Goal: Task Accomplishment & Management: Manage account settings

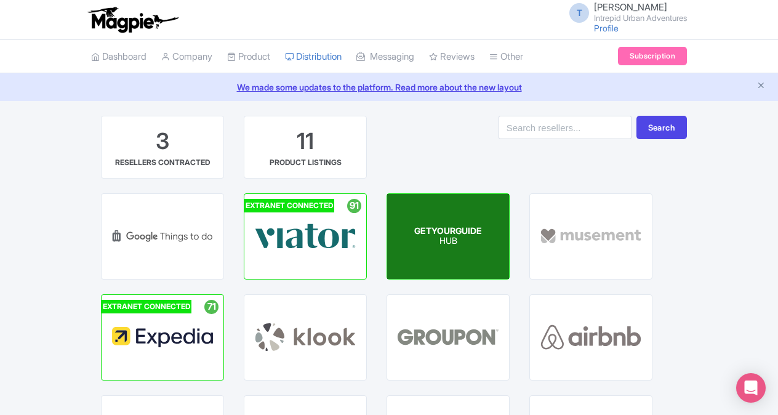
click at [432, 241] on p "HUB" at bounding box center [448, 241] width 68 height 10
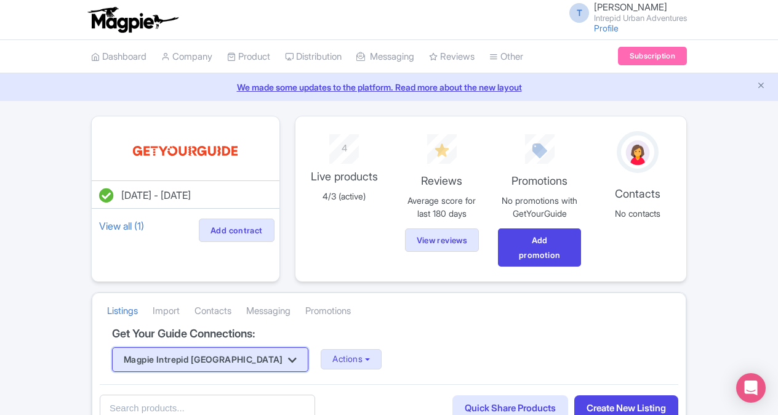
click at [212, 364] on button "Magpie Intrepid [GEOGRAPHIC_DATA]" at bounding box center [210, 359] width 196 height 25
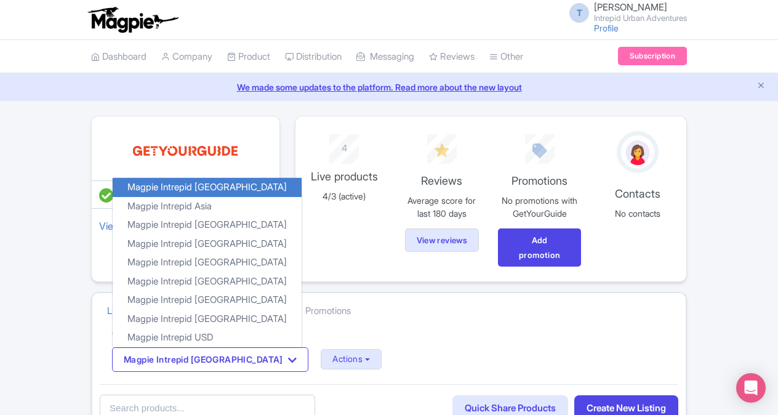
click at [418, 362] on div "Magpie Intrepid Africa Magpie Intrepid Africa Magpie Intrepid Asia Magpie Intre…" at bounding box center [389, 359] width 554 height 25
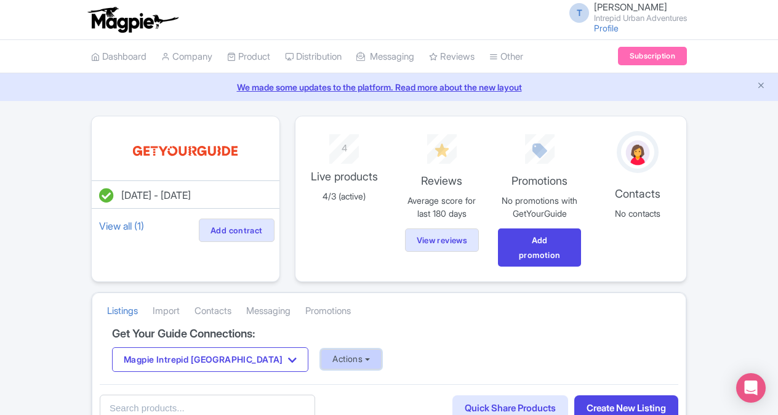
click at [321, 349] on button "Actions" at bounding box center [351, 359] width 61 height 20
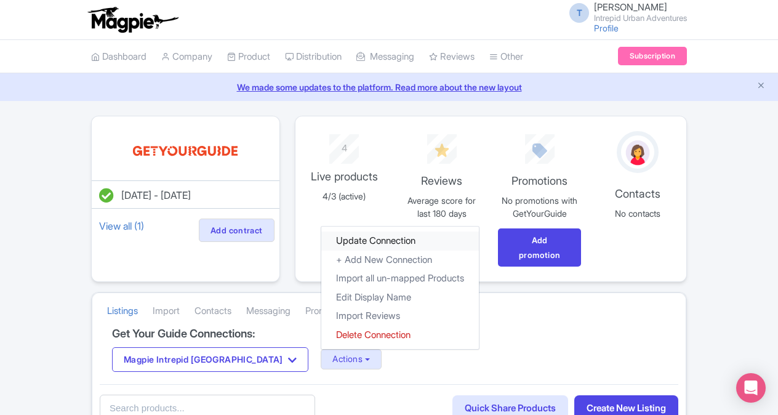
click at [321, 239] on link "Update Connection" at bounding box center [400, 240] width 158 height 19
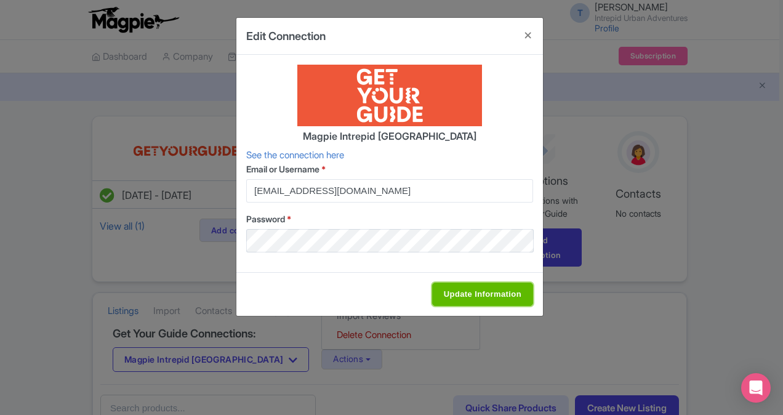
click at [502, 290] on input "Update Information" at bounding box center [482, 293] width 101 height 23
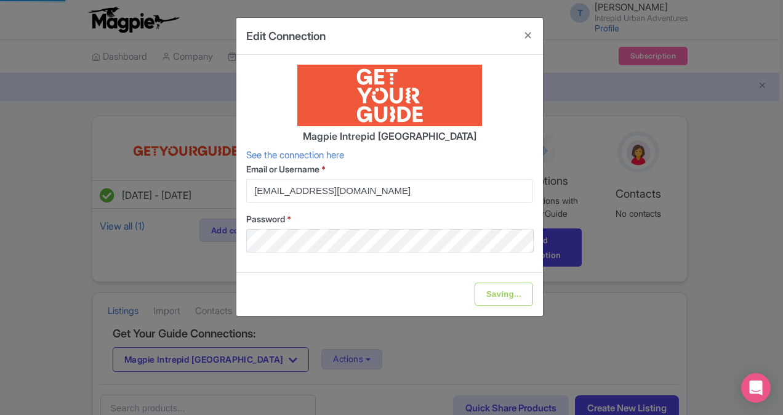
type input "Update Information"
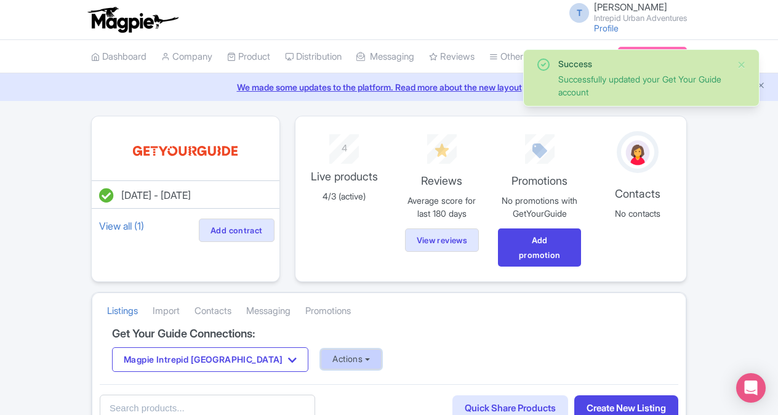
click at [321, 349] on button "Actions" at bounding box center [351, 359] width 61 height 20
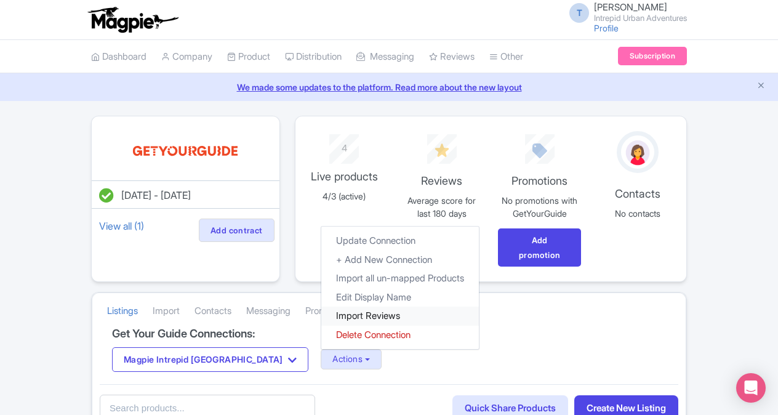
click at [321, 312] on link "Import Reviews" at bounding box center [400, 315] width 158 height 19
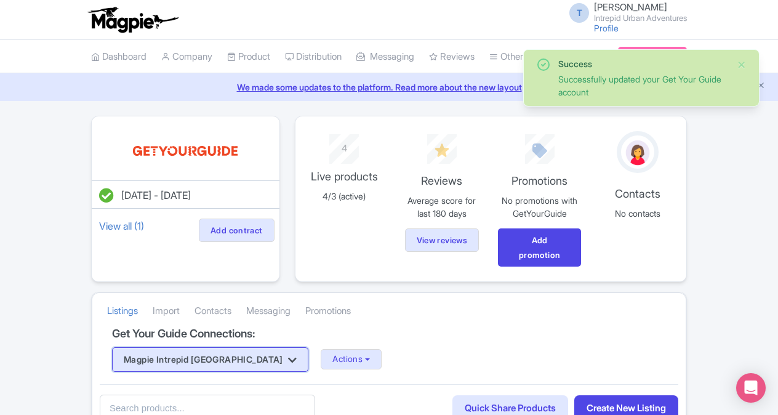
click at [226, 357] on button "Magpie Intrepid [GEOGRAPHIC_DATA]" at bounding box center [210, 359] width 196 height 25
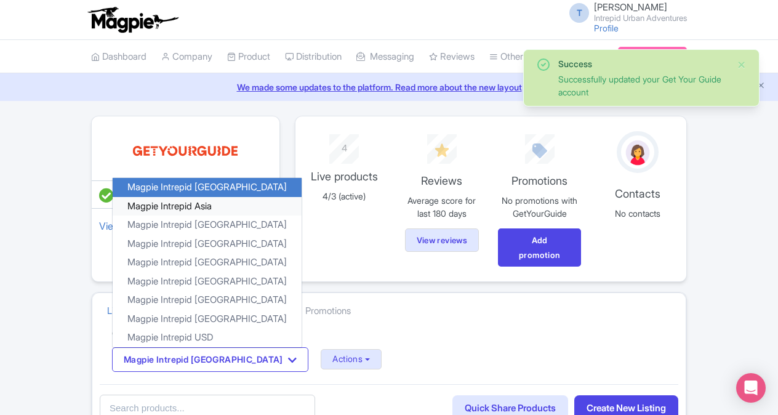
click at [188, 202] on link "Magpie Intrepid Asia" at bounding box center [207, 205] width 189 height 19
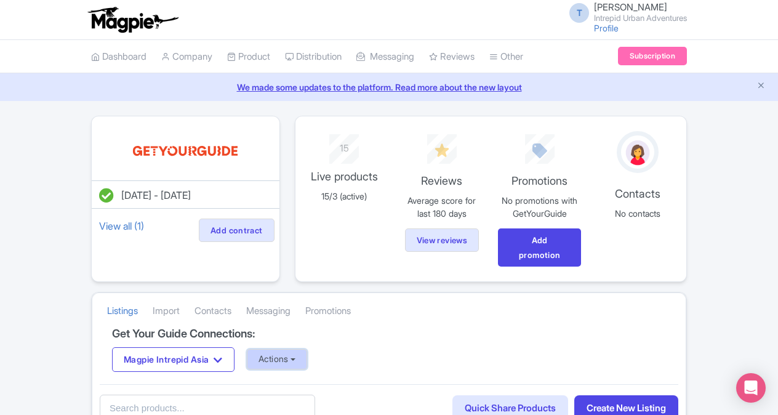
click at [274, 353] on button "Actions" at bounding box center [277, 359] width 61 height 20
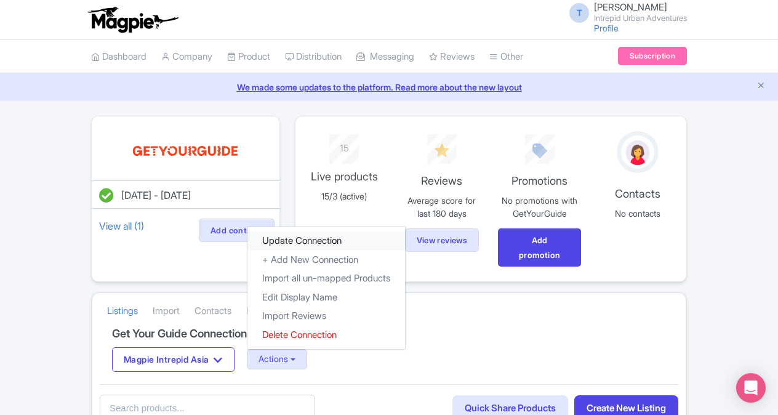
click at [288, 241] on link "Update Connection" at bounding box center [326, 240] width 158 height 19
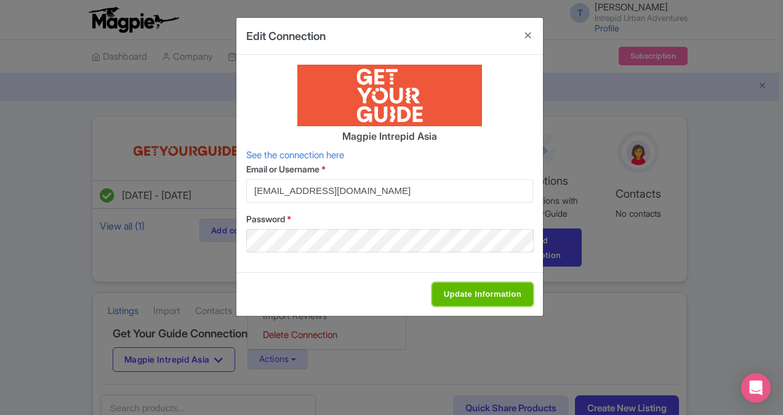
click at [500, 294] on input "Update Information" at bounding box center [482, 293] width 101 height 23
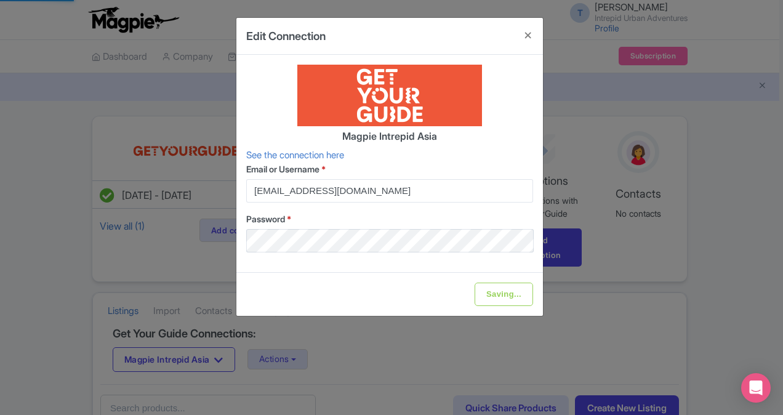
type input "Update Information"
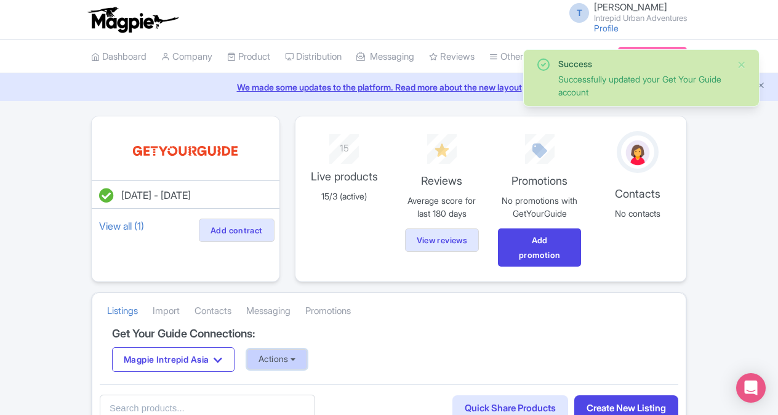
click at [284, 353] on button "Actions" at bounding box center [277, 359] width 61 height 20
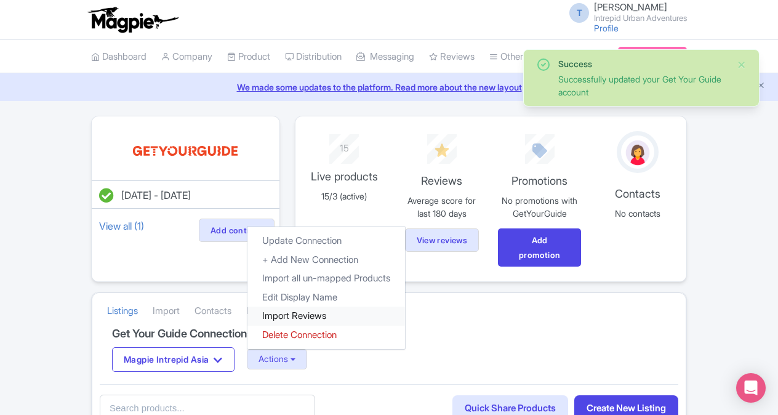
click at [284, 314] on link "Import Reviews" at bounding box center [326, 315] width 158 height 19
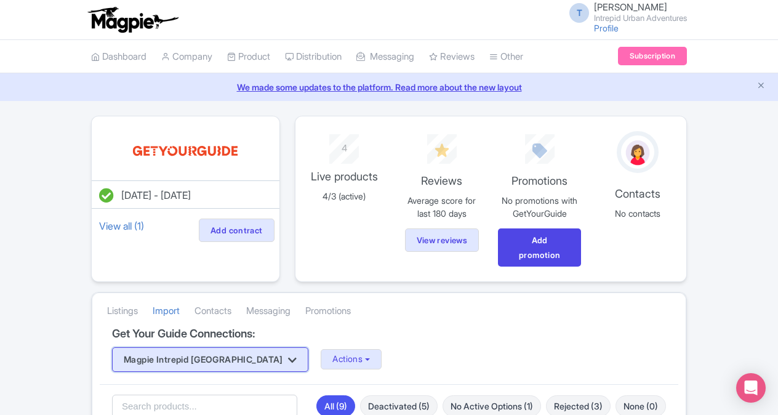
click at [223, 360] on button "Magpie Intrepid [GEOGRAPHIC_DATA]" at bounding box center [210, 359] width 196 height 25
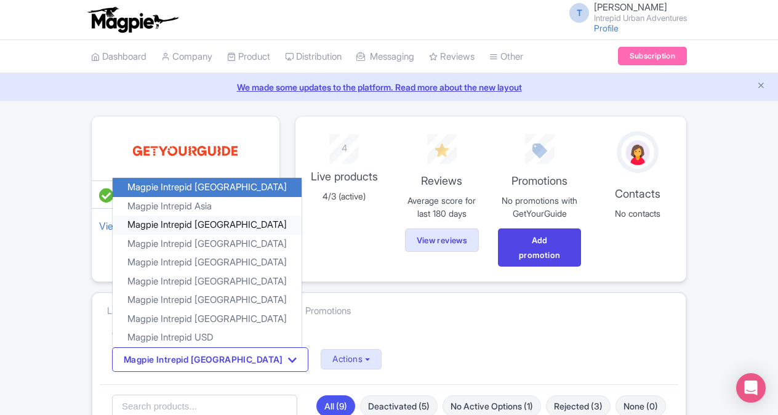
click at [221, 219] on link "Magpie Intrepid Australia" at bounding box center [207, 224] width 189 height 19
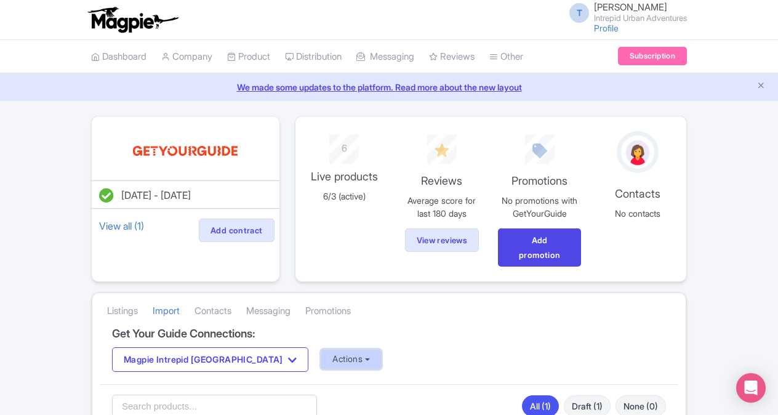
click at [321, 358] on button "Actions" at bounding box center [351, 359] width 61 height 20
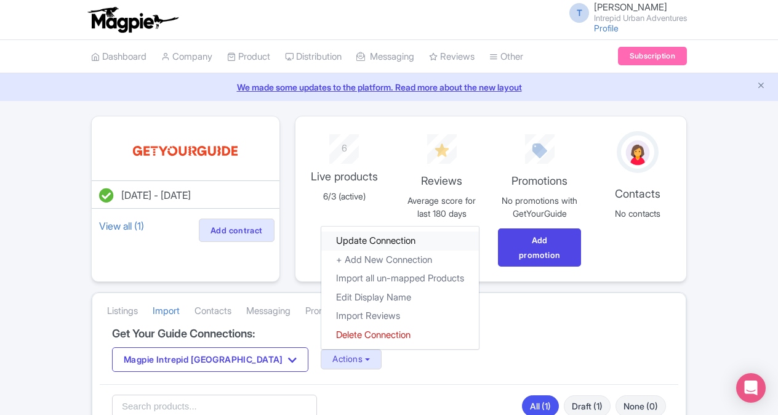
click at [326, 241] on link "Update Connection" at bounding box center [400, 240] width 158 height 19
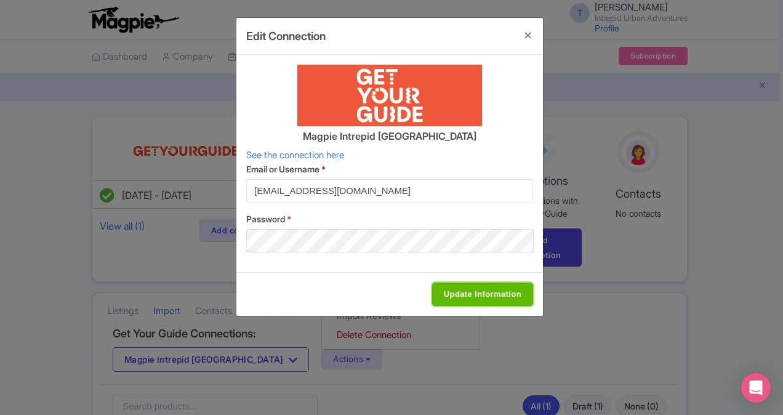
click at [437, 289] on input "Update Information" at bounding box center [482, 293] width 101 height 23
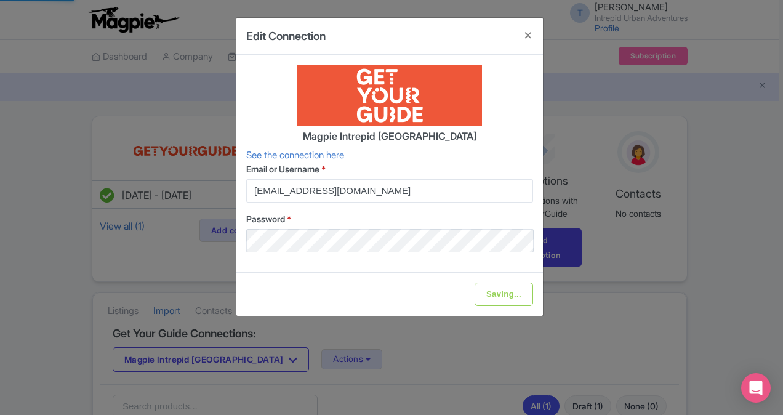
type input "Update Information"
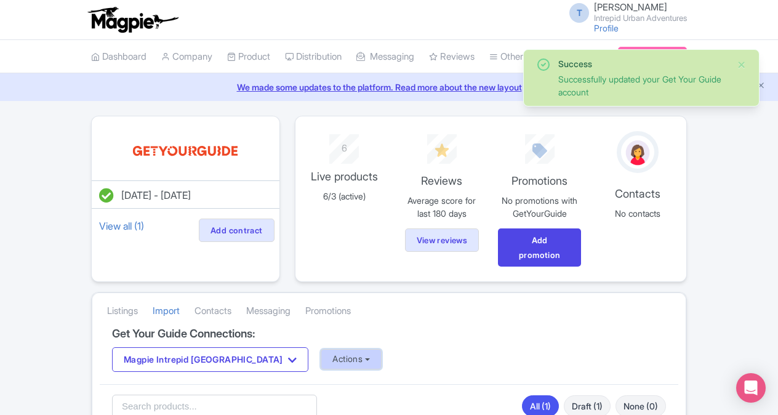
click at [321, 353] on button "Actions" at bounding box center [351, 359] width 61 height 20
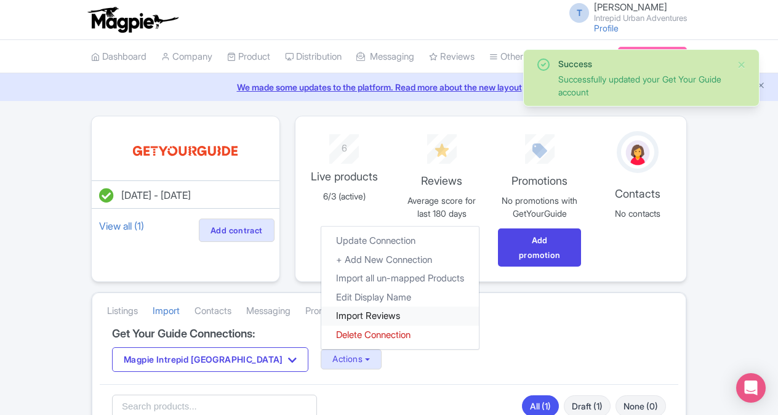
click at [321, 317] on link "Import Reviews" at bounding box center [400, 315] width 158 height 19
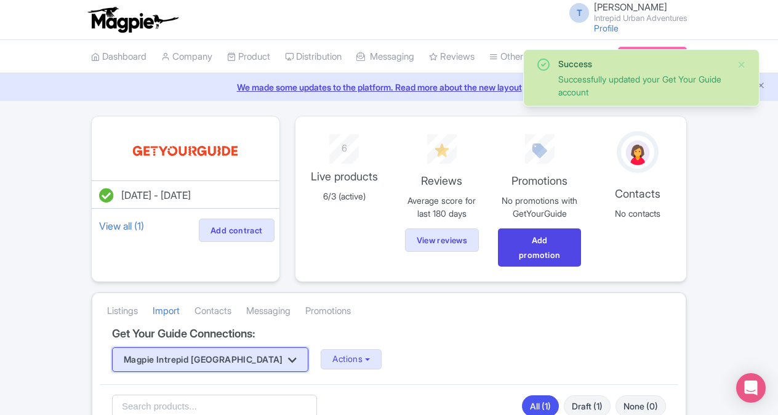
click at [239, 355] on button "Magpie Intrepid [GEOGRAPHIC_DATA]" at bounding box center [210, 359] width 196 height 25
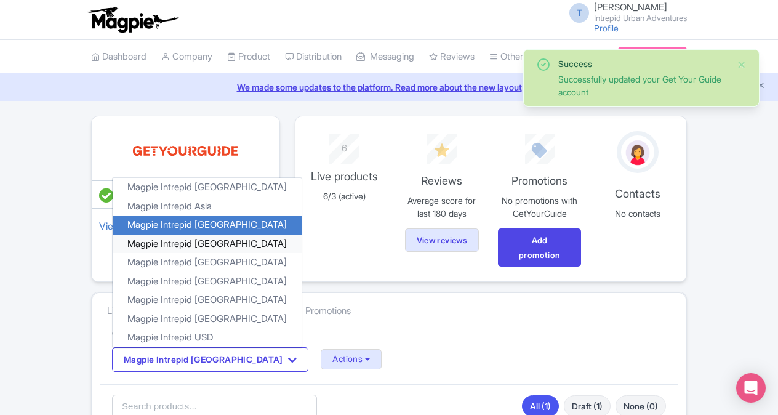
click at [214, 246] on link "Magpie Intrepid [GEOGRAPHIC_DATA]" at bounding box center [207, 243] width 189 height 19
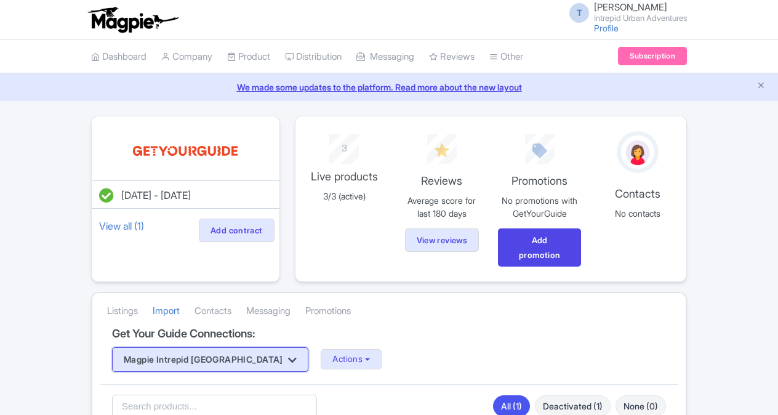
click at [228, 349] on button "Magpie Intrepid [GEOGRAPHIC_DATA]" at bounding box center [210, 359] width 196 height 25
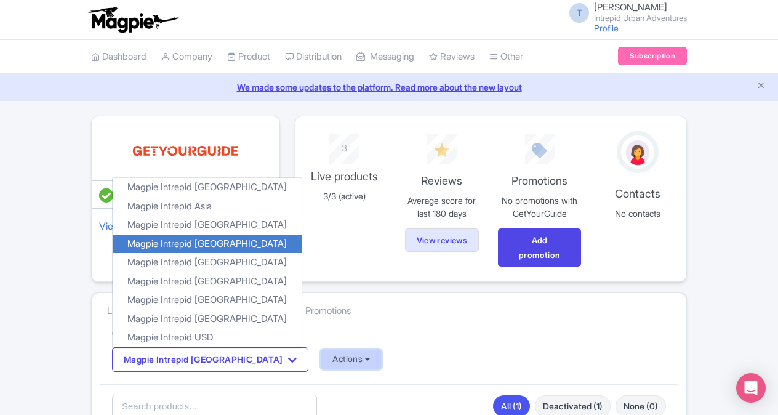
click at [321, 361] on button "Actions" at bounding box center [351, 359] width 61 height 20
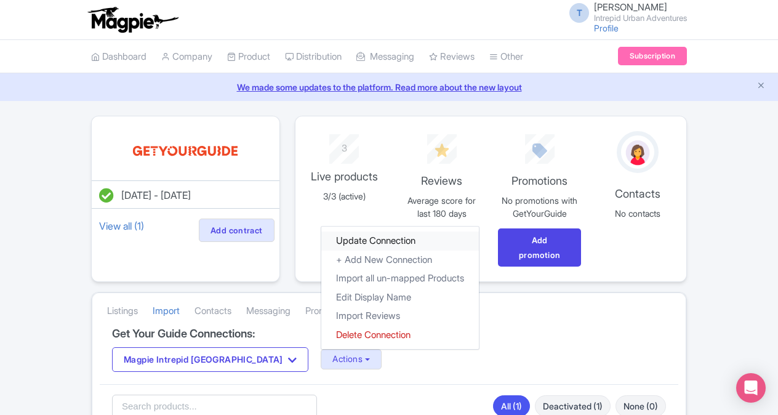
click at [321, 244] on link "Update Connection" at bounding box center [400, 240] width 158 height 19
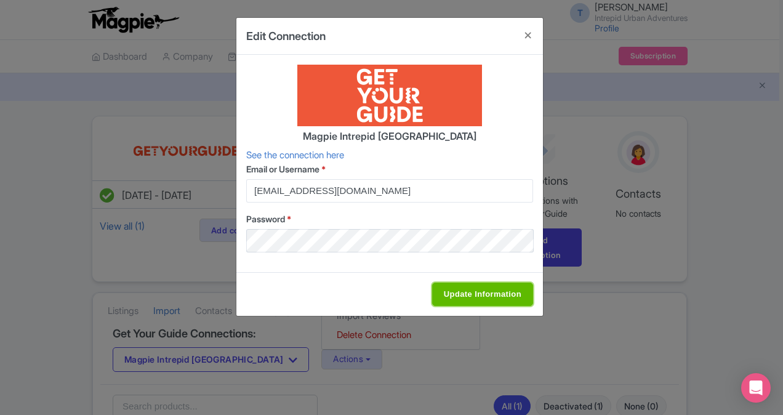
click at [458, 289] on input "Update Information" at bounding box center [482, 293] width 101 height 23
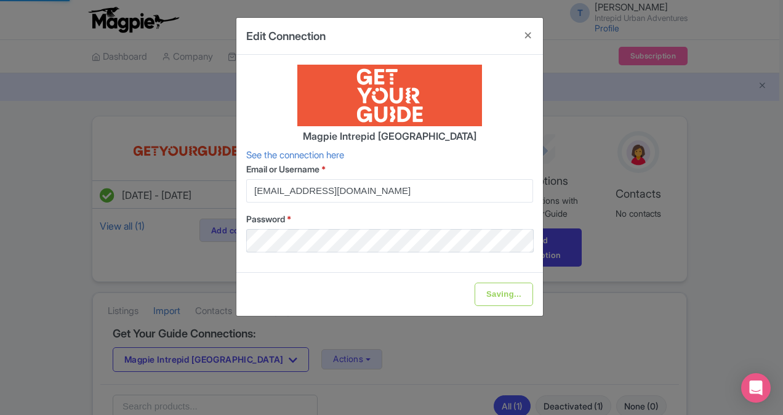
type input "Update Information"
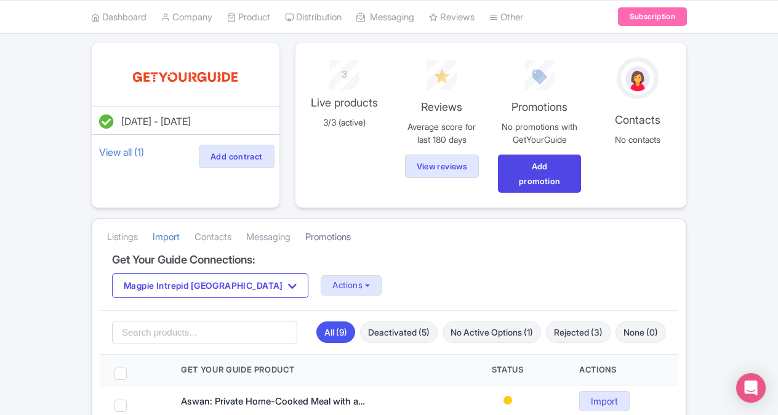
scroll to position [78, 0]
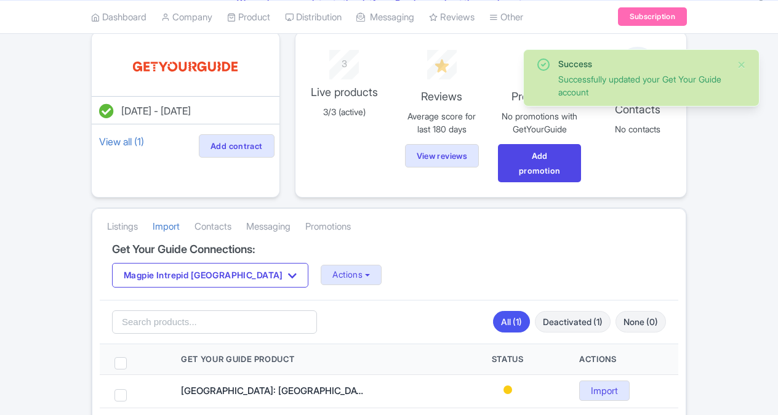
scroll to position [123, 0]
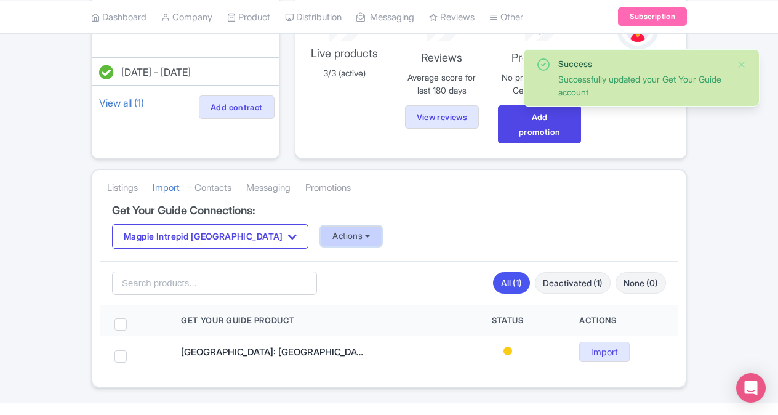
click at [321, 230] on button "Actions" at bounding box center [351, 236] width 61 height 20
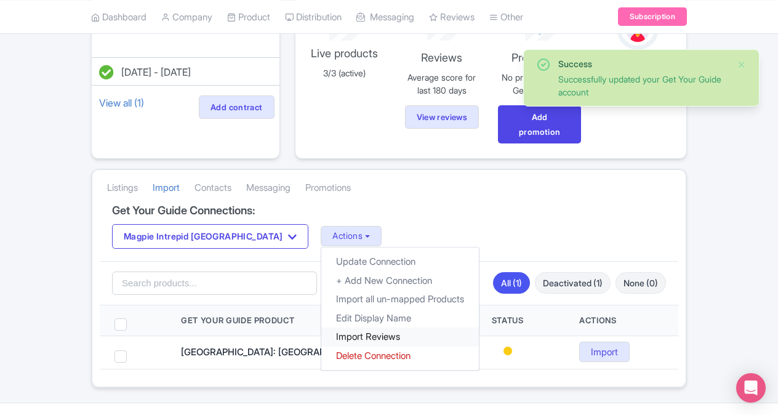
click at [321, 335] on link "Import Reviews" at bounding box center [400, 336] width 158 height 19
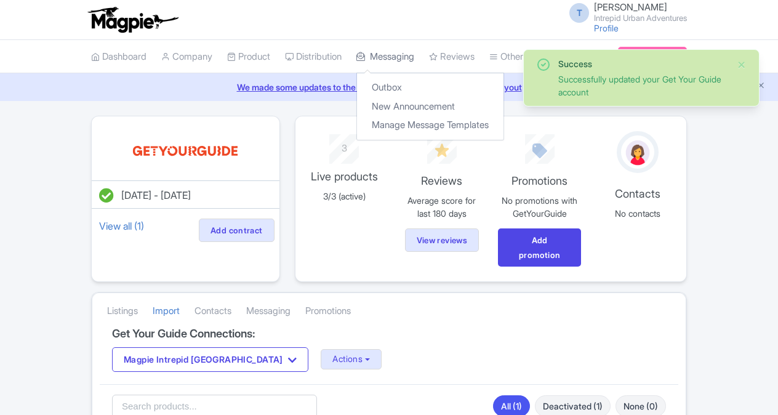
scroll to position [123, 0]
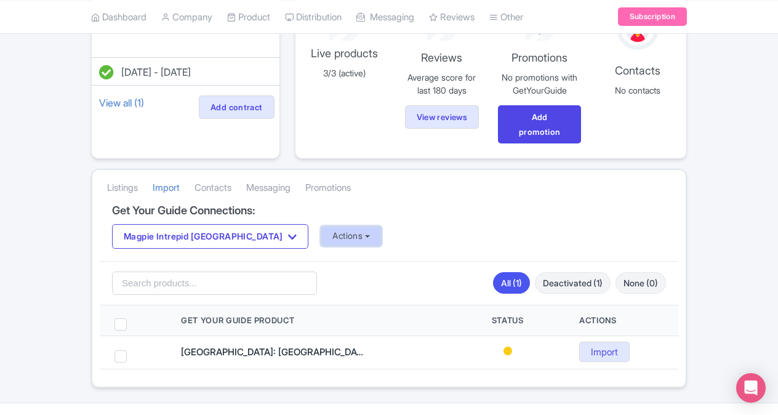
click at [321, 233] on button "Actions" at bounding box center [351, 236] width 61 height 20
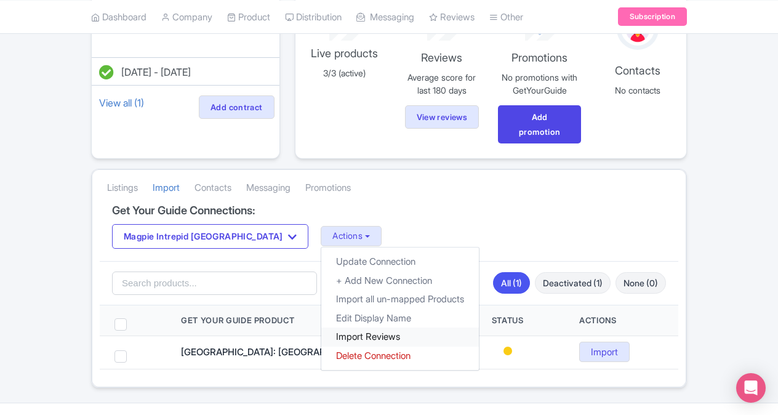
click at [321, 333] on link "Import Reviews" at bounding box center [400, 336] width 158 height 19
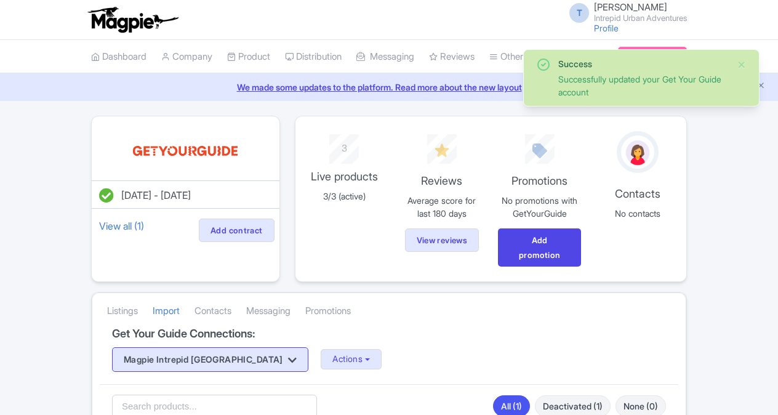
scroll to position [123, 0]
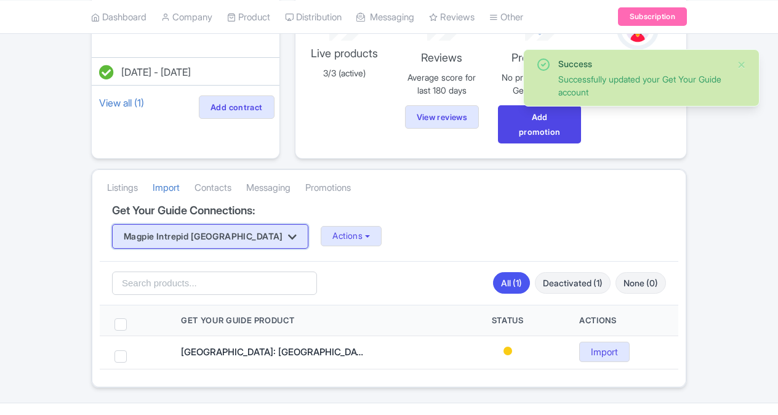
click at [229, 226] on button "Magpie Intrepid [GEOGRAPHIC_DATA]" at bounding box center [210, 236] width 196 height 25
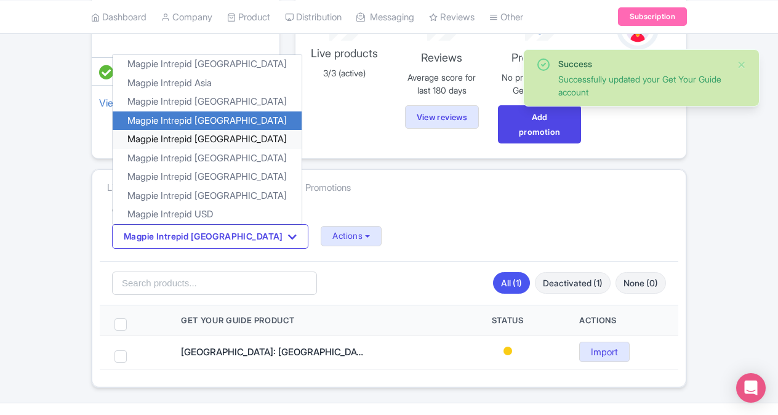
click at [222, 138] on link "Magpie Intrepid [GEOGRAPHIC_DATA]" at bounding box center [207, 139] width 189 height 19
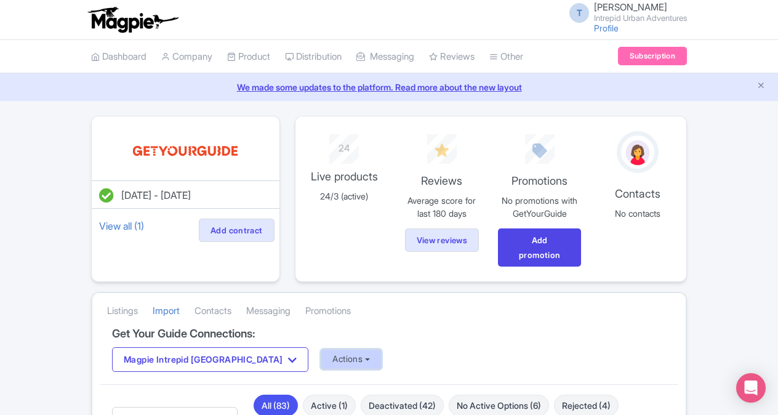
click at [321, 361] on button "Actions" at bounding box center [351, 359] width 61 height 20
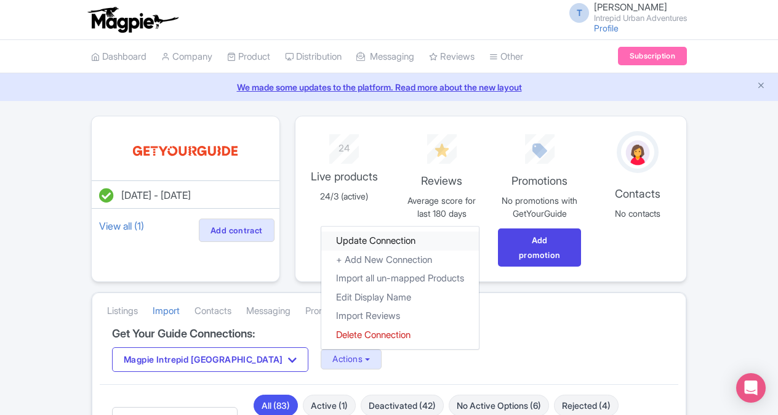
click at [321, 239] on link "Update Connection" at bounding box center [400, 240] width 158 height 19
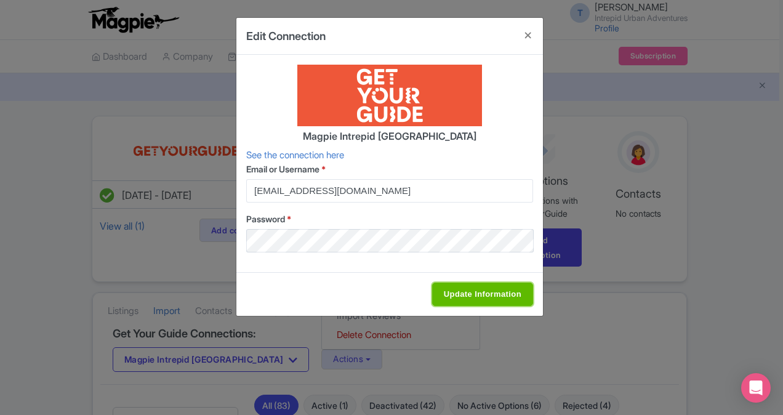
click at [477, 283] on input "Update Information" at bounding box center [482, 293] width 101 height 23
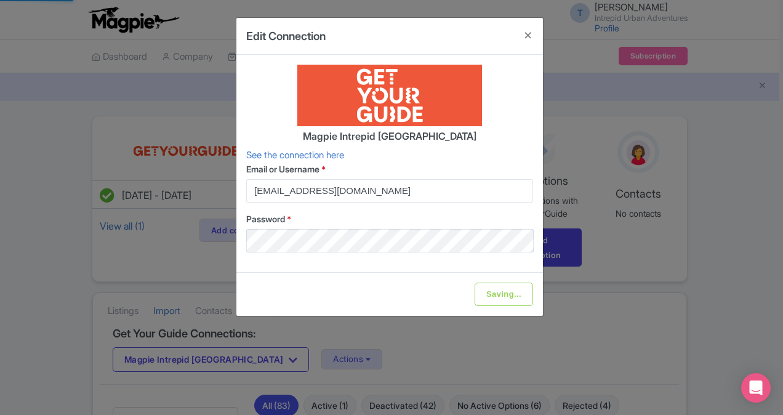
type input "Update Information"
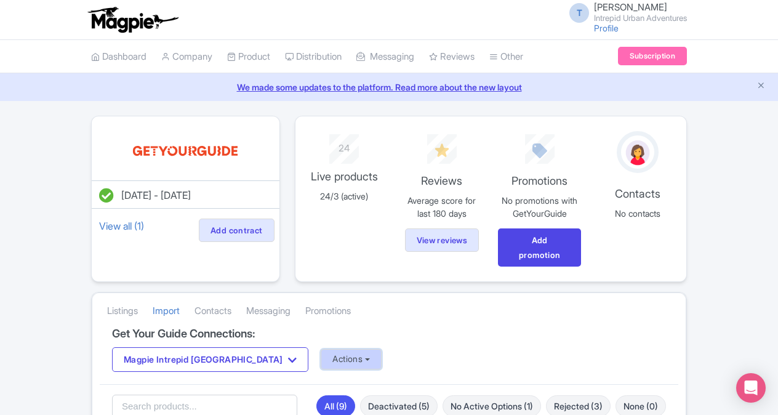
drag, startPoint x: 294, startPoint y: 353, endPoint x: 299, endPoint y: 348, distance: 7.4
click at [321, 353] on button "Actions" at bounding box center [351, 359] width 61 height 20
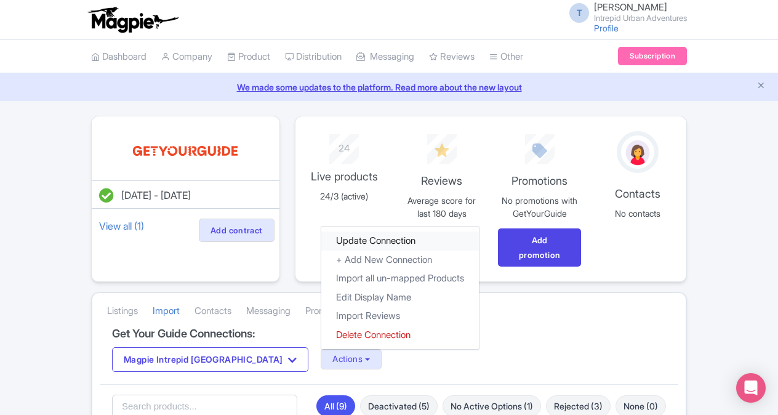
drag, startPoint x: 313, startPoint y: 242, endPoint x: 341, endPoint y: 239, distance: 28.5
click at [321, 242] on link "Update Connection" at bounding box center [400, 240] width 158 height 19
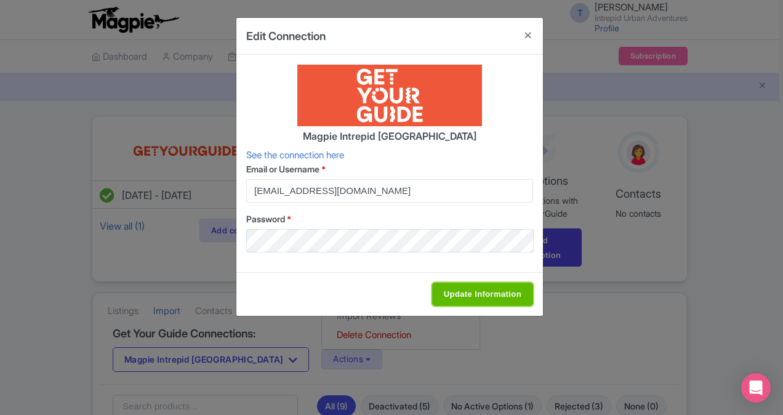
click at [495, 294] on input "Update Information" at bounding box center [482, 293] width 101 height 23
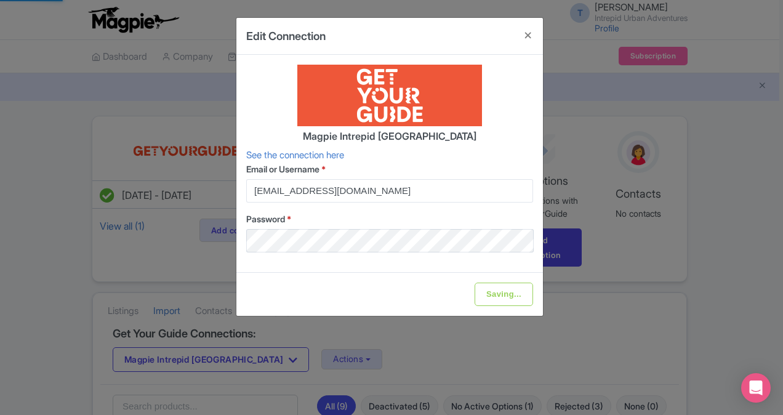
type input "Update Information"
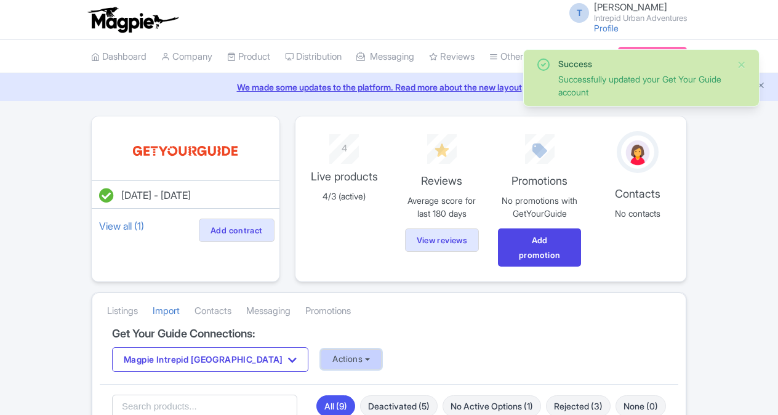
click at [321, 357] on button "Actions" at bounding box center [351, 359] width 61 height 20
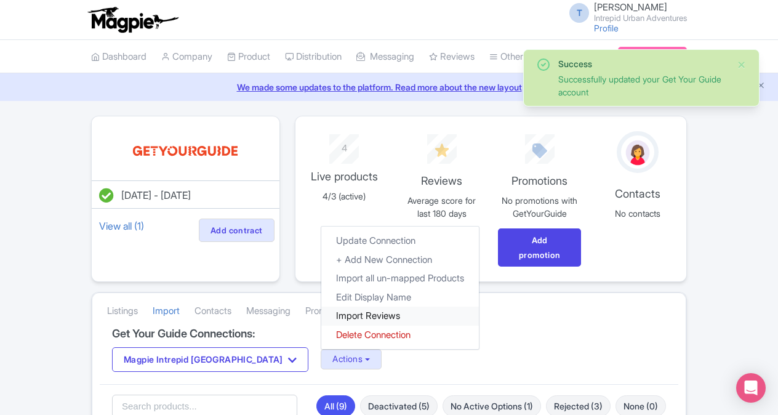
click at [321, 311] on link "Import Reviews" at bounding box center [400, 315] width 158 height 19
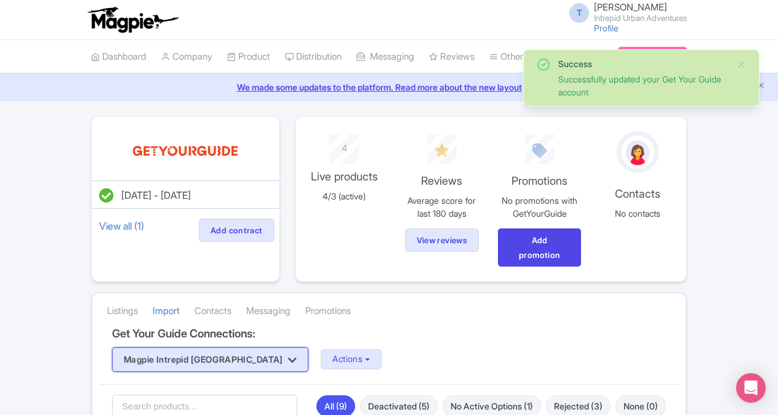
click at [191, 358] on button "Magpie Intrepid [GEOGRAPHIC_DATA]" at bounding box center [210, 359] width 196 height 25
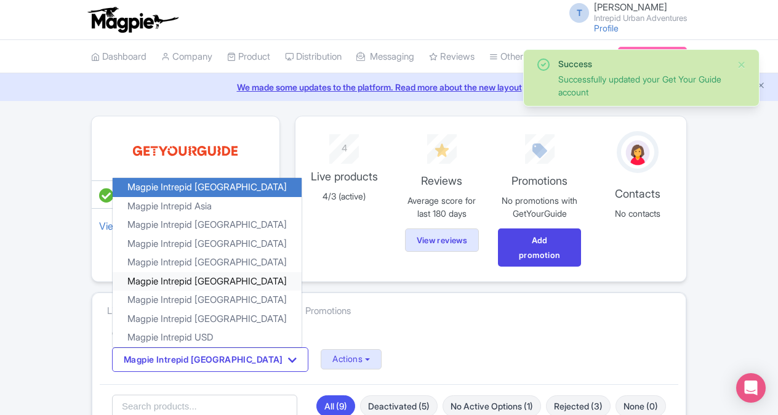
click at [220, 281] on link "Magpie Intrepid [GEOGRAPHIC_DATA]" at bounding box center [207, 280] width 189 height 19
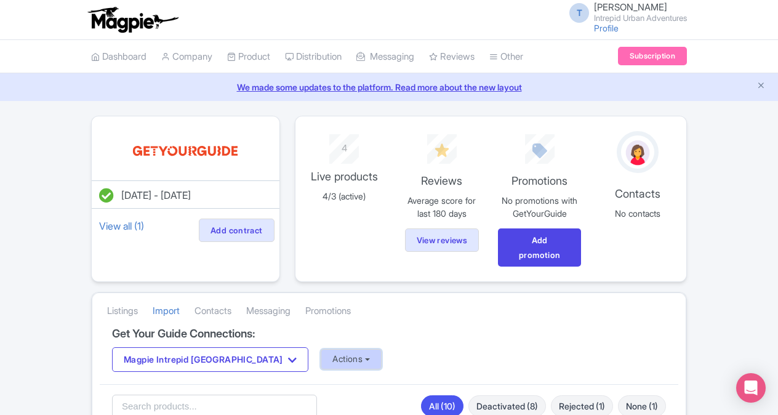
click at [321, 359] on button "Actions" at bounding box center [351, 359] width 61 height 20
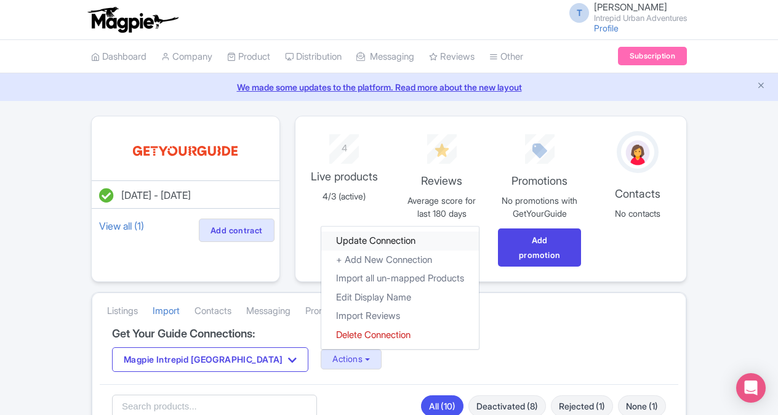
click at [321, 238] on link "Update Connection" at bounding box center [400, 240] width 158 height 19
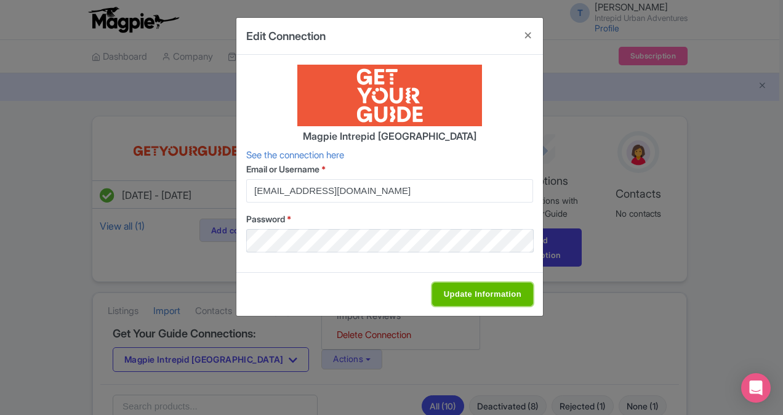
click at [493, 295] on input "Update Information" at bounding box center [482, 293] width 101 height 23
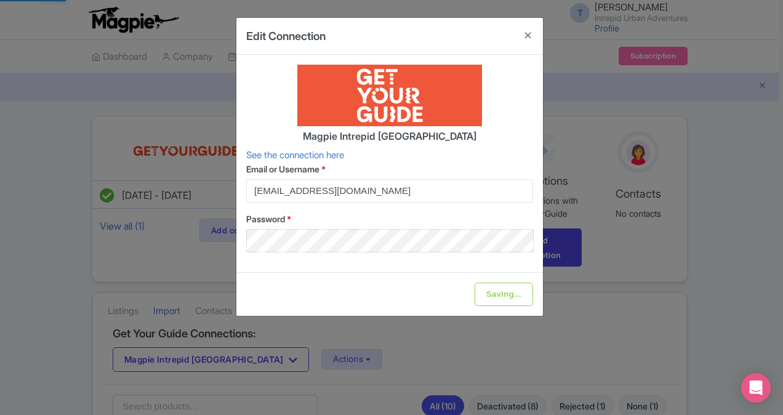
type input "Update Information"
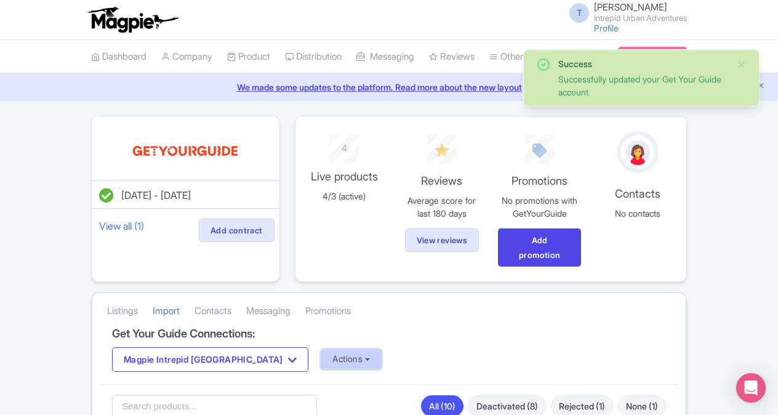
click at [321, 350] on button "Actions" at bounding box center [351, 359] width 61 height 20
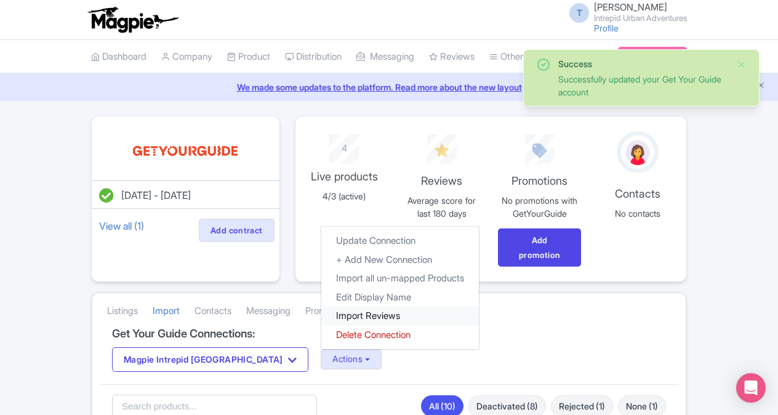
click at [321, 315] on link "Import Reviews" at bounding box center [400, 315] width 158 height 19
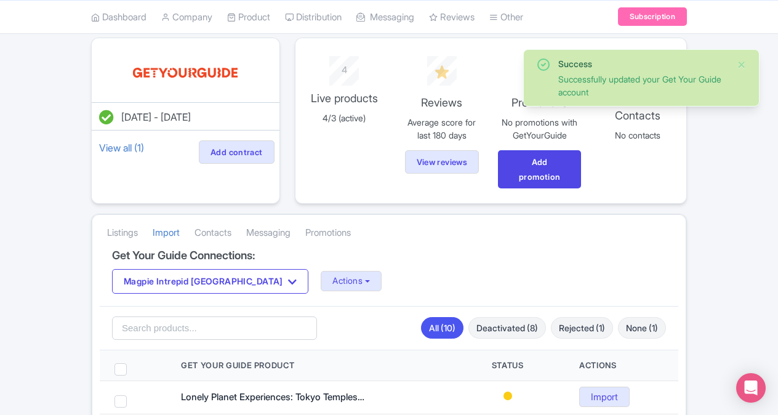
scroll to position [123, 0]
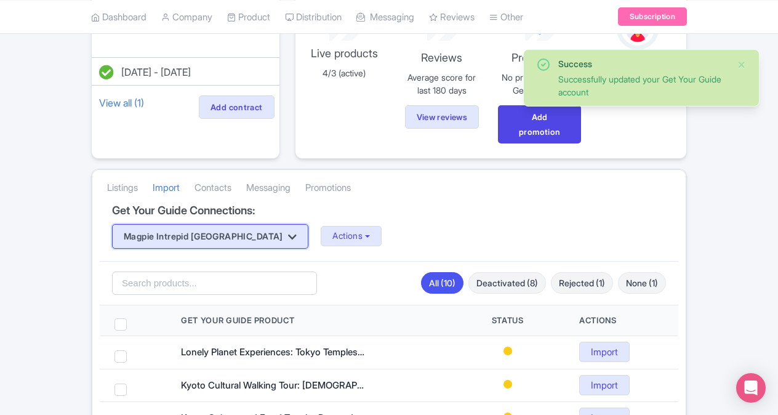
click at [199, 228] on button "Magpie Intrepid [GEOGRAPHIC_DATA]" at bounding box center [210, 236] width 196 height 25
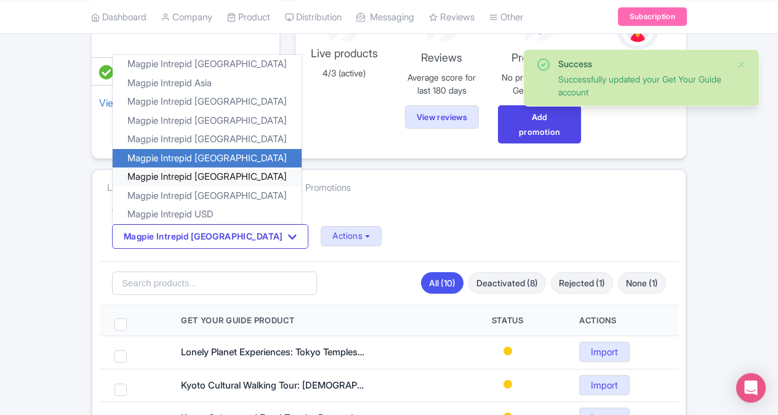
click at [207, 179] on link "Magpie Intrepid [GEOGRAPHIC_DATA]" at bounding box center [207, 176] width 189 height 19
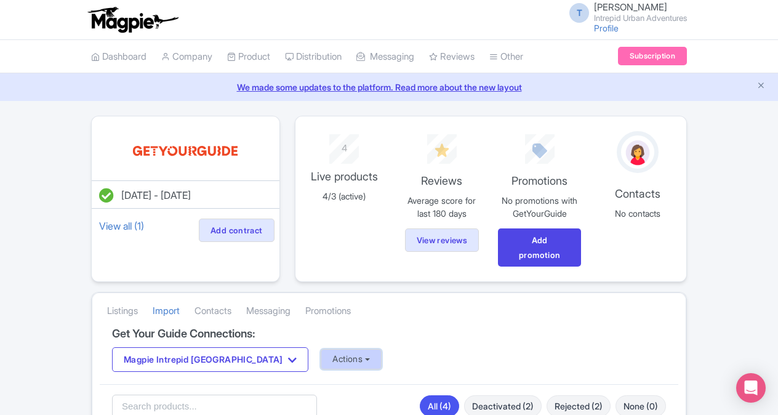
click at [321, 355] on button "Actions" at bounding box center [351, 359] width 61 height 20
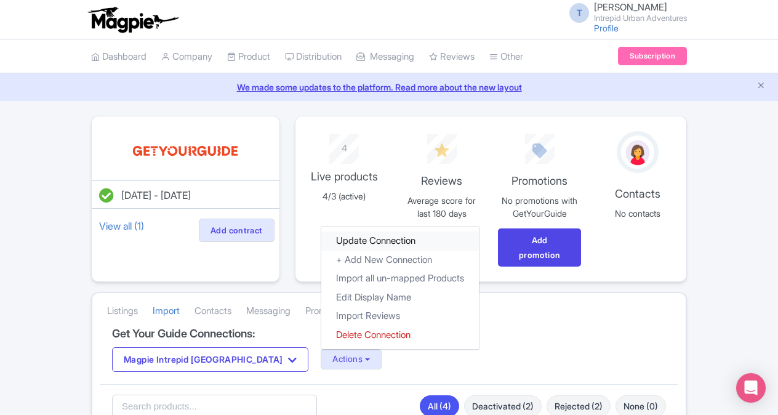
click at [321, 242] on link "Update Connection" at bounding box center [400, 240] width 158 height 19
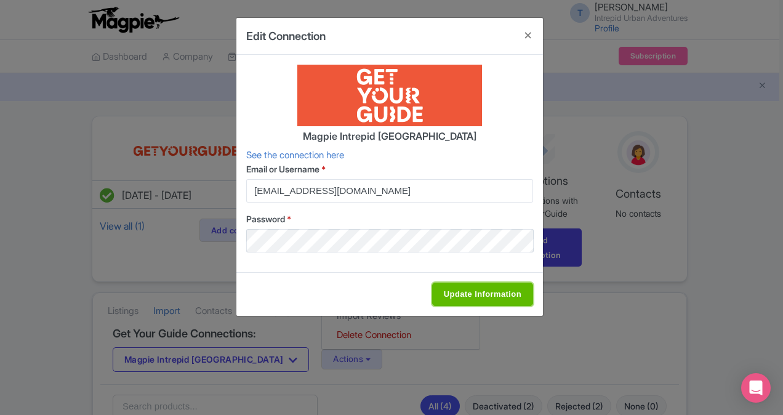
click at [446, 289] on input "Update Information" at bounding box center [482, 293] width 101 height 23
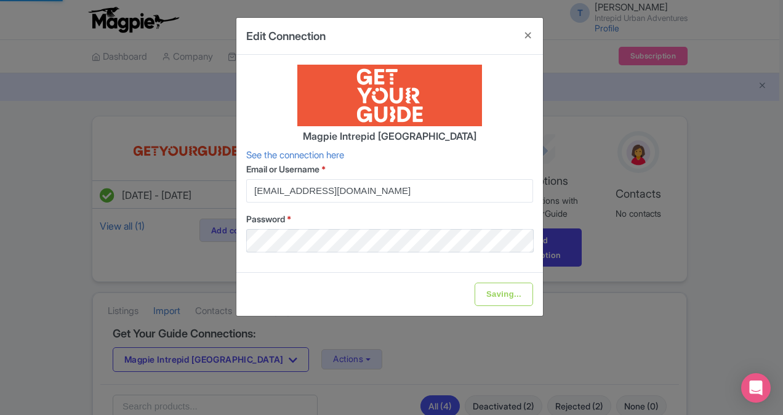
type input "Update Information"
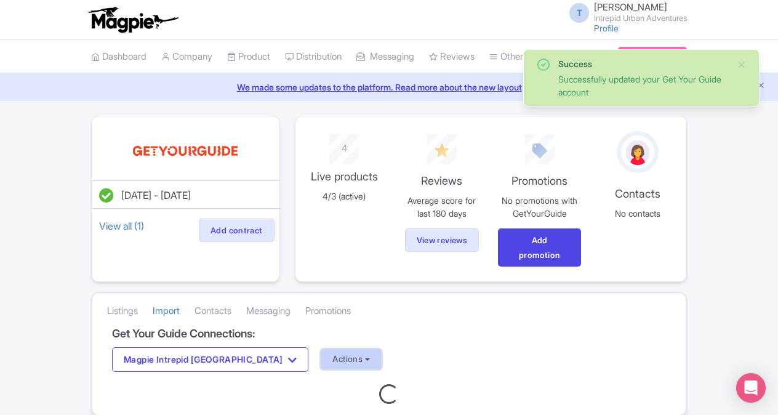
click at [324, 358] on button "Actions" at bounding box center [351, 359] width 61 height 20
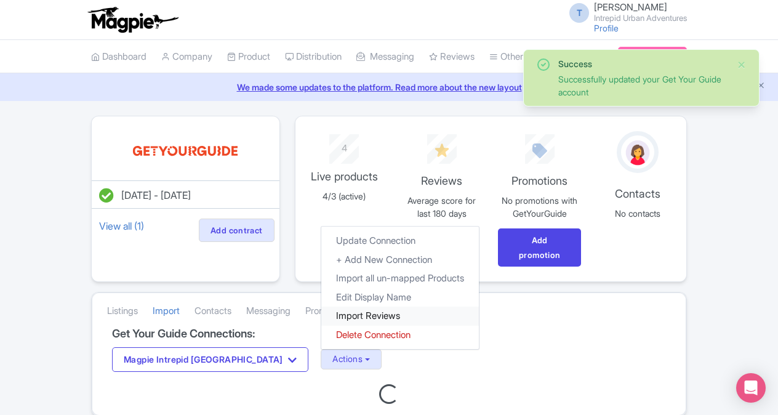
click at [322, 311] on link "Import Reviews" at bounding box center [400, 315] width 158 height 19
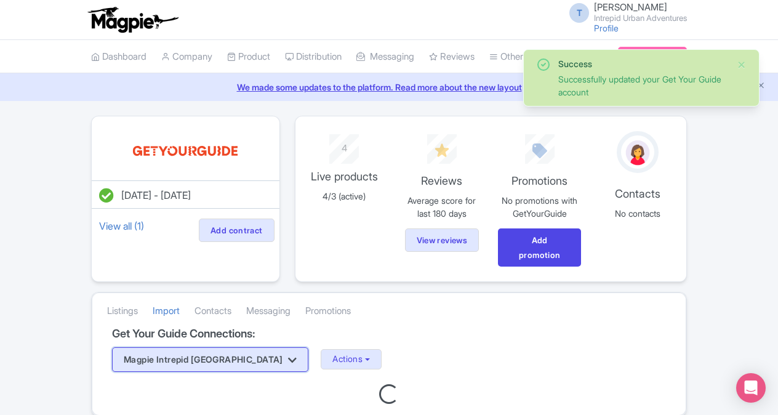
click at [225, 361] on button "Magpie Intrepid [GEOGRAPHIC_DATA]" at bounding box center [210, 359] width 196 height 25
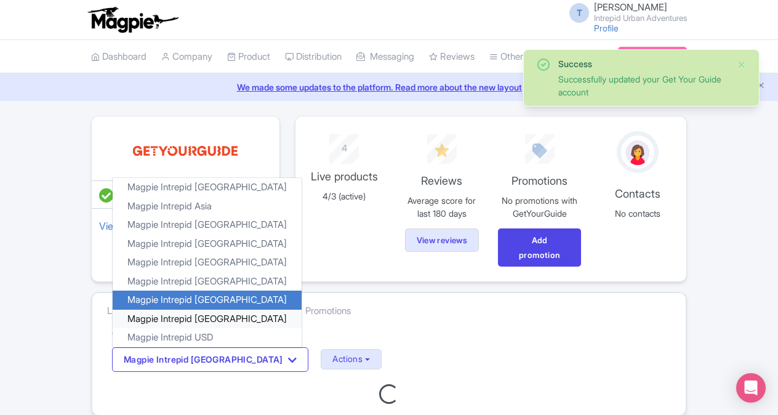
click at [198, 313] on link "Magpie Intrepid [GEOGRAPHIC_DATA]" at bounding box center [207, 318] width 189 height 19
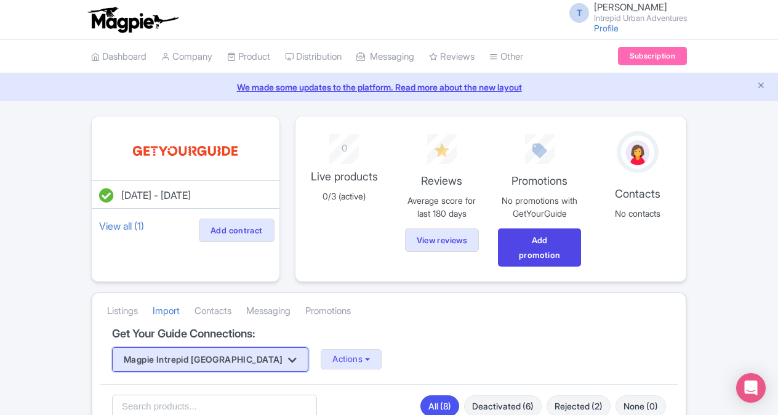
click at [211, 356] on button "Magpie Intrepid [GEOGRAPHIC_DATA]" at bounding box center [210, 359] width 196 height 25
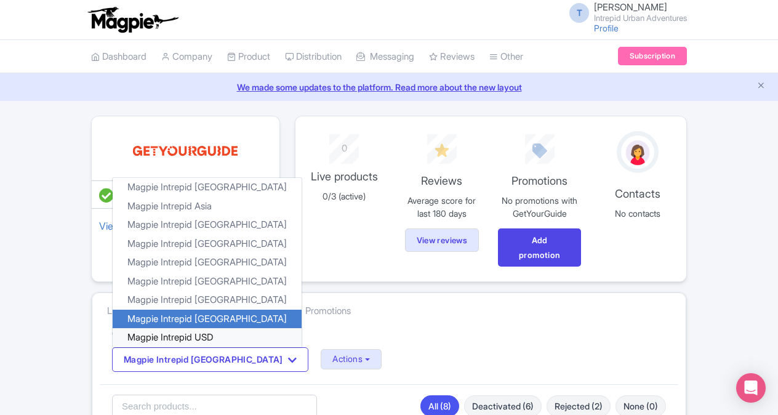
click at [209, 328] on link "Magpie Intrepid USD" at bounding box center [207, 337] width 189 height 19
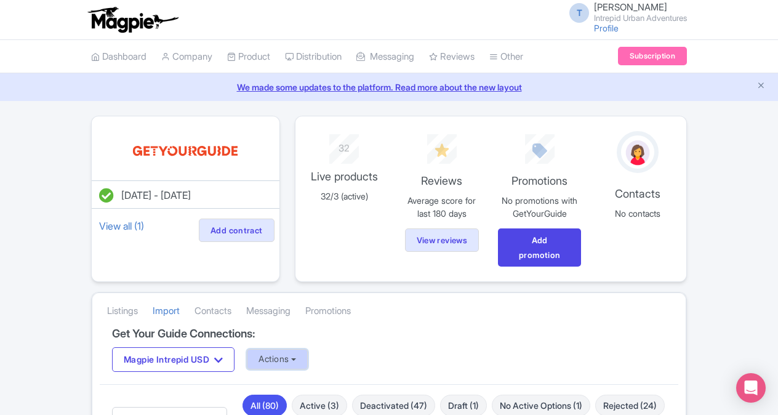
click at [277, 358] on button "Actions" at bounding box center [277, 359] width 61 height 20
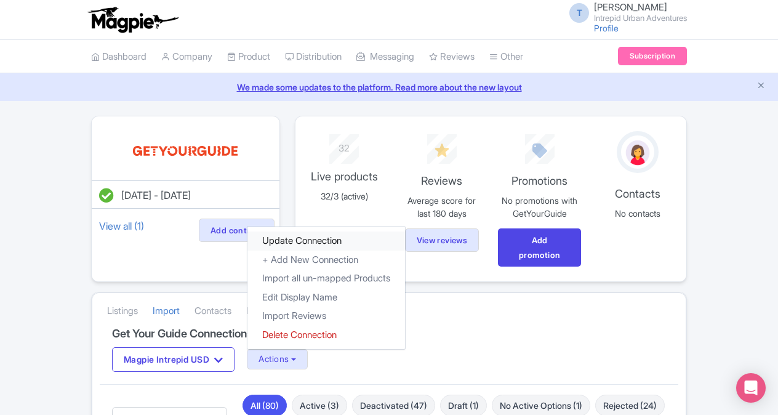
click at [306, 239] on link "Update Connection" at bounding box center [326, 240] width 158 height 19
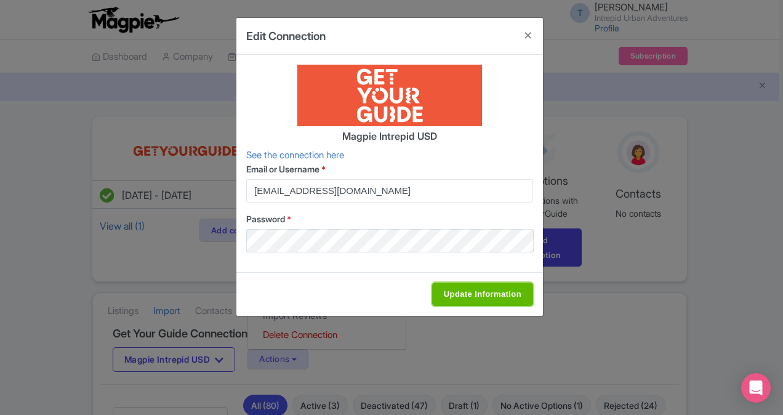
click at [493, 294] on input "Update Information" at bounding box center [482, 293] width 101 height 23
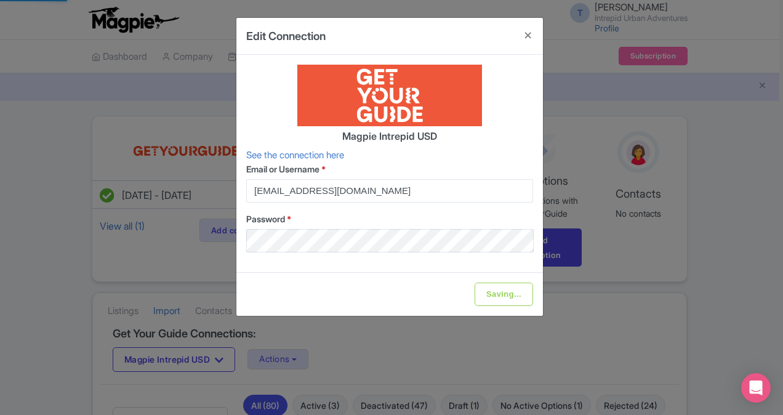
type input "Update Information"
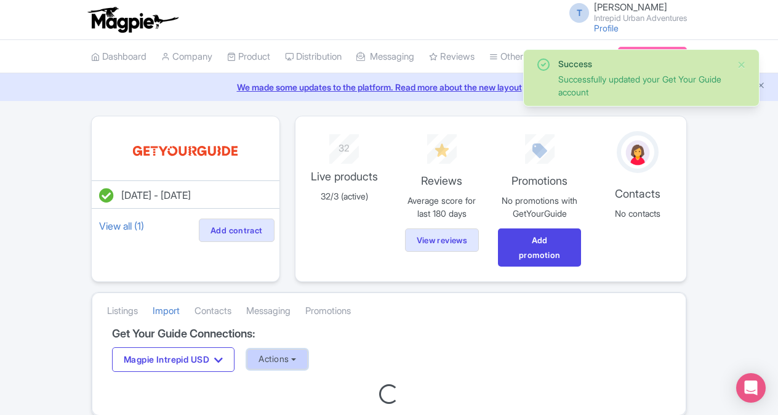
click at [279, 359] on button "Actions" at bounding box center [277, 359] width 61 height 20
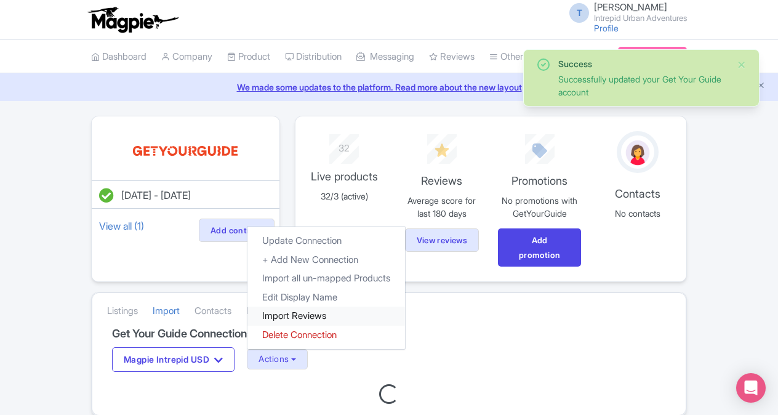
click at [302, 318] on link "Import Reviews" at bounding box center [326, 315] width 158 height 19
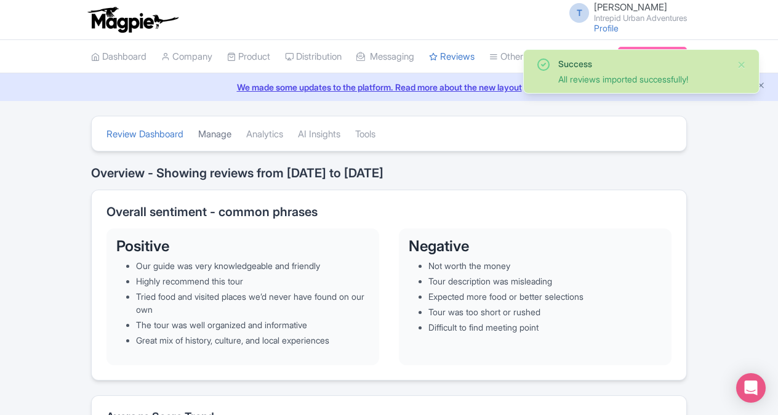
click at [215, 138] on link "Manage" at bounding box center [214, 135] width 33 height 34
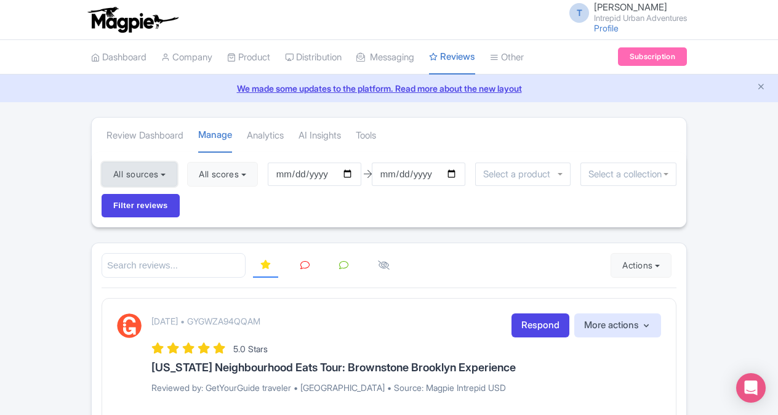
click at [153, 174] on button "All sources" at bounding box center [140, 174] width 76 height 25
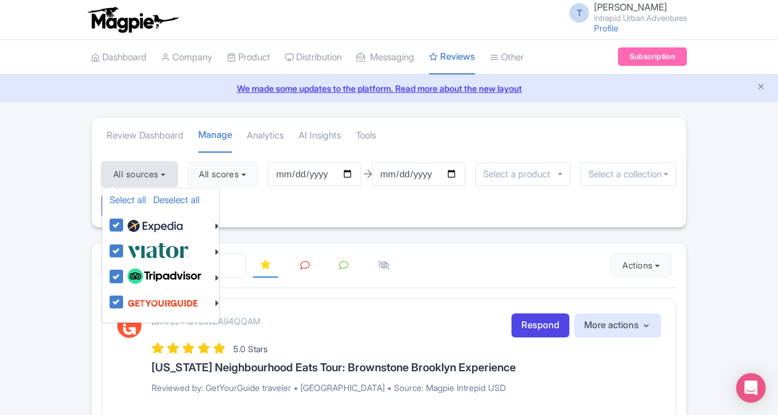
click at [153, 174] on button "All sources" at bounding box center [140, 174] width 76 height 25
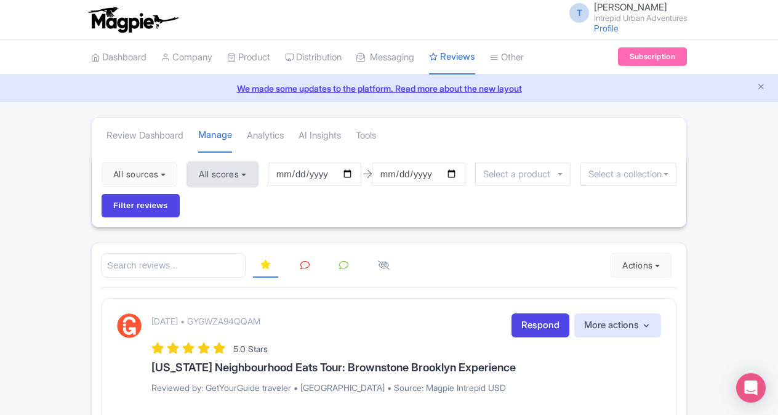
click at [235, 177] on button "All scores" at bounding box center [222, 174] width 71 height 25
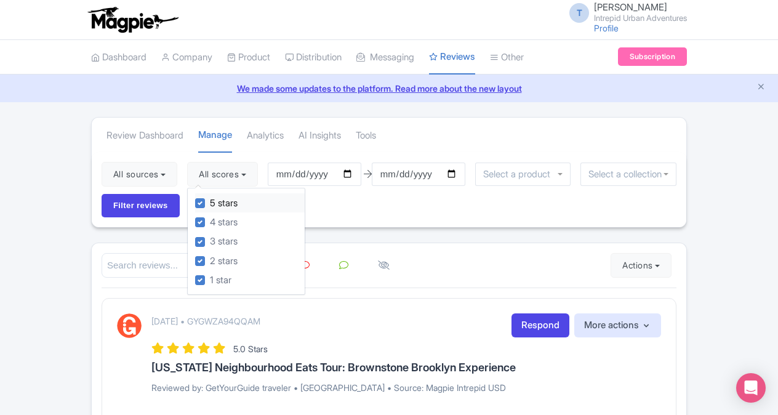
click at [233, 196] on label "5 stars" at bounding box center [224, 203] width 28 height 14
click at [218, 196] on input "5 stars" at bounding box center [214, 200] width 8 height 8
checkbox input "false"
click at [229, 217] on label "4 stars" at bounding box center [224, 222] width 28 height 14
click at [218, 217] on input "4 stars" at bounding box center [214, 219] width 8 height 8
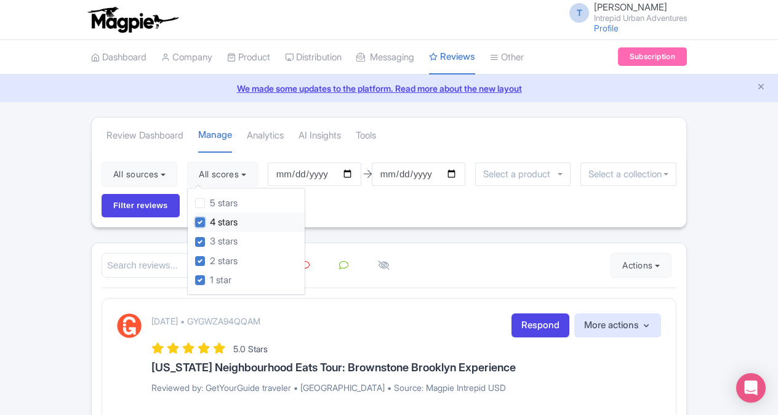
checkbox input "false"
click at [122, 207] on input "Filter reviews" at bounding box center [141, 205] width 78 height 23
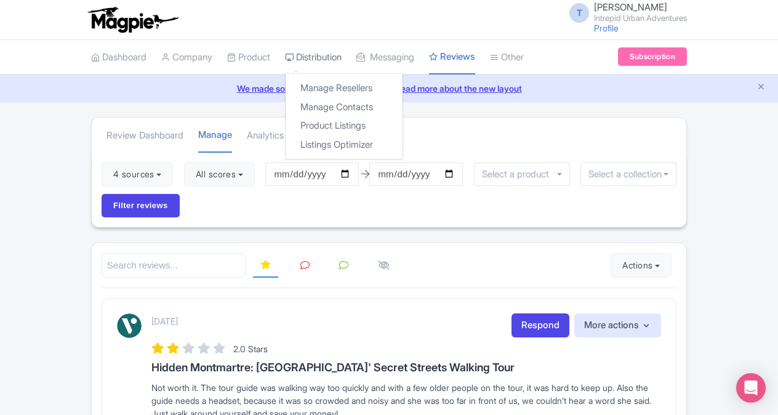
click at [337, 56] on link "Distribution" at bounding box center [313, 58] width 57 height 34
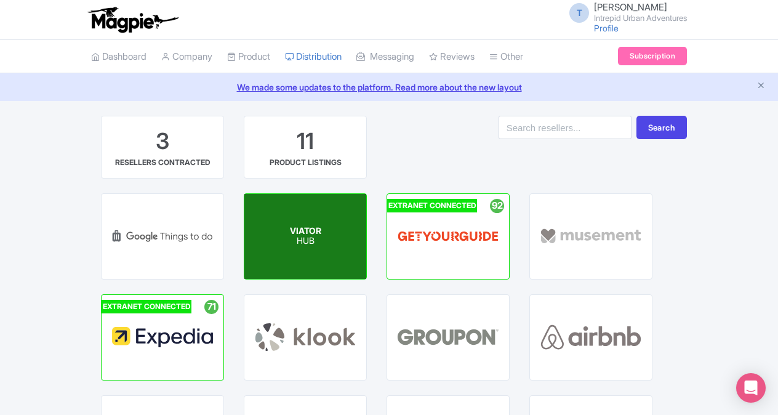
click at [321, 241] on p "HUB" at bounding box center [305, 241] width 31 height 10
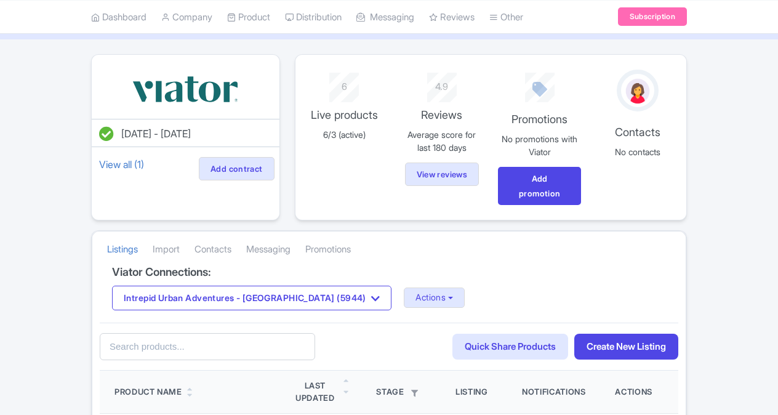
scroll to position [62, 0]
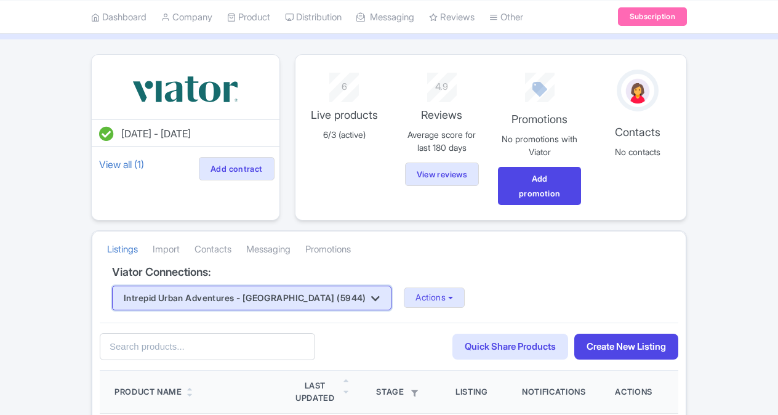
click at [213, 298] on button "Intrepid Urban Adventures - [GEOGRAPHIC_DATA] (5944)" at bounding box center [251, 298] width 279 height 25
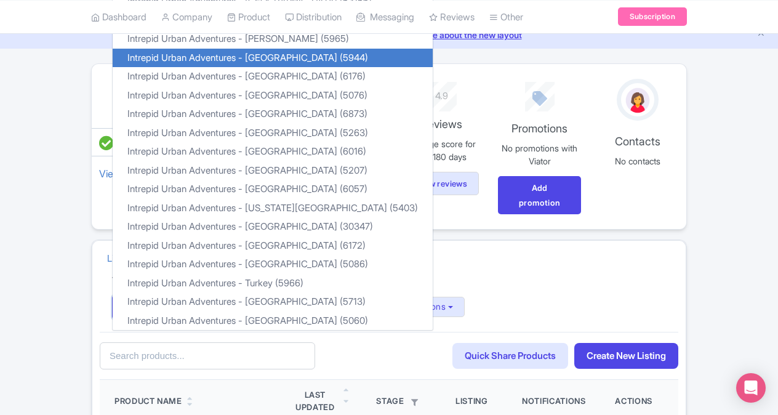
scroll to position [0, 0]
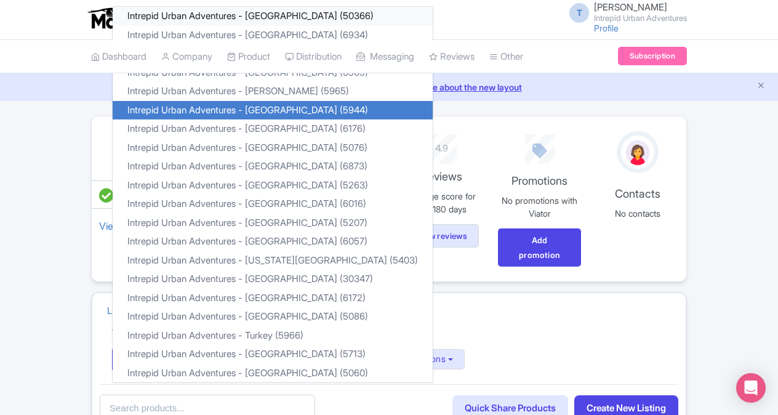
click at [271, 17] on link "Intrepid Urban Adventures - Austria (50366)" at bounding box center [273, 16] width 320 height 19
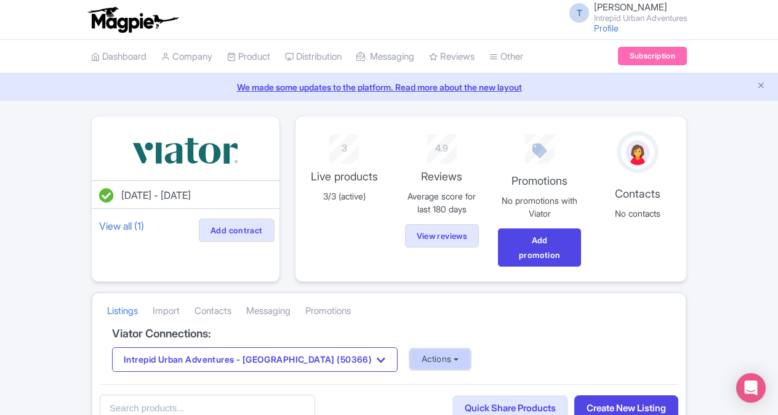
click at [410, 358] on button "Actions" at bounding box center [440, 359] width 61 height 20
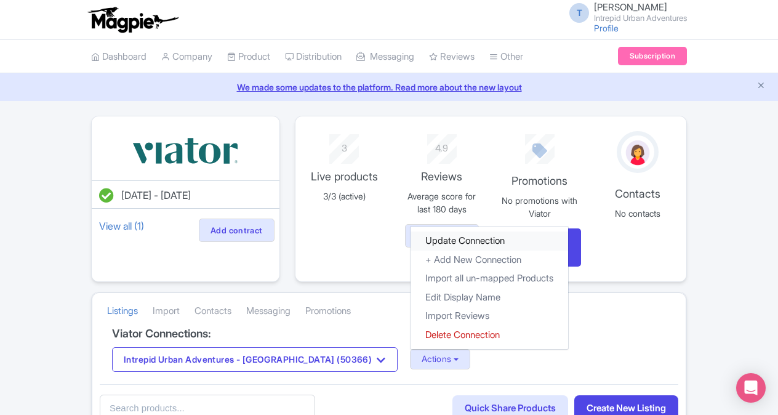
click at [410, 236] on link "Update Connection" at bounding box center [489, 240] width 158 height 19
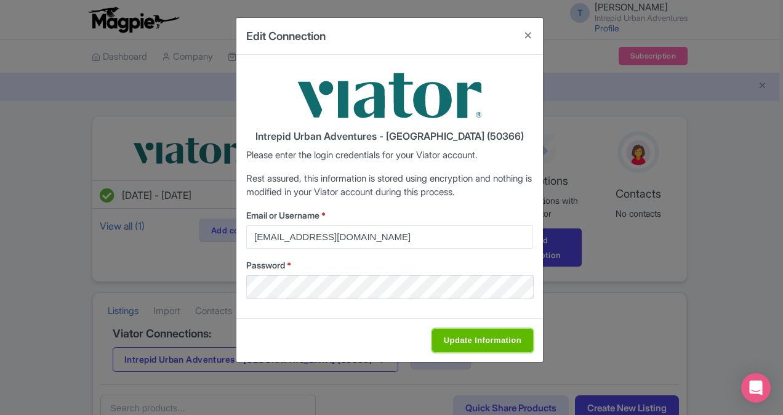
click at [523, 329] on input "Update Information" at bounding box center [482, 340] width 101 height 23
type input "Saving..."
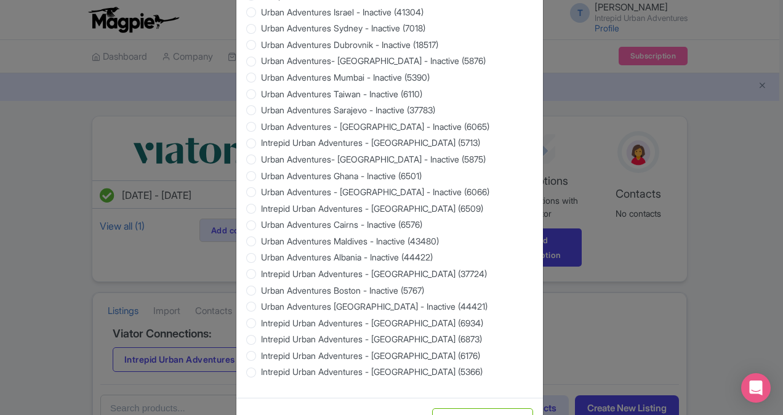
scroll to position [1175, 0]
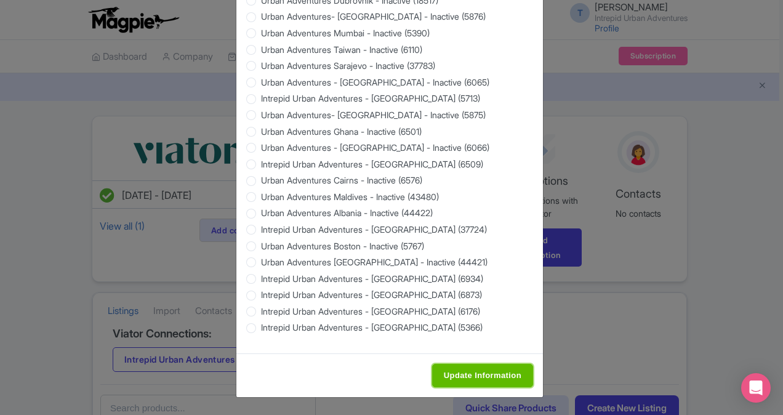
click at [481, 374] on input "Update Information" at bounding box center [482, 375] width 101 height 23
type input "Saving..."
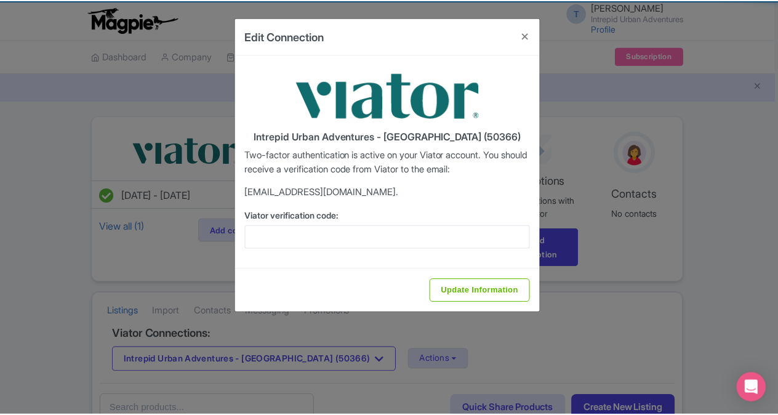
scroll to position [0, 0]
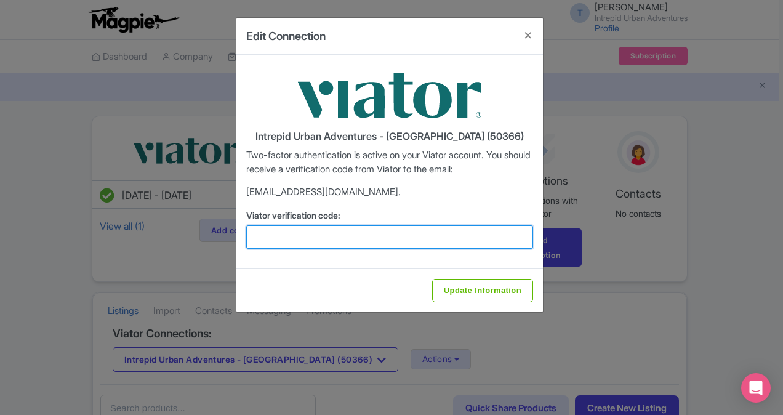
click at [290, 236] on input "Viator verification code:" at bounding box center [389, 236] width 287 height 23
paste input "311214"
type input "311214"
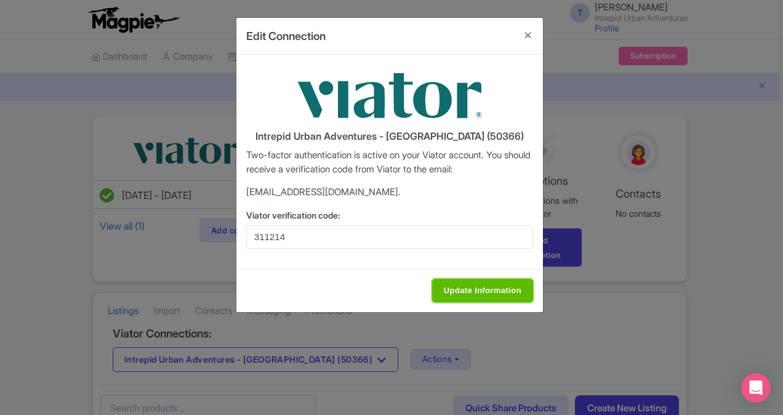
click at [489, 287] on input "Update Information" at bounding box center [482, 290] width 101 height 23
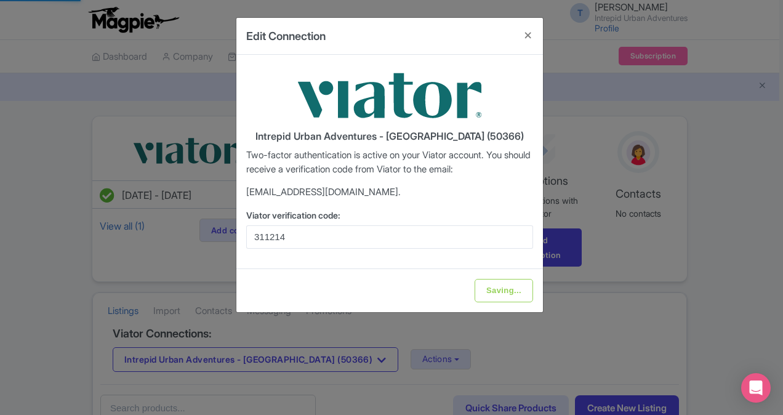
type input "Update Information"
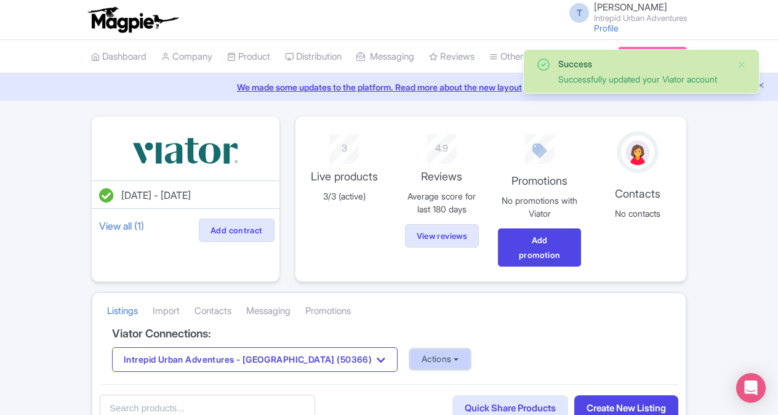
click at [420, 349] on button "Actions" at bounding box center [440, 359] width 61 height 20
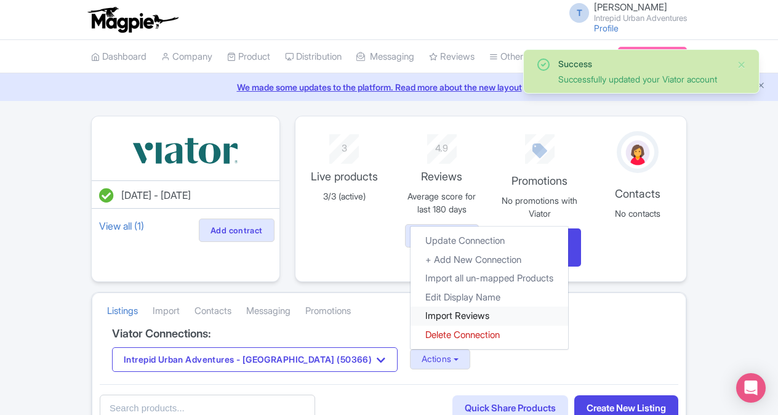
click at [410, 310] on link "Import Reviews" at bounding box center [489, 315] width 158 height 19
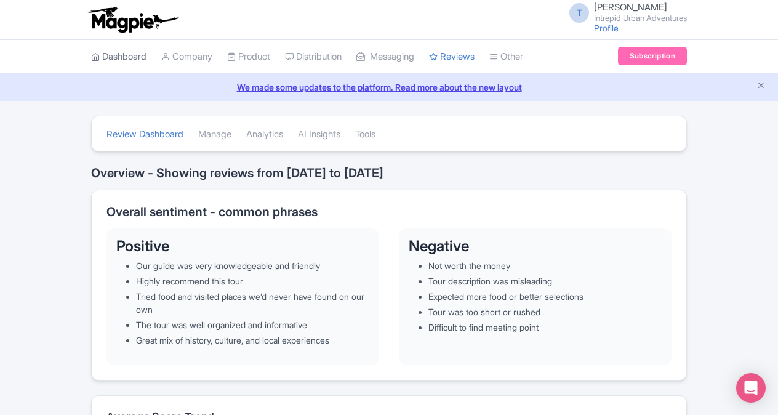
click at [131, 50] on link "Dashboard" at bounding box center [118, 57] width 55 height 34
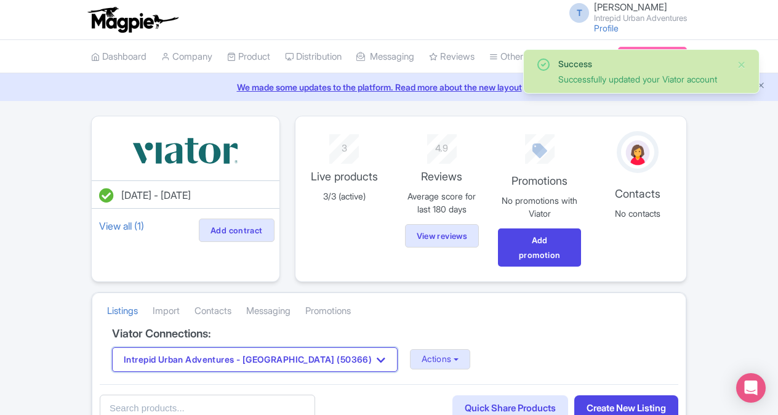
click at [268, 358] on button "Intrepid Urban Adventures - [GEOGRAPHIC_DATA] (50366)" at bounding box center [255, 359] width 286 height 25
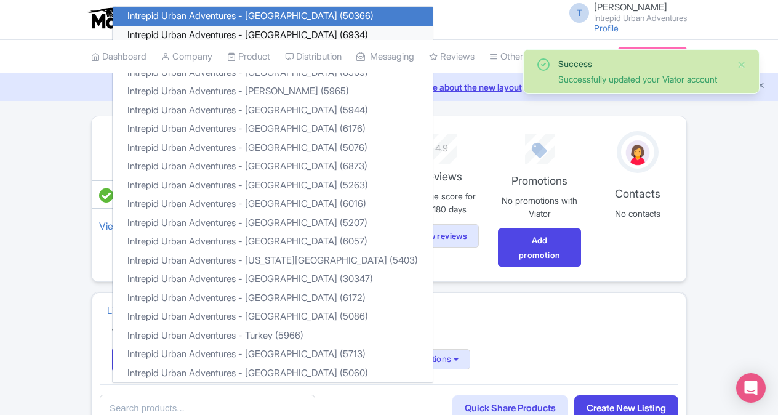
click at [276, 33] on link "Intrepid Urban Adventures - [GEOGRAPHIC_DATA] (6934)" at bounding box center [273, 34] width 320 height 19
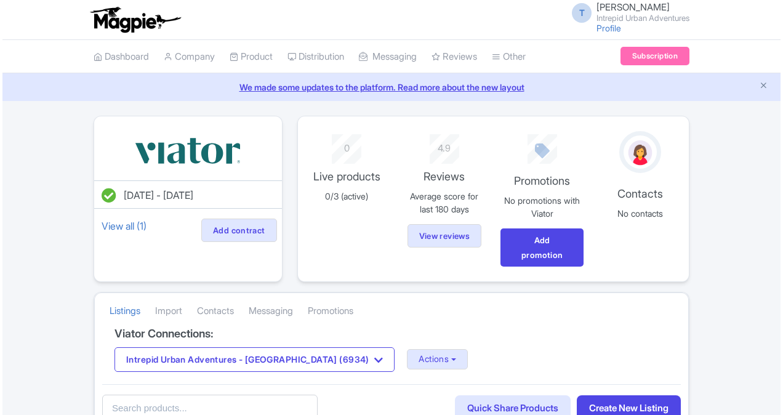
scroll to position [123, 0]
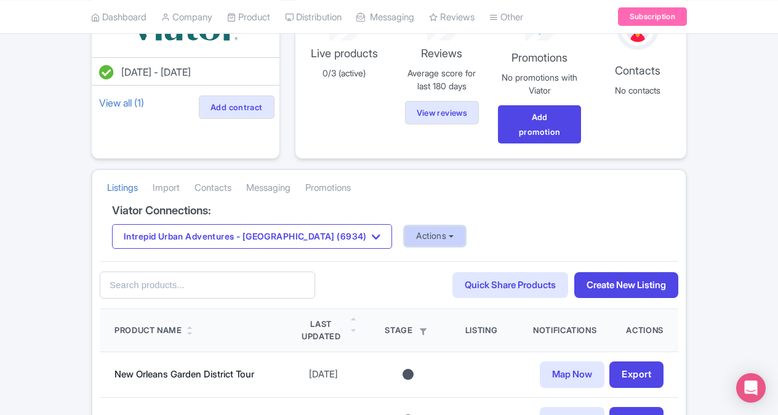
click at [404, 239] on button "Actions" at bounding box center [434, 236] width 61 height 20
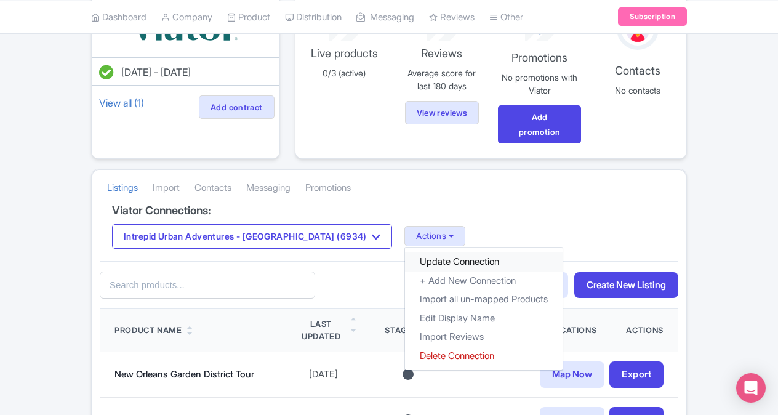
click at [405, 257] on link "Update Connection" at bounding box center [484, 261] width 158 height 19
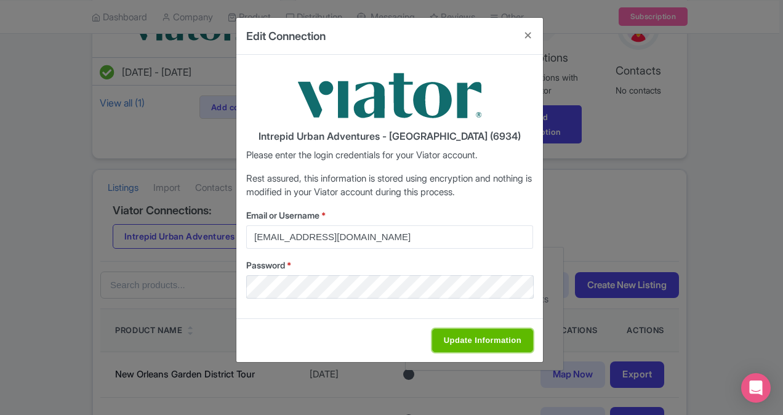
click at [461, 330] on input "Update Information" at bounding box center [482, 340] width 101 height 23
type input "Saving..."
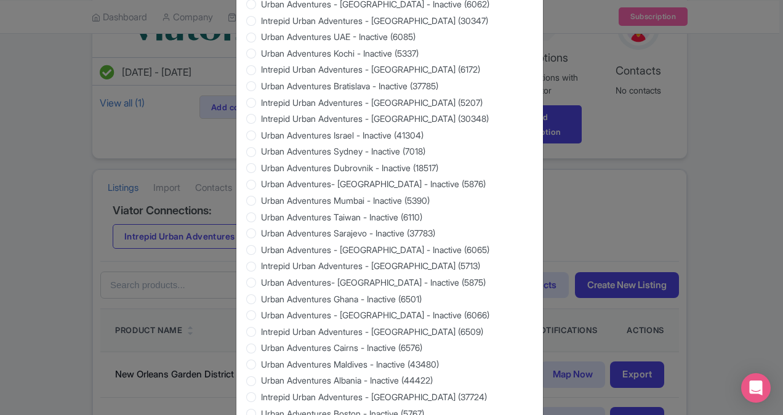
scroll to position [1175, 0]
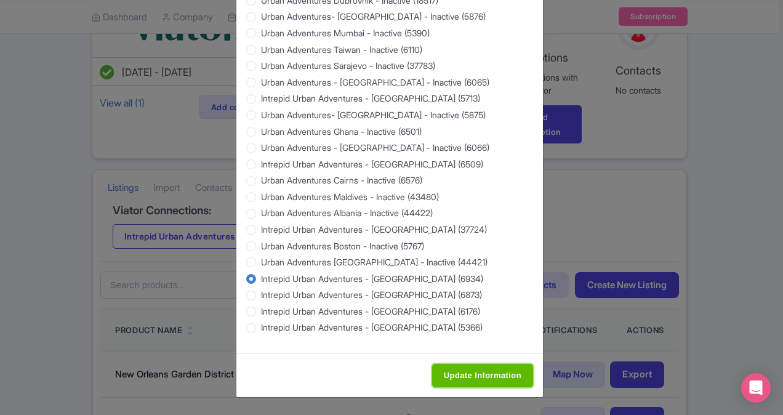
click at [514, 374] on input "Update Information" at bounding box center [482, 375] width 101 height 23
type input "Saving..."
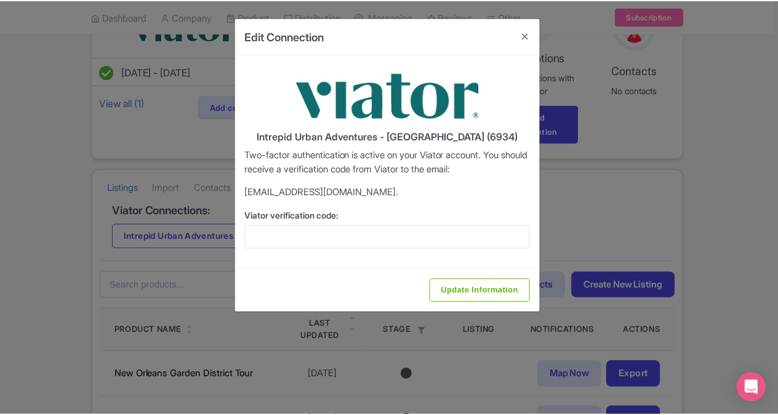
scroll to position [0, 0]
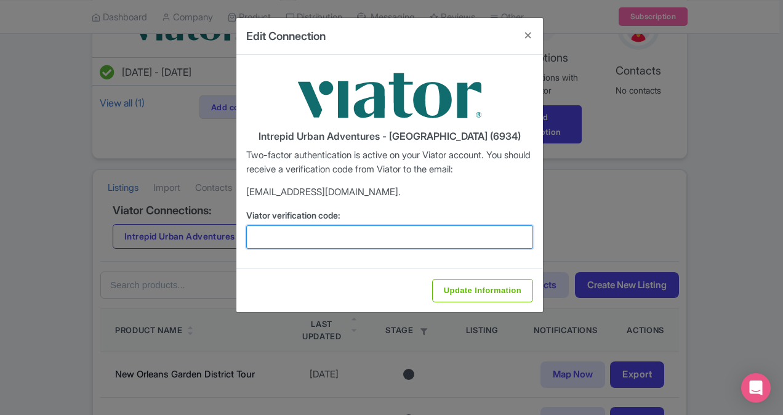
drag, startPoint x: 330, startPoint y: 242, endPoint x: 327, endPoint y: 234, distance: 8.8
click at [325, 240] on input "Viator verification code:" at bounding box center [389, 236] width 287 height 23
paste input "549499"
type input "549499"
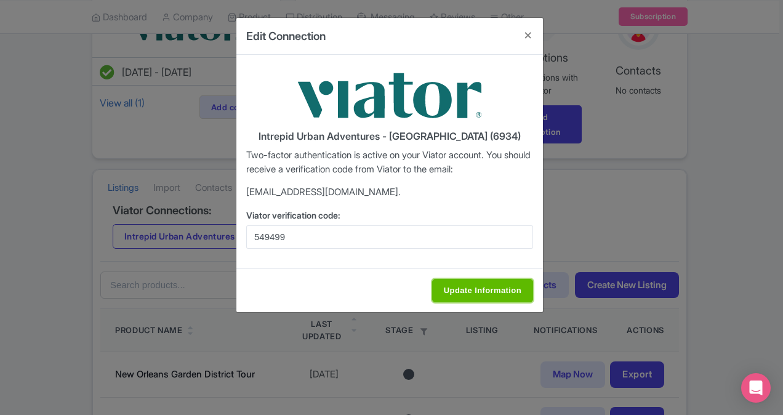
click at [472, 286] on input "Update Information" at bounding box center [482, 290] width 101 height 23
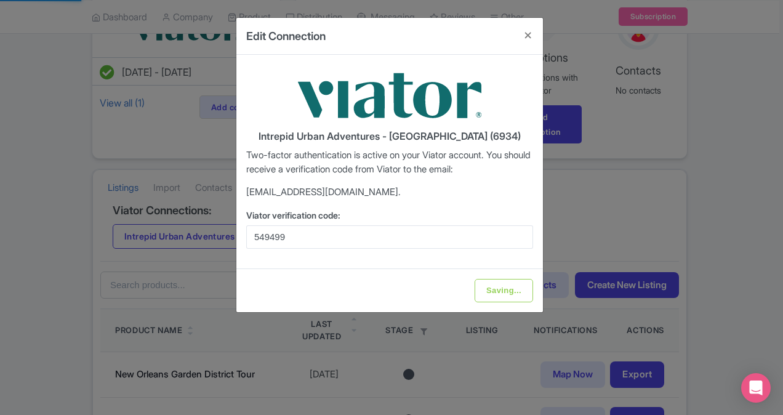
type input "Update Information"
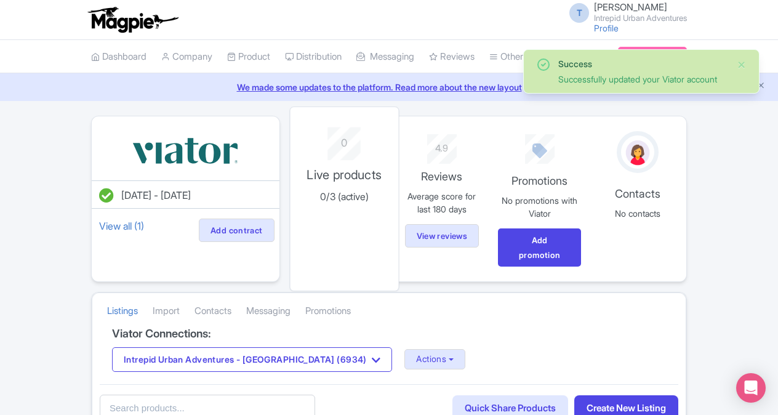
scroll to position [123, 0]
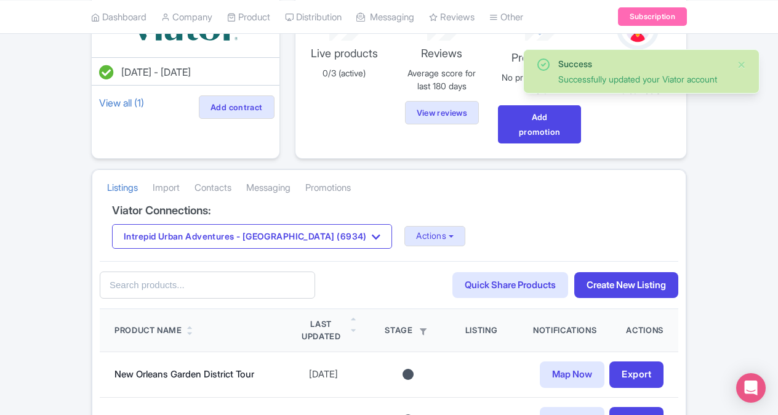
click at [425, 228] on div "Intrepid Urban Adventures - [GEOGRAPHIC_DATA] (6934) Intrepid Urban Adventures …" at bounding box center [389, 236] width 554 height 25
click at [404, 238] on button "Actions" at bounding box center [434, 236] width 61 height 20
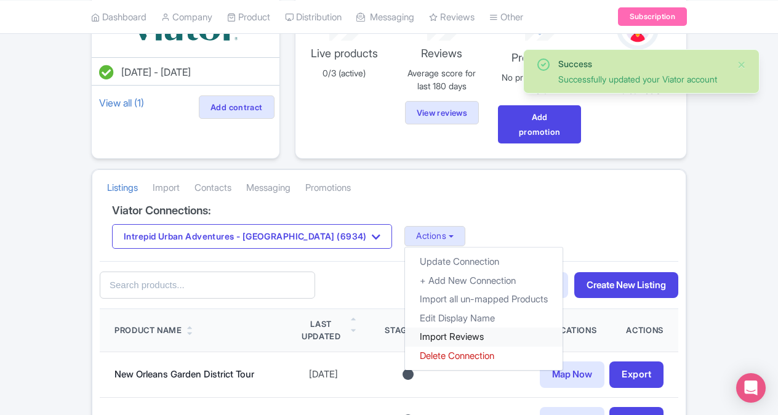
click at [405, 336] on link "Import Reviews" at bounding box center [484, 336] width 158 height 19
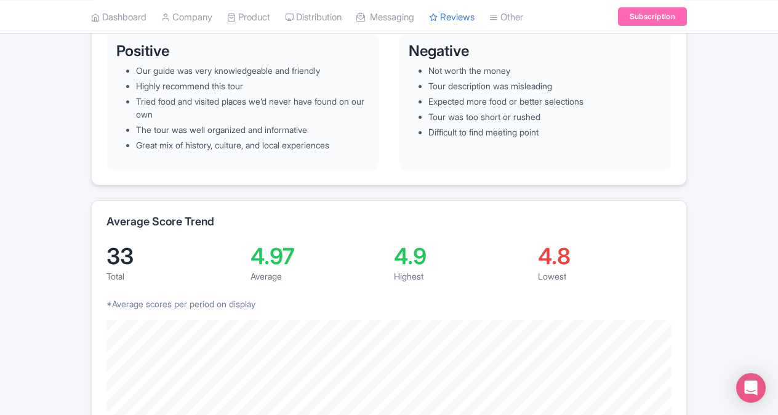
scroll to position [431, 0]
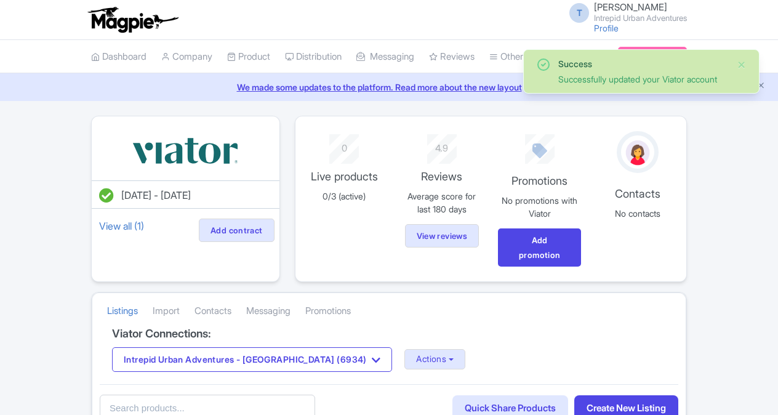
scroll to position [123, 0]
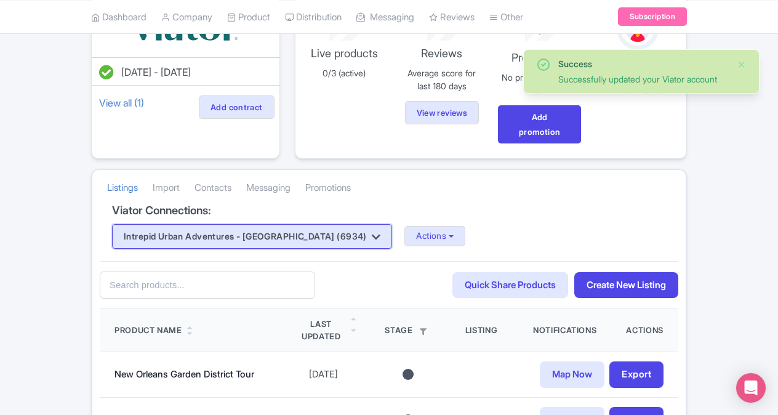
click at [235, 224] on button "Intrepid Urban Adventures - [GEOGRAPHIC_DATA] (6934)" at bounding box center [252, 236] width 280 height 25
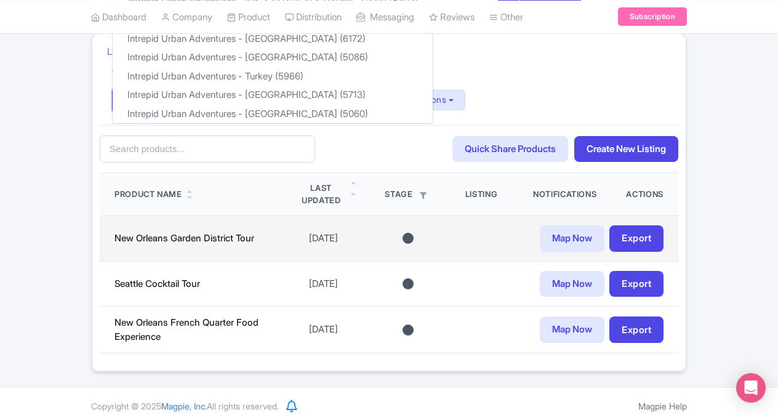
scroll to position [265, 0]
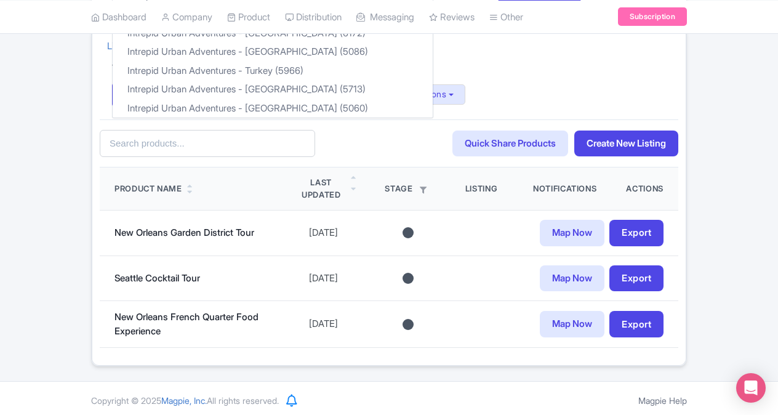
click at [487, 94] on div "Intrepid Urban Adventures - Canada (6934) Intrepid Urban Adventures - Austria (…" at bounding box center [389, 94] width 554 height 25
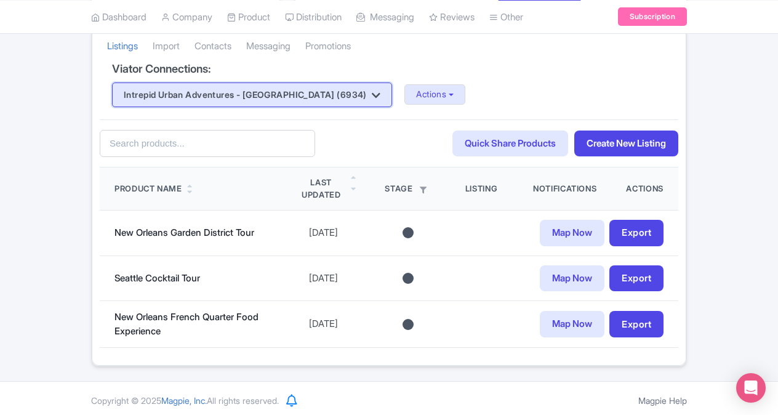
click at [298, 103] on button "Intrepid Urban Adventures - [GEOGRAPHIC_DATA] (6934)" at bounding box center [252, 94] width 280 height 25
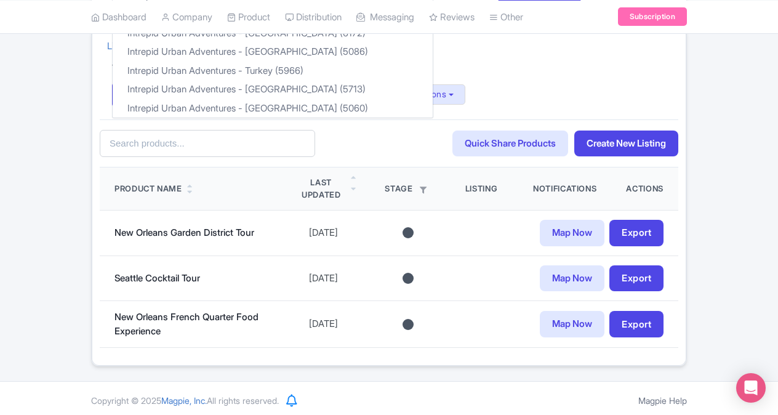
click at [473, 94] on div "Intrepid Urban Adventures - Canada (6934) Intrepid Urban Adventures - Austria (…" at bounding box center [389, 94] width 554 height 25
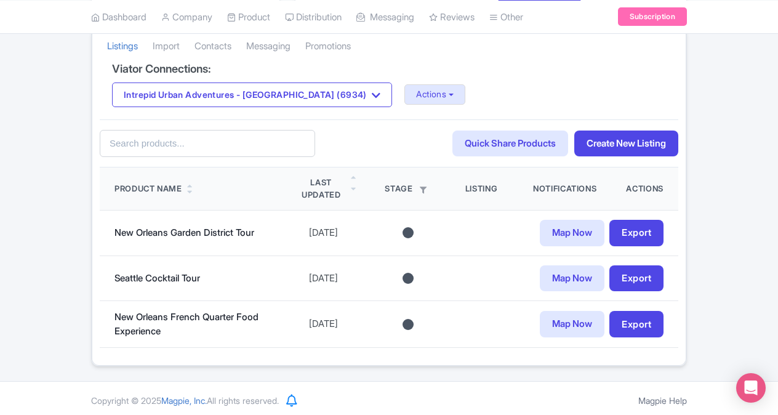
click at [244, 109] on div "Viator Connections: Intrepid Urban Adventures - Canada (6934) Intrepid Urban Ad…" at bounding box center [389, 91] width 578 height 57
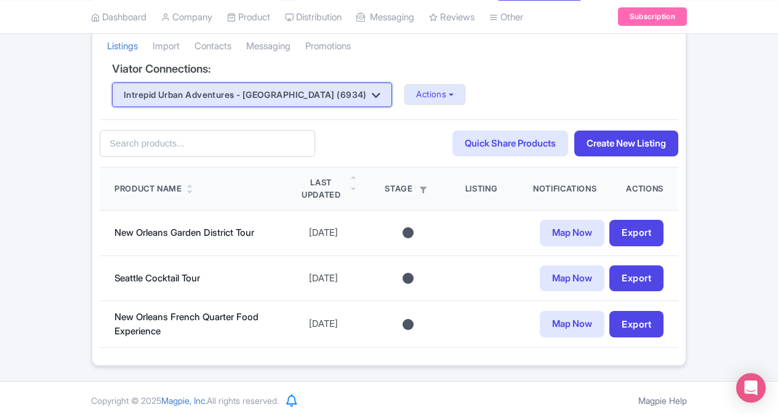
click at [249, 97] on button "Intrepid Urban Adventures - [GEOGRAPHIC_DATA] (6934)" at bounding box center [252, 94] width 280 height 25
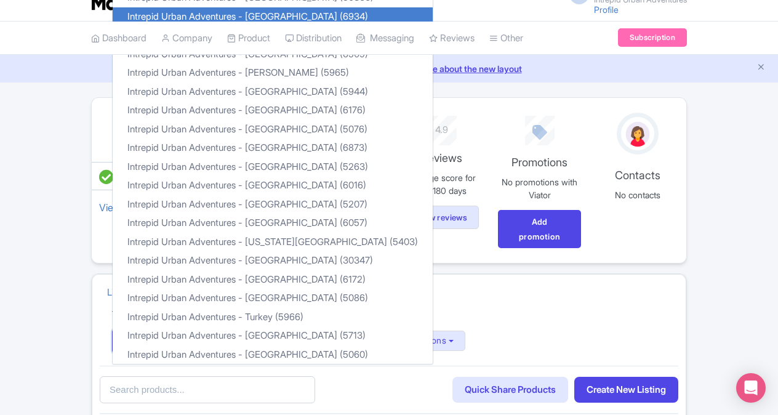
scroll to position [0, 0]
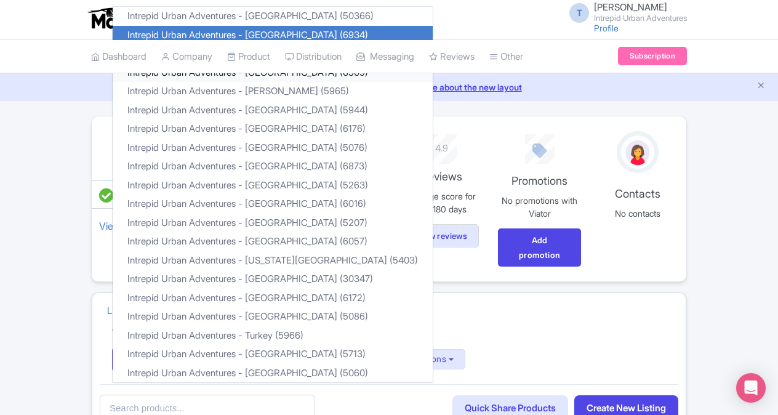
click at [217, 78] on link "Intrepid Urban Adventures - Egypt (6509)" at bounding box center [273, 72] width 320 height 19
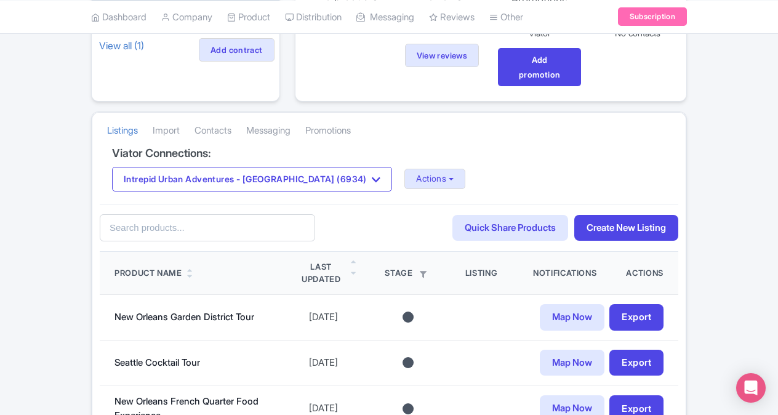
scroll to position [185, 0]
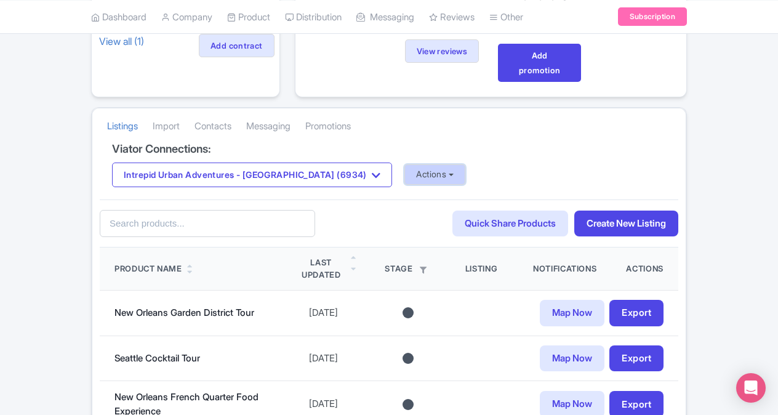
click at [404, 172] on button "Actions" at bounding box center [434, 174] width 61 height 20
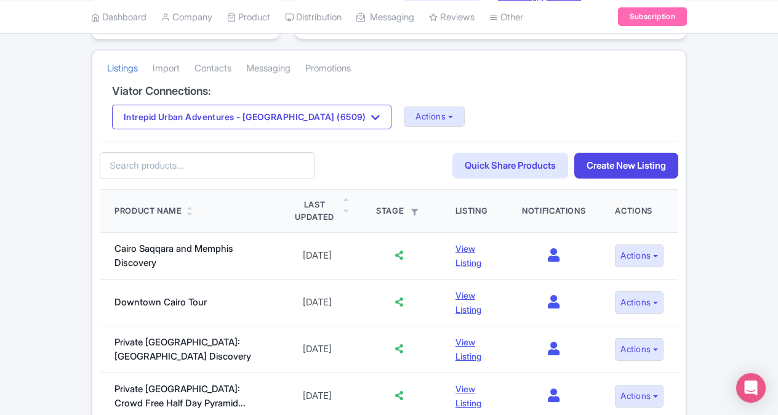
scroll to position [123, 0]
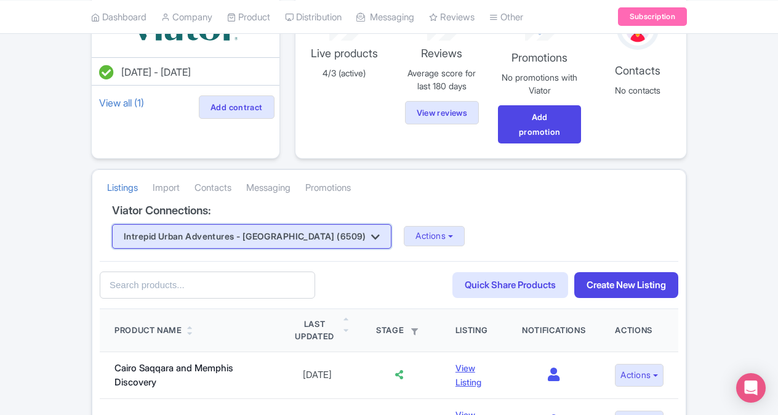
click at [287, 239] on button "Intrepid Urban Adventures - [GEOGRAPHIC_DATA] (6509)" at bounding box center [251, 236] width 279 height 25
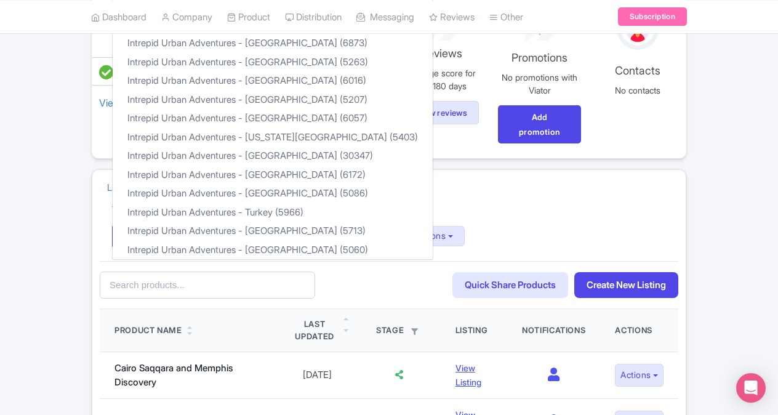
click at [490, 190] on div "Listings Import Contacts Messaging Promotions" at bounding box center [388, 187] width 593 height 34
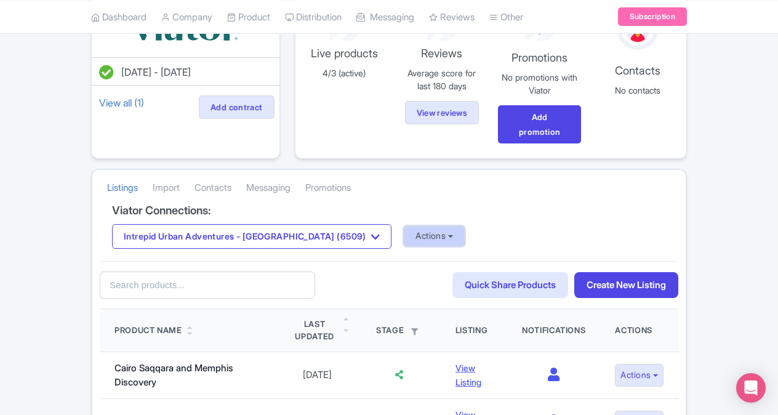
click at [404, 227] on button "Actions" at bounding box center [434, 236] width 61 height 20
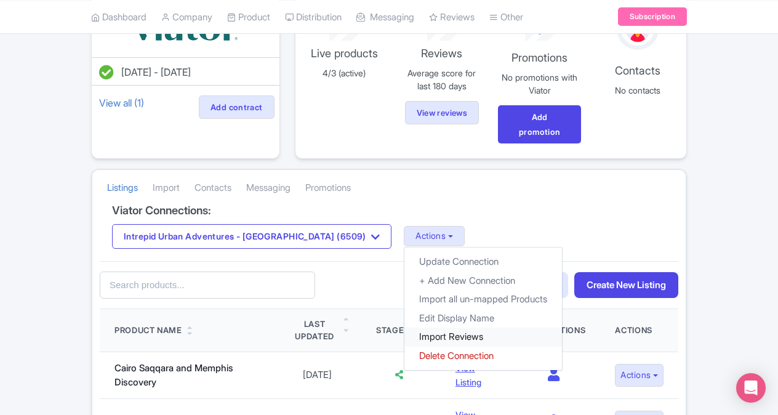
click at [404, 335] on link "Import Reviews" at bounding box center [483, 336] width 158 height 19
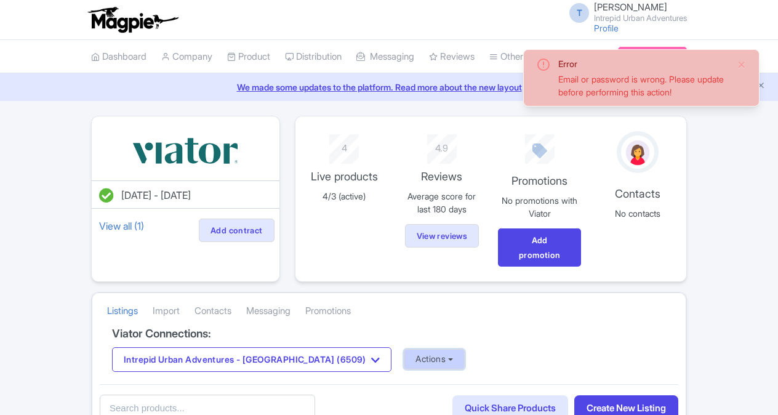
click at [404, 359] on button "Actions" at bounding box center [434, 359] width 61 height 20
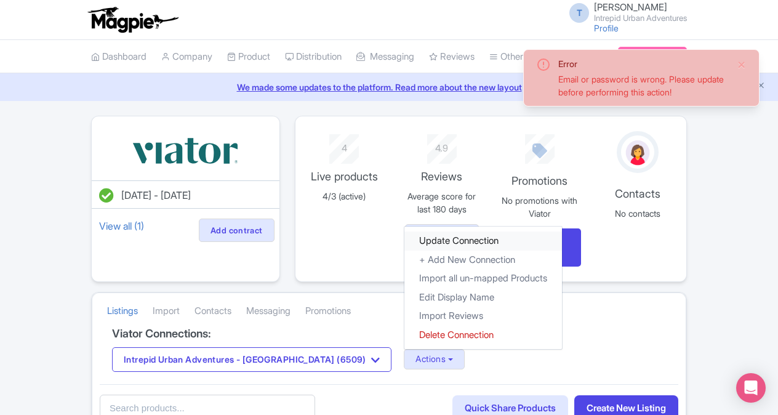
click at [404, 234] on link "Update Connection" at bounding box center [483, 240] width 158 height 19
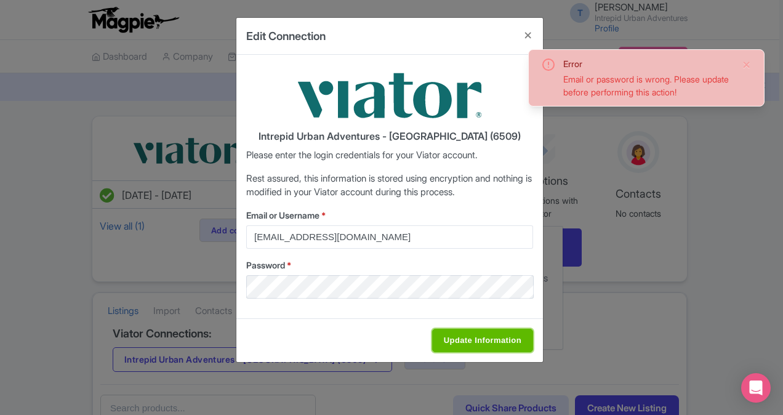
click at [498, 347] on input "Update Information" at bounding box center [482, 340] width 101 height 23
type input "Saving..."
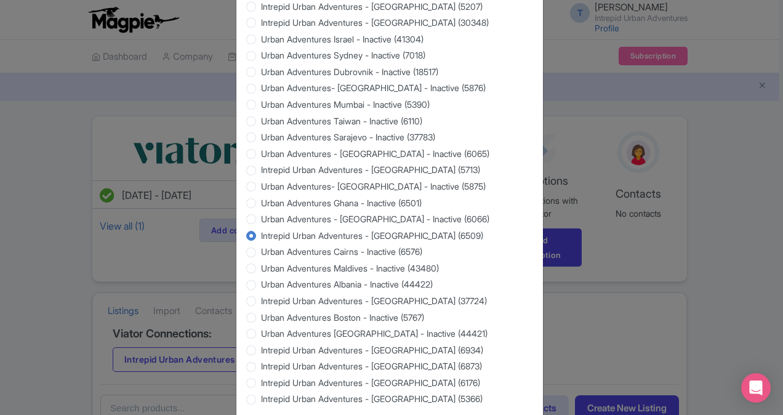
scroll to position [1175, 0]
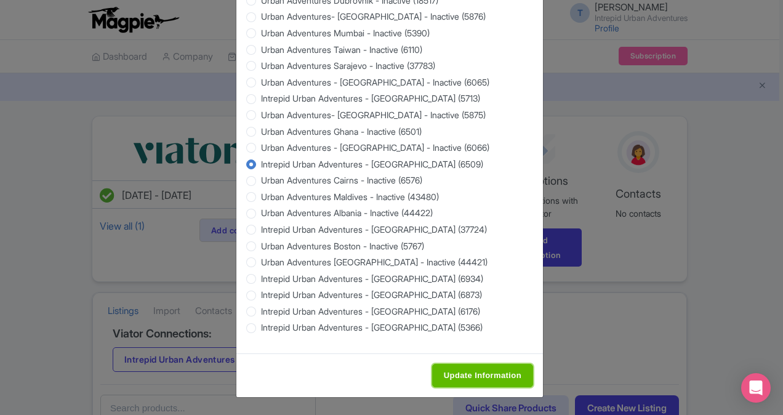
click at [474, 378] on input "Update Information" at bounding box center [482, 375] width 101 height 23
type input "Saving..."
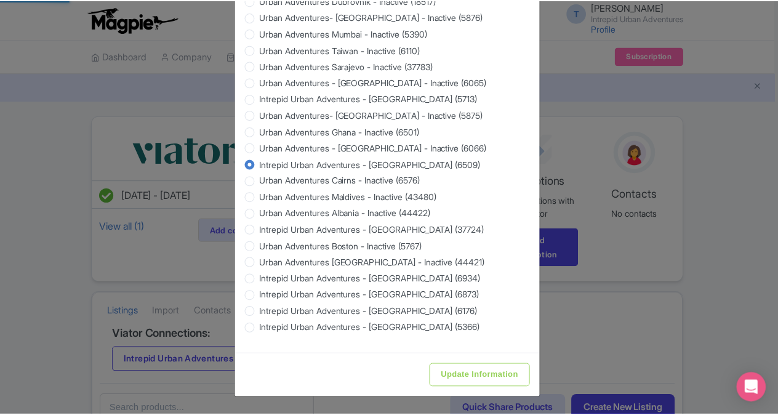
scroll to position [0, 0]
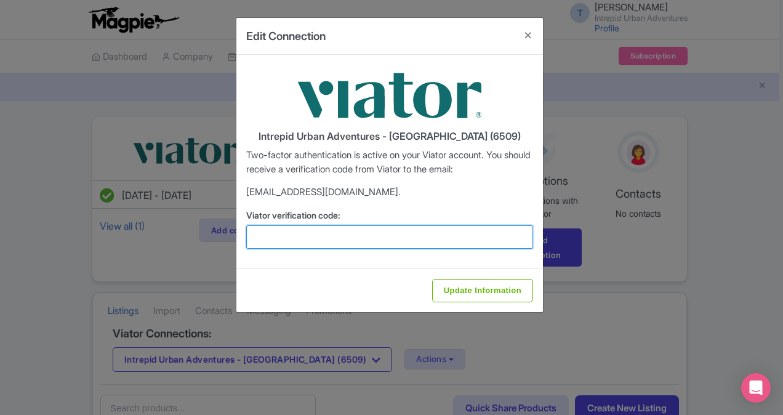
click at [303, 235] on input "Viator verification code:" at bounding box center [389, 236] width 287 height 23
paste input "404954"
type input "404954"
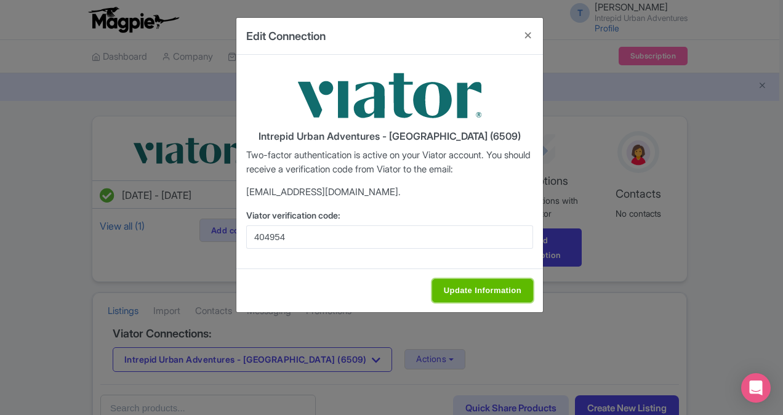
click at [461, 281] on input "Update Information" at bounding box center [482, 290] width 101 height 23
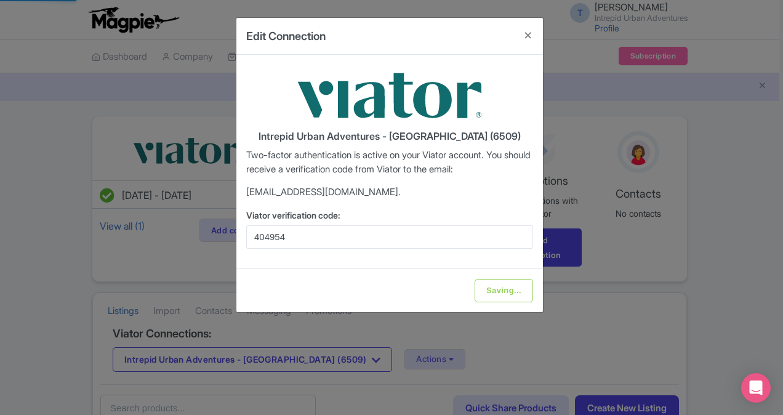
type input "Update Information"
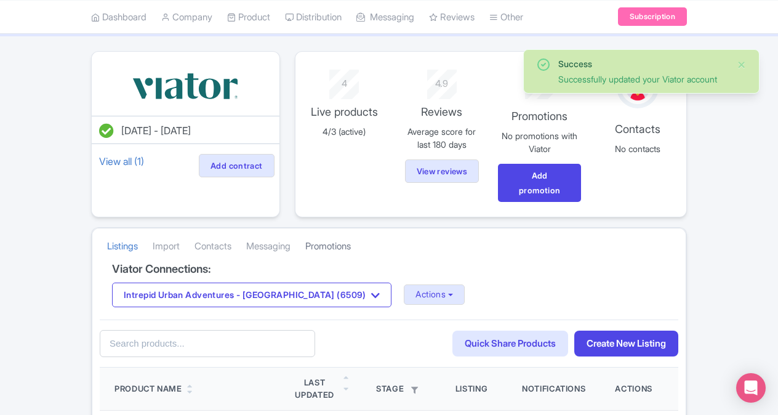
scroll to position [123, 0]
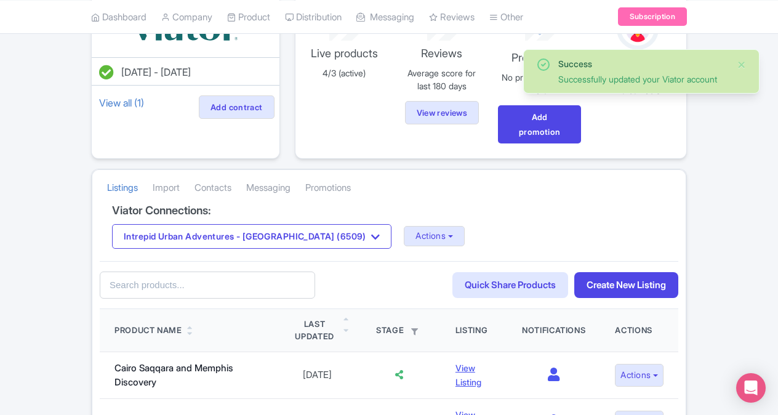
click at [372, 220] on div "Viator Connections: Intrepid Urban Adventures - [GEOGRAPHIC_DATA] (6509) Intrep…" at bounding box center [389, 232] width 578 height 57
click at [404, 238] on button "Actions" at bounding box center [434, 236] width 61 height 20
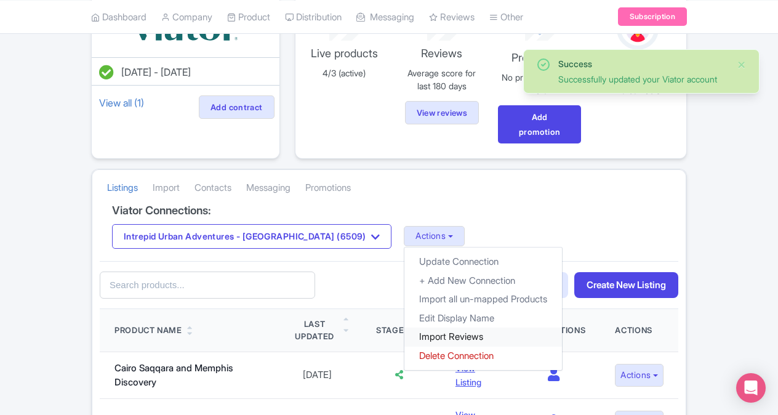
drag, startPoint x: 389, startPoint y: 332, endPoint x: 461, endPoint y: 304, distance: 76.8
click at [404, 332] on link "Import Reviews" at bounding box center [483, 336] width 158 height 19
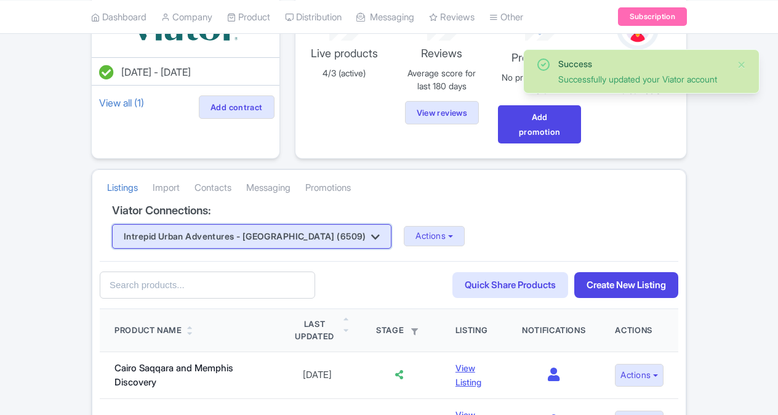
click at [254, 232] on button "Intrepid Urban Adventures - [GEOGRAPHIC_DATA] (6509)" at bounding box center [251, 236] width 279 height 25
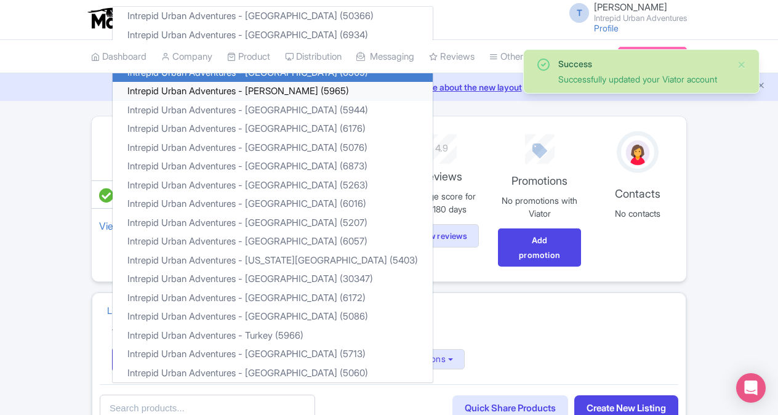
click at [286, 85] on link "Intrepid Urban Adventures - [PERSON_NAME] (5965)" at bounding box center [273, 91] width 320 height 19
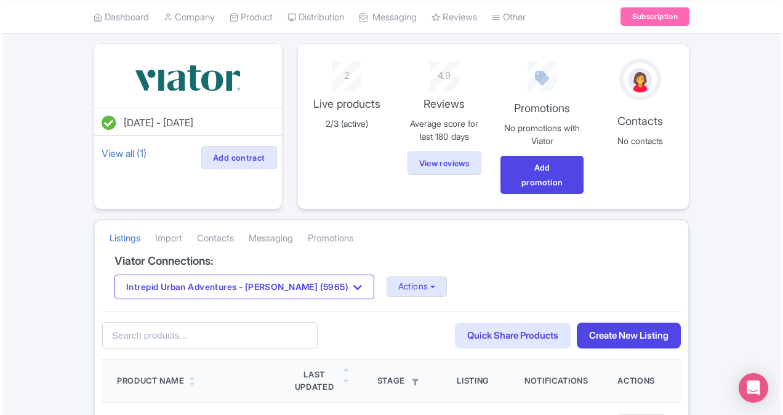
scroll to position [123, 0]
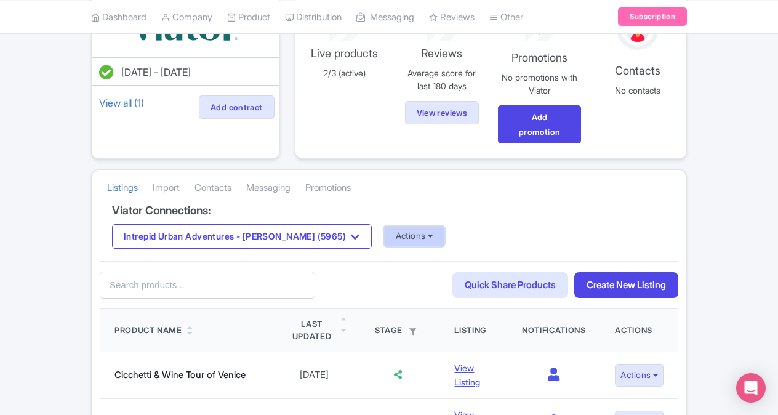
click at [395, 242] on button "Actions" at bounding box center [414, 236] width 61 height 20
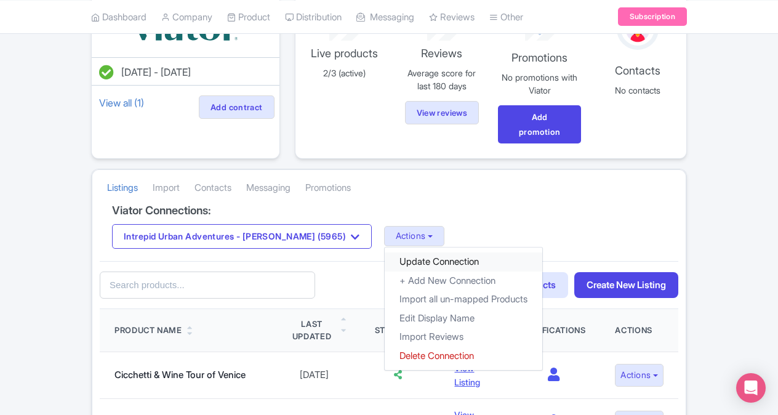
click at [402, 258] on link "Update Connection" at bounding box center [464, 261] width 158 height 19
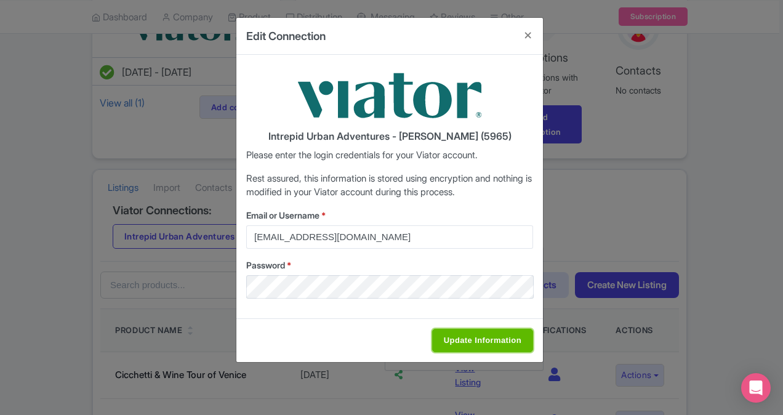
click at [471, 335] on input "Update Information" at bounding box center [482, 340] width 101 height 23
type input "Saving..."
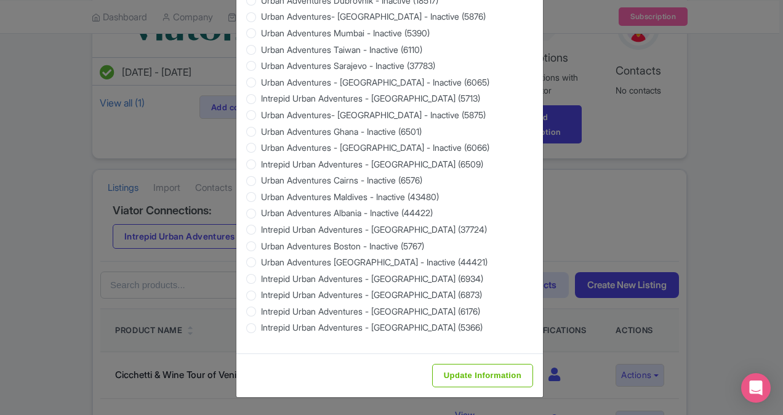
scroll to position [1175, 0]
click at [490, 381] on input "Update Information" at bounding box center [482, 375] width 101 height 23
type input "Saving..."
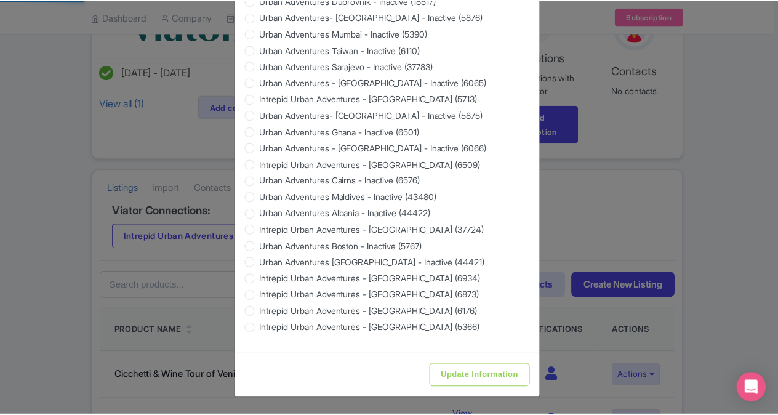
scroll to position [0, 0]
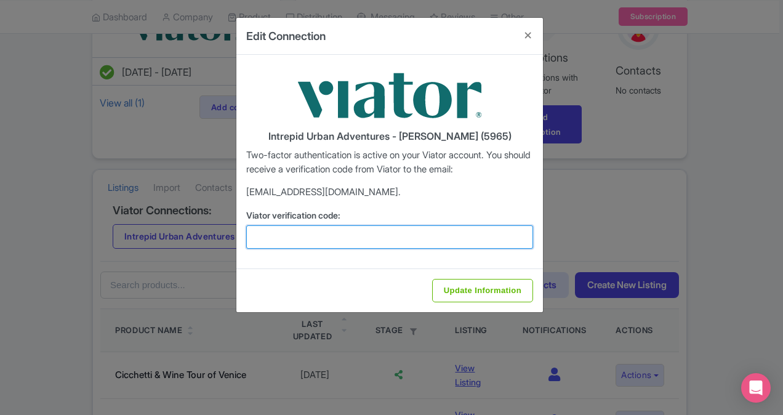
click at [367, 229] on input "Viator verification code:" at bounding box center [389, 236] width 287 height 23
paste input "124145"
type input "124145"
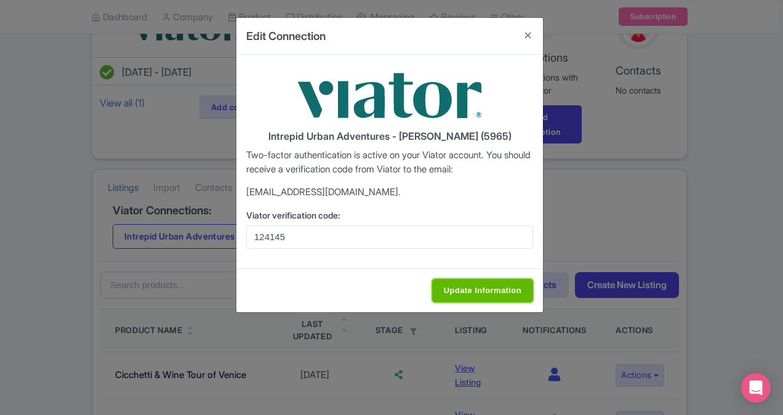
click at [466, 294] on input "Update Information" at bounding box center [482, 290] width 101 height 23
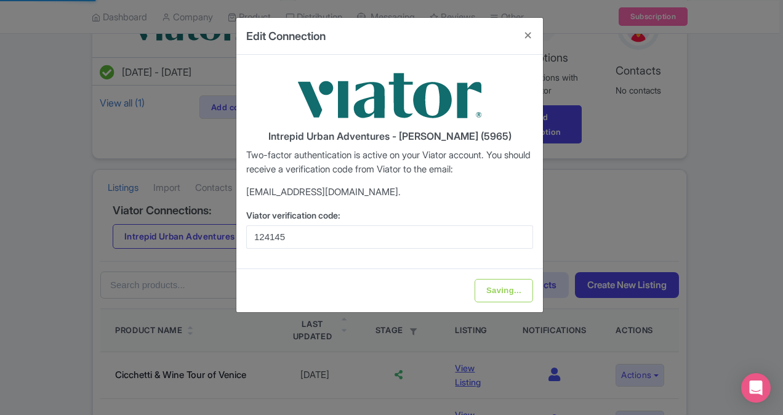
type input "Update Information"
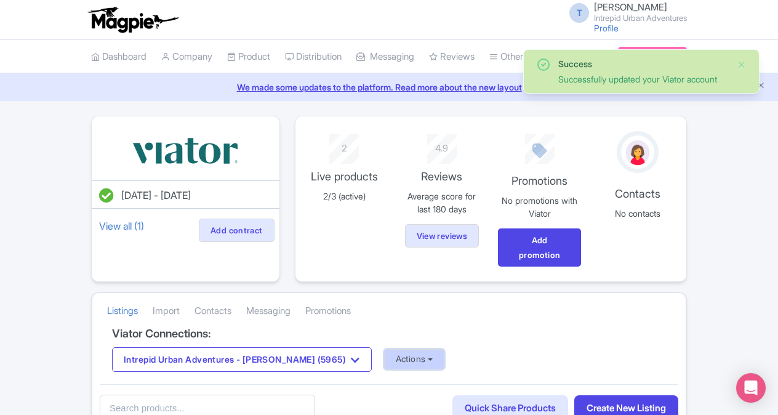
drag, startPoint x: 378, startPoint y: 354, endPoint x: 389, endPoint y: 354, distance: 11.1
click at [384, 354] on button "Actions" at bounding box center [414, 359] width 61 height 20
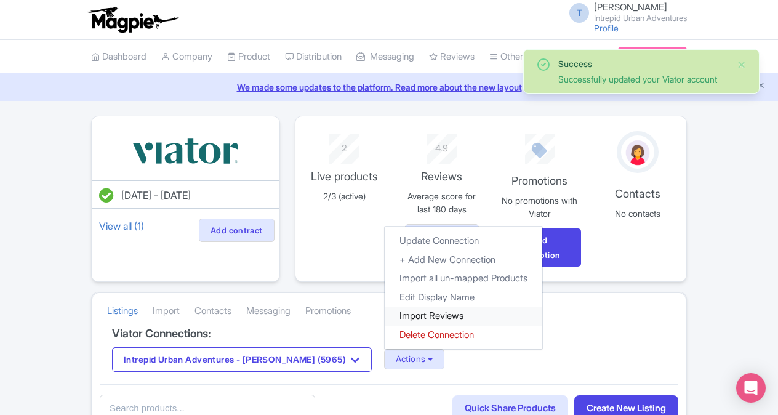
click at [406, 315] on link "Import Reviews" at bounding box center [464, 315] width 158 height 19
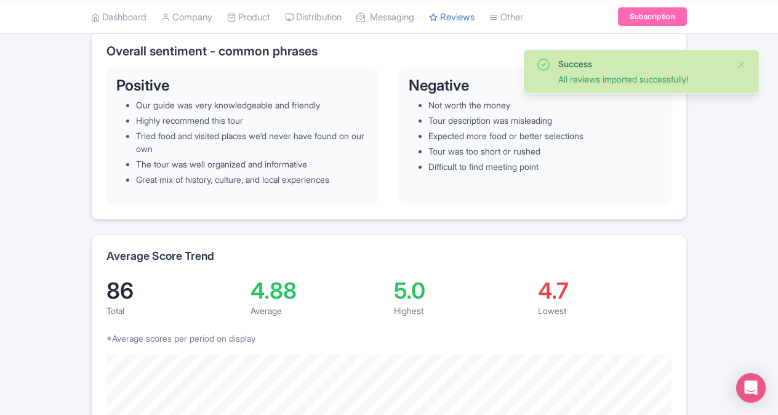
scroll to position [62, 0]
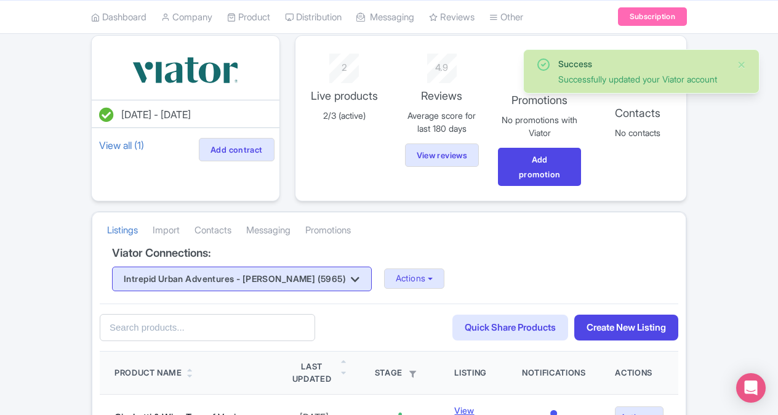
scroll to position [123, 0]
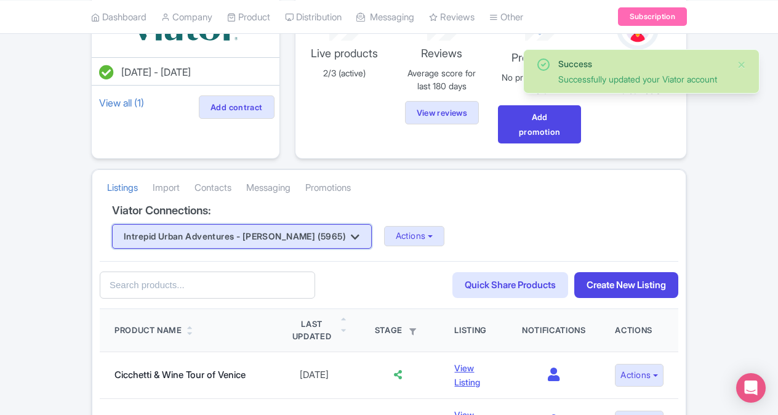
click at [295, 227] on button "Intrepid Urban Adventures - [PERSON_NAME] (5965)" at bounding box center [242, 236] width 260 height 25
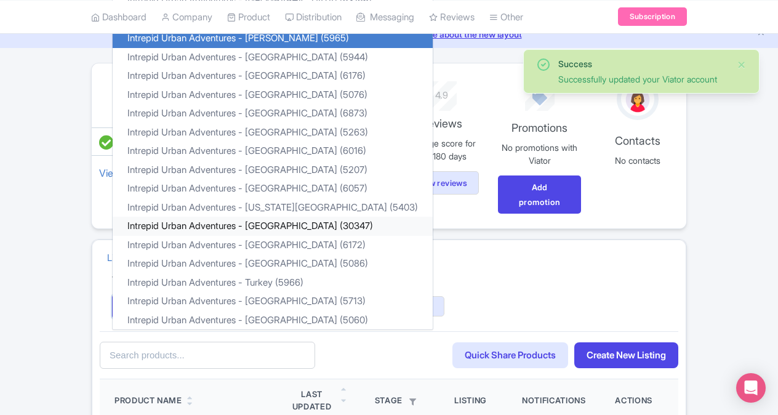
scroll to position [0, 0]
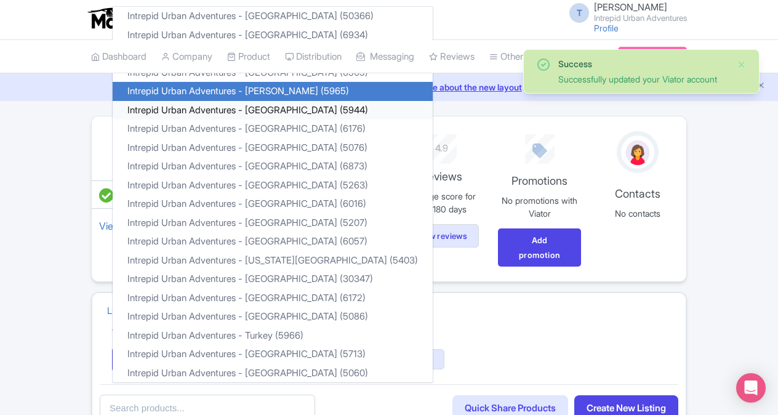
click at [301, 105] on link "Intrepid Urban Adventures - [GEOGRAPHIC_DATA] (5944)" at bounding box center [273, 109] width 320 height 19
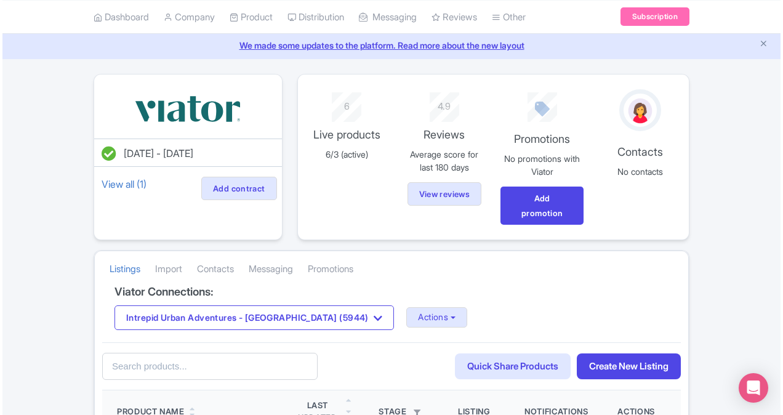
scroll to position [62, 0]
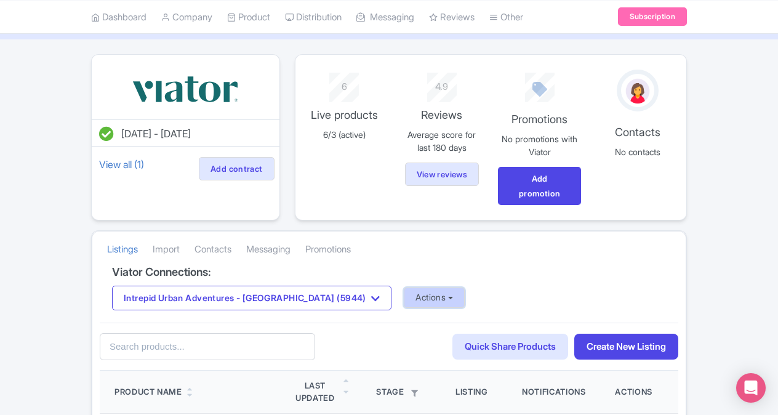
click at [404, 297] on button "Actions" at bounding box center [434, 297] width 61 height 20
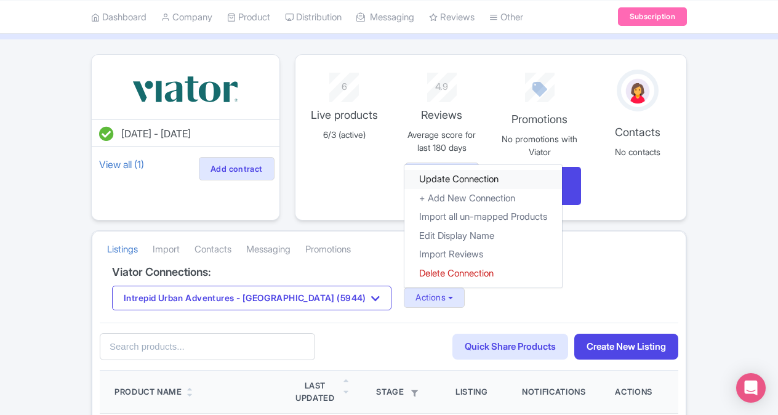
click at [408, 181] on link "Update Connection" at bounding box center [483, 179] width 158 height 19
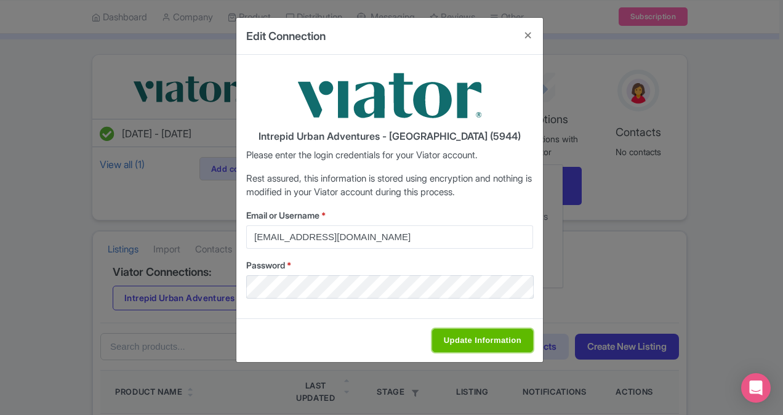
click at [480, 340] on input "Update Information" at bounding box center [482, 340] width 101 height 23
type input "Saving..."
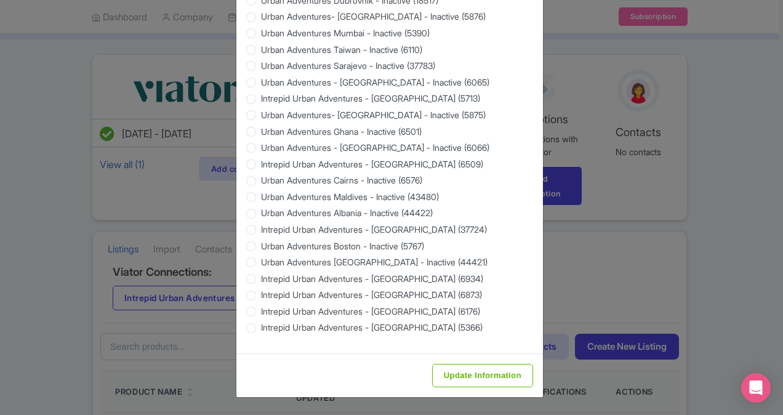
scroll to position [1175, 0]
click at [491, 374] on input "Update Information" at bounding box center [482, 375] width 101 height 23
type input "Saving..."
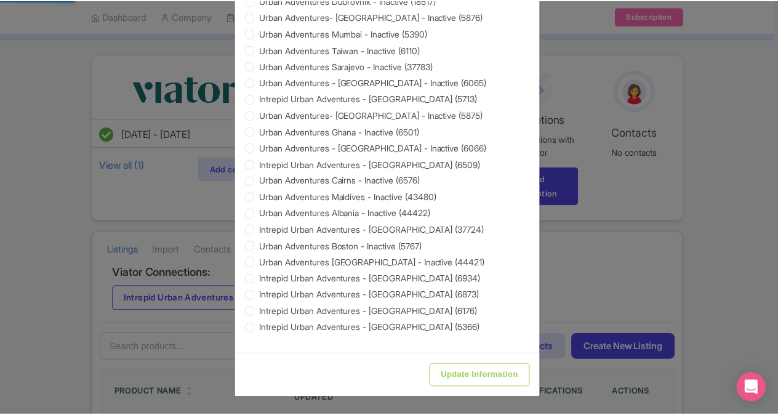
scroll to position [0, 0]
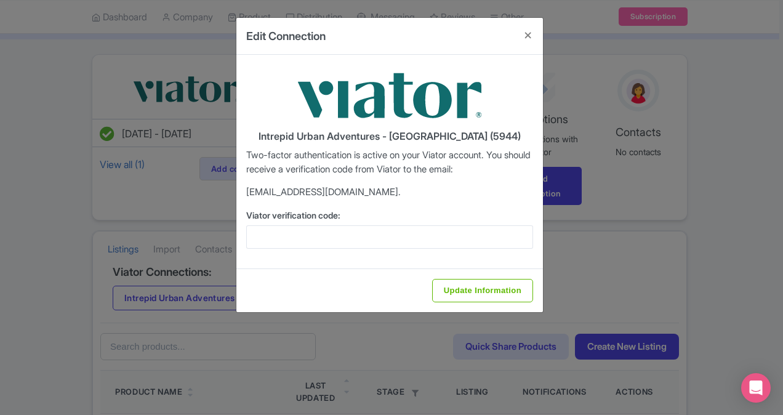
click at [342, 221] on div "Viator verification code:" at bounding box center [389, 229] width 287 height 40
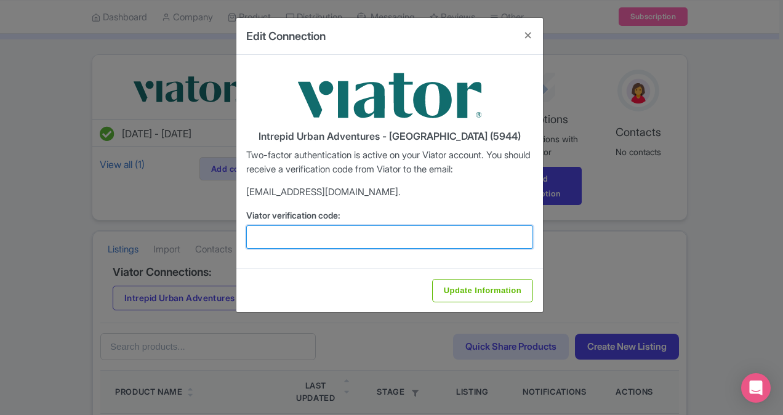
click at [340, 231] on input "Viator verification code:" at bounding box center [389, 236] width 287 height 23
click at [311, 236] on input "Viator verification code:" at bounding box center [389, 236] width 287 height 23
paste input "590720"
type input "590720"
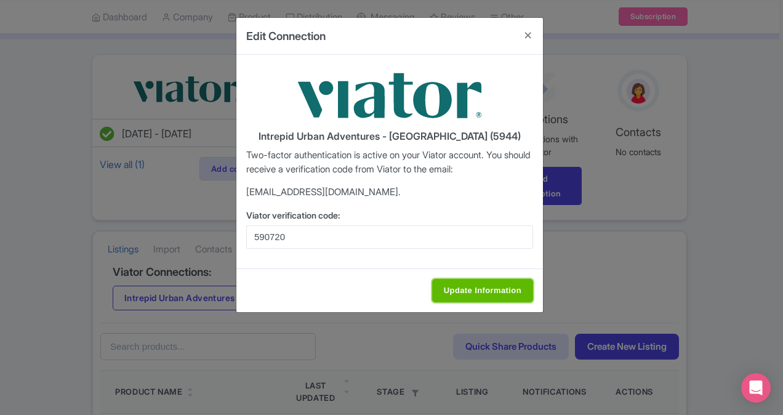
click at [492, 291] on input "Update Information" at bounding box center [482, 290] width 101 height 23
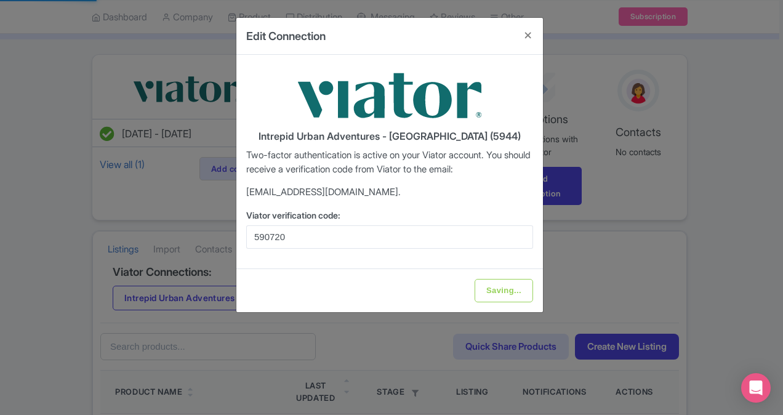
type input "Update Information"
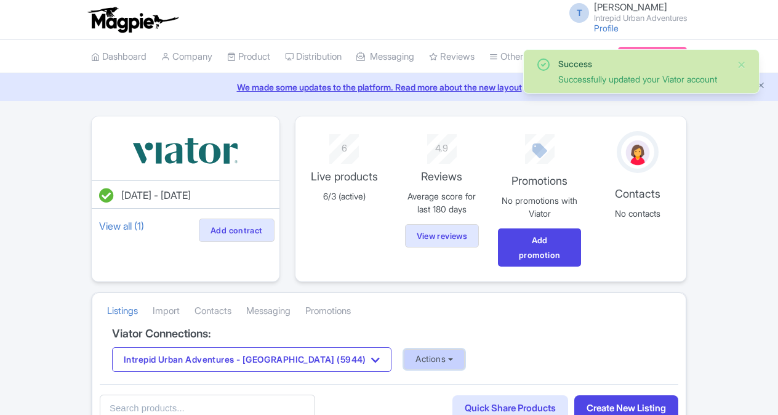
click at [404, 354] on button "Actions" at bounding box center [434, 359] width 61 height 20
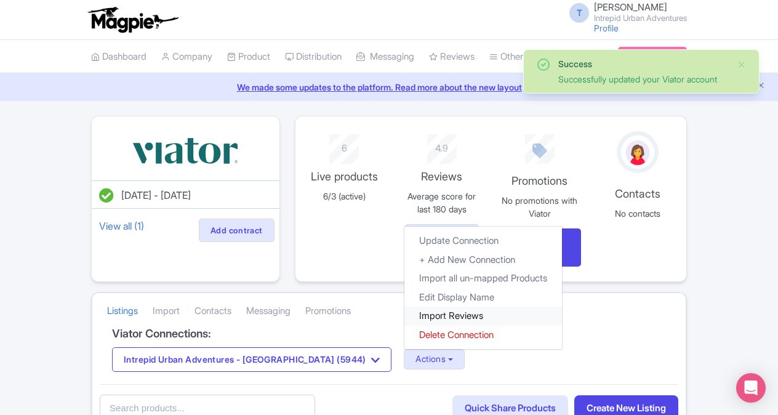
click at [404, 313] on link "Import Reviews" at bounding box center [483, 315] width 158 height 19
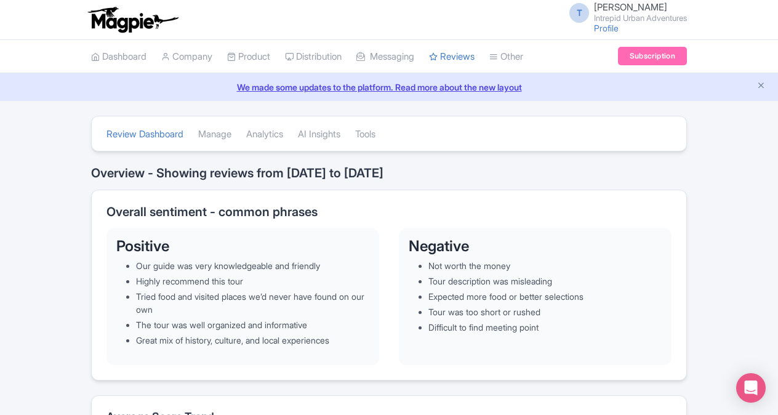
scroll to position [431, 0]
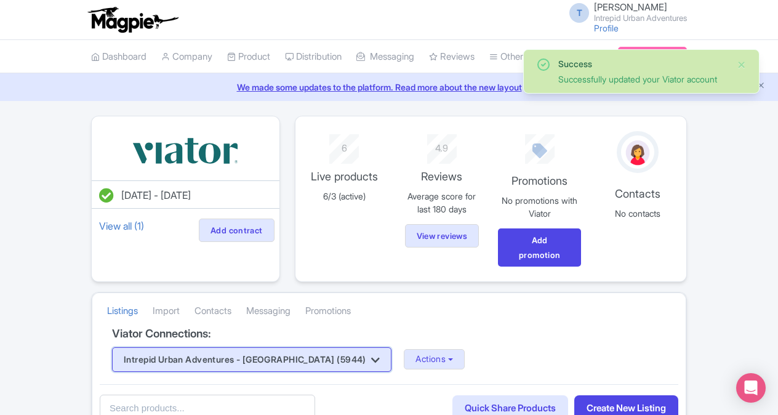
click at [326, 364] on button "Intrepid Urban Adventures - [GEOGRAPHIC_DATA] (5944)" at bounding box center [251, 359] width 279 height 25
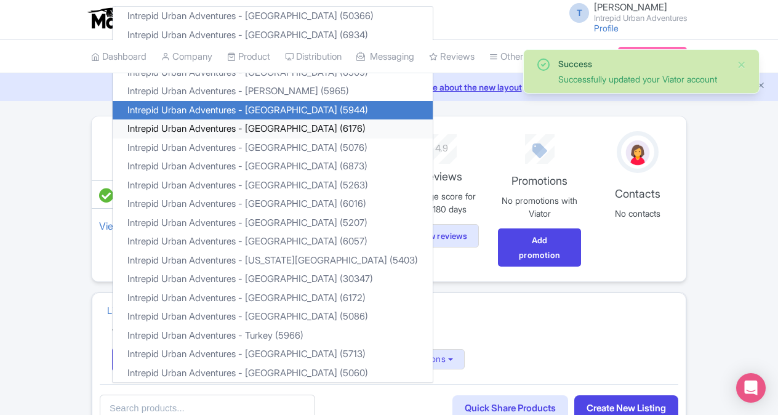
click at [247, 130] on link "Intrepid Urban Adventures - [GEOGRAPHIC_DATA] (6176)" at bounding box center [273, 128] width 320 height 19
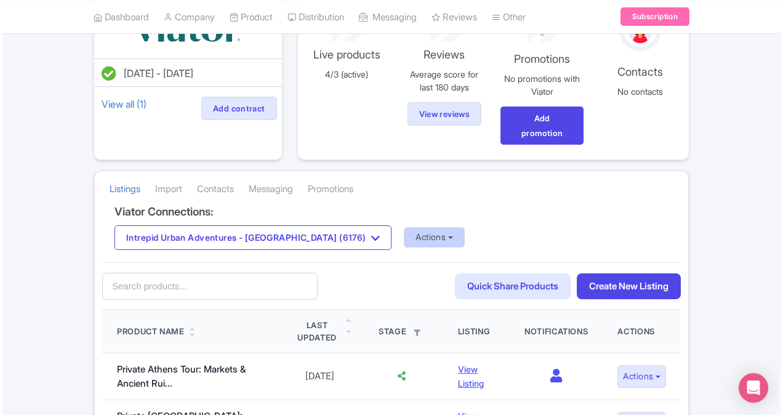
scroll to position [123, 0]
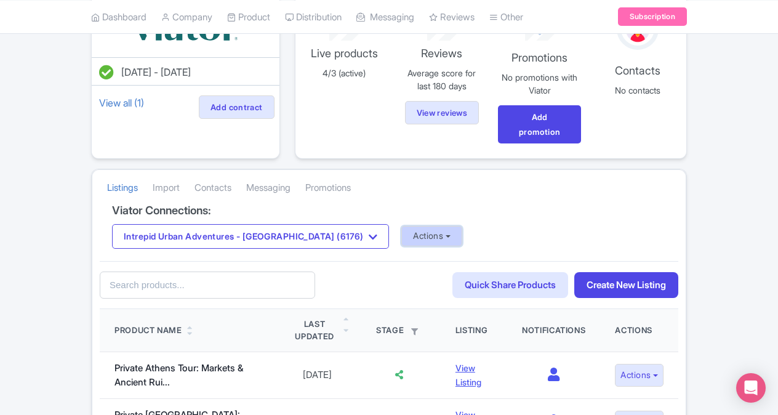
click at [401, 239] on button "Actions" at bounding box center [431, 236] width 61 height 20
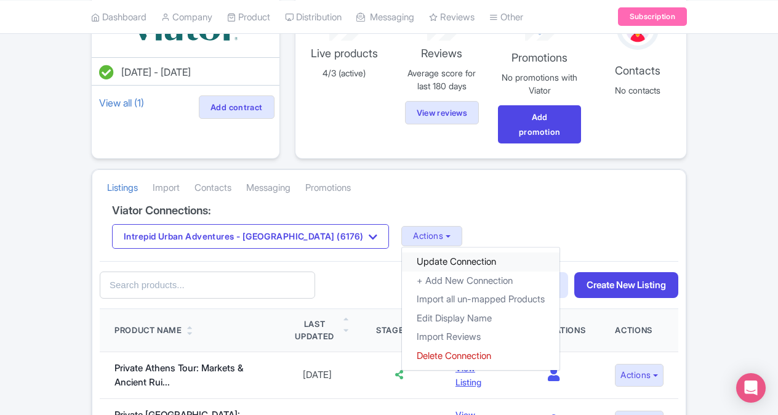
click at [402, 258] on link "Update Connection" at bounding box center [481, 261] width 158 height 19
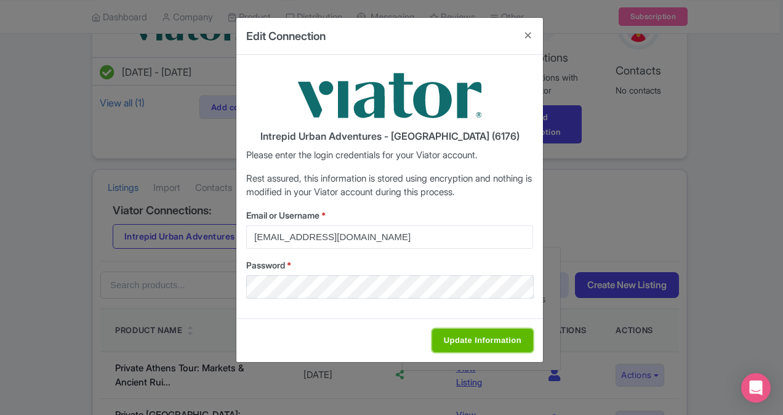
click at [459, 334] on input "Update Information" at bounding box center [482, 340] width 101 height 23
type input "Saving..."
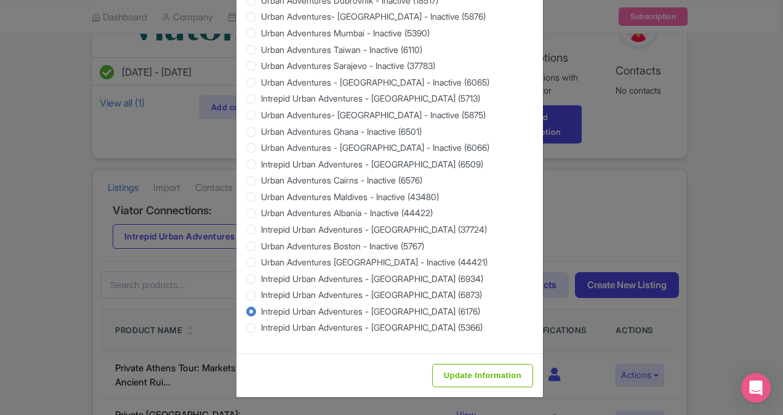
scroll to position [1175, 0]
click at [471, 371] on input "Update Information" at bounding box center [482, 375] width 101 height 23
type input "Saving..."
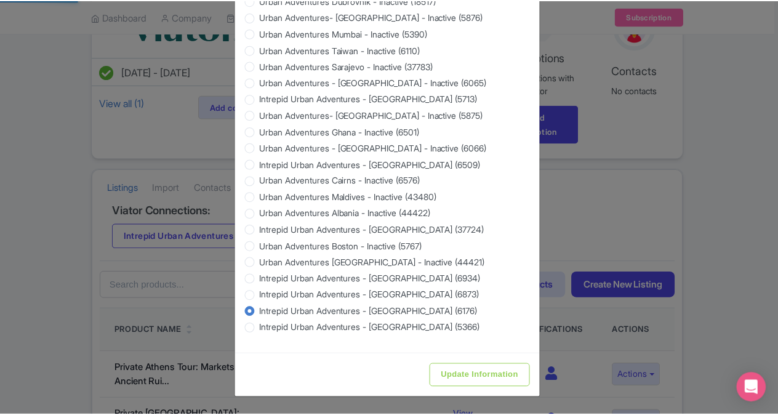
scroll to position [0, 0]
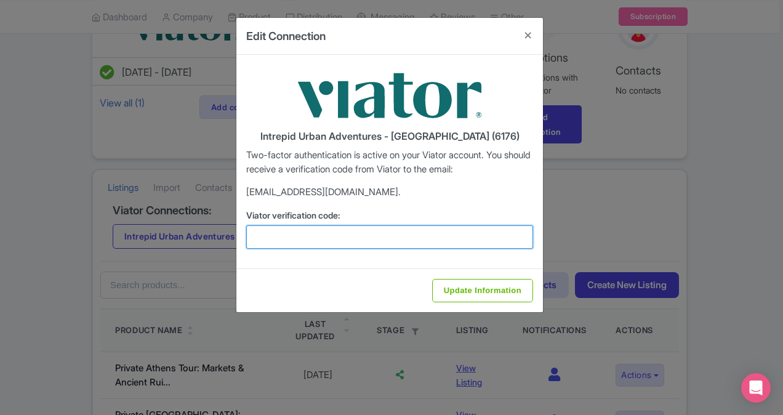
click at [316, 233] on input "Viator verification code:" at bounding box center [389, 236] width 287 height 23
paste input "626893"
type input "626893"
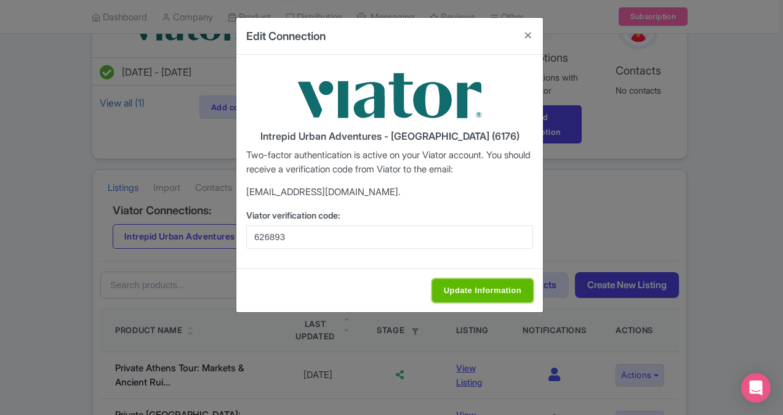
click at [481, 299] on input "Update Information" at bounding box center [482, 290] width 101 height 23
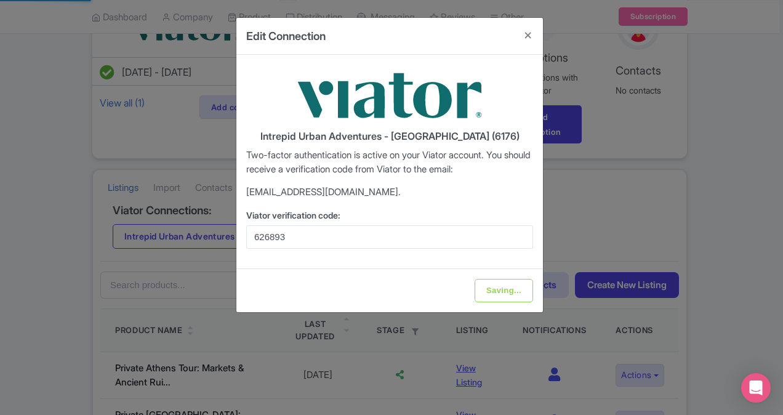
type input "Update Information"
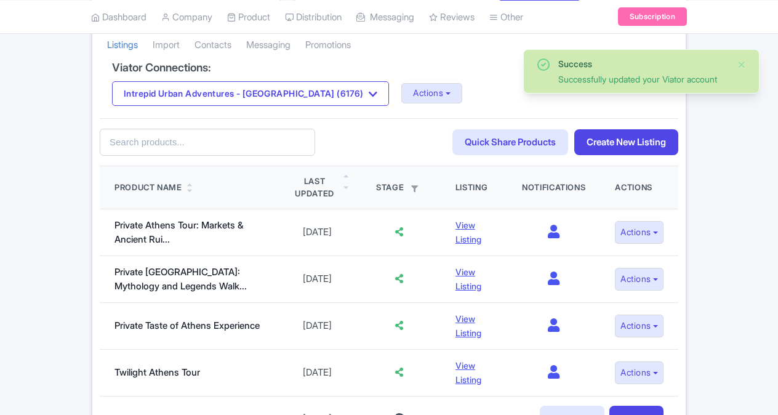
scroll to position [185, 0]
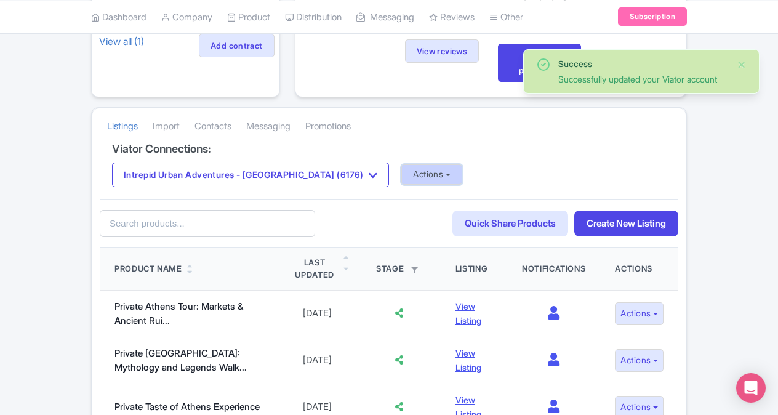
click at [401, 169] on button "Actions" at bounding box center [431, 174] width 61 height 20
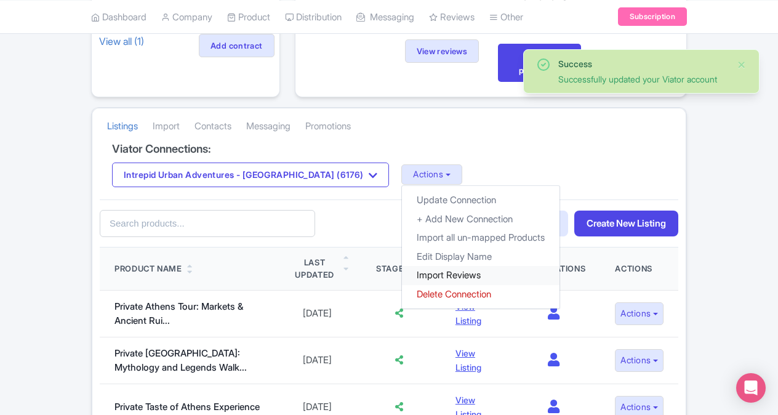
drag, startPoint x: 392, startPoint y: 272, endPoint x: 358, endPoint y: 274, distance: 33.9
click at [402, 272] on link "Import Reviews" at bounding box center [481, 275] width 158 height 19
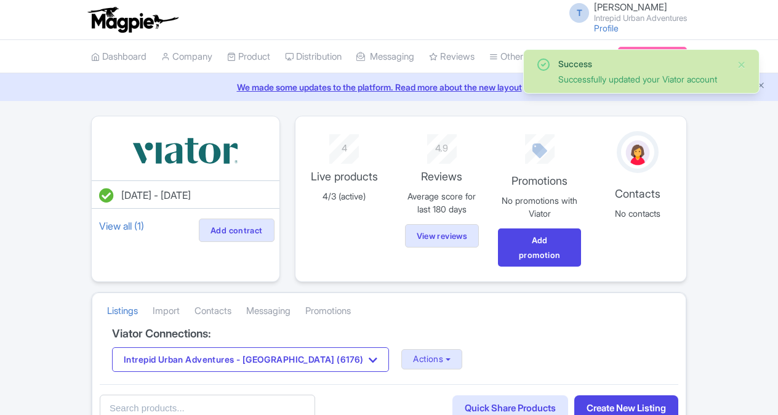
scroll to position [185, 0]
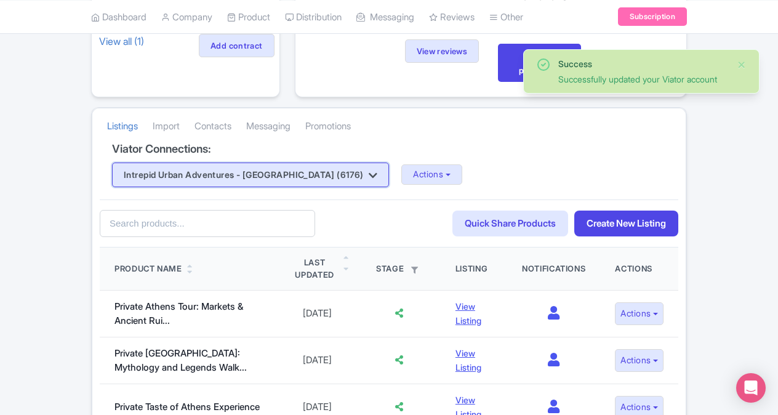
click at [292, 173] on button "Intrepid Urban Adventures - [GEOGRAPHIC_DATA] (6176)" at bounding box center [250, 174] width 277 height 25
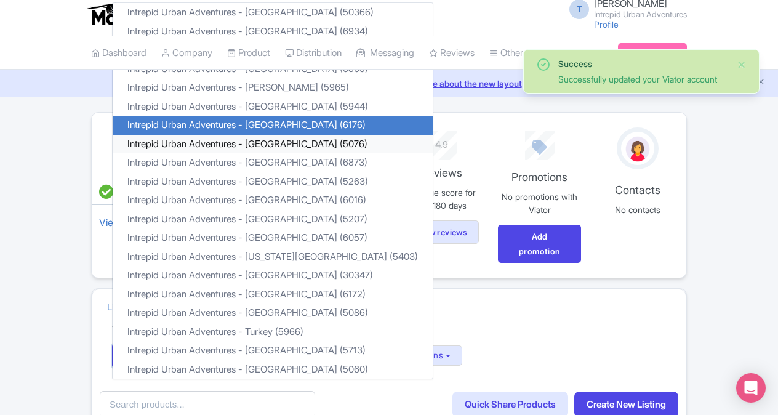
scroll to position [0, 0]
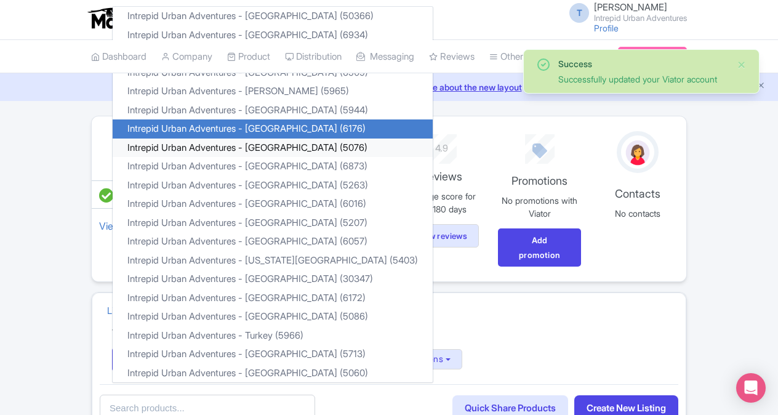
click at [255, 147] on link "Intrepid Urban Adventures - [GEOGRAPHIC_DATA] (5076)" at bounding box center [273, 147] width 320 height 19
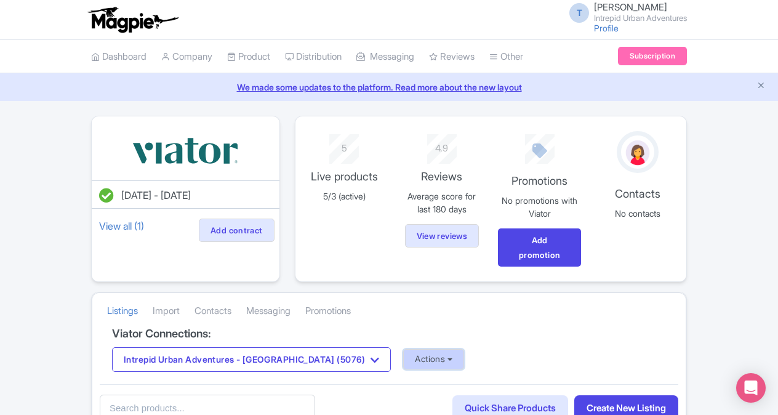
click at [403, 356] on button "Actions" at bounding box center [433, 359] width 61 height 20
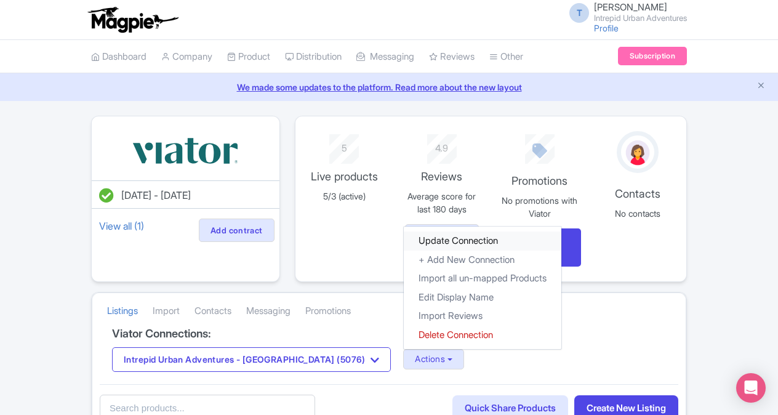
click at [404, 244] on link "Update Connection" at bounding box center [483, 240] width 158 height 19
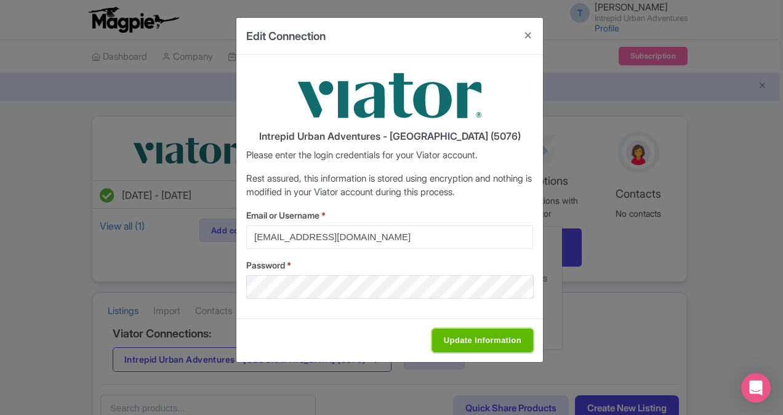
click at [445, 336] on input "Update Information" at bounding box center [482, 340] width 101 height 23
type input "Saving..."
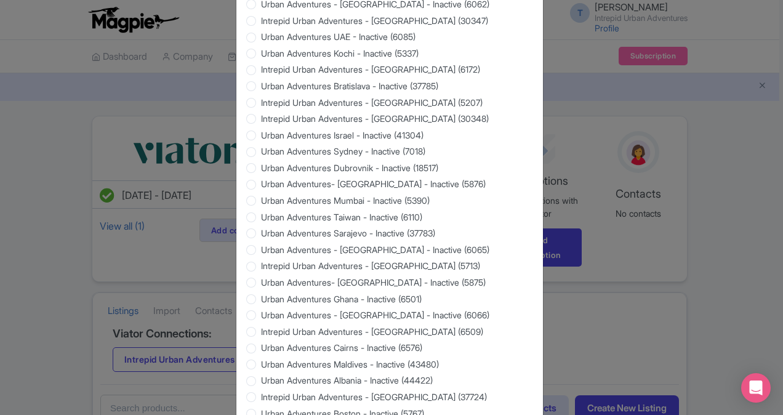
scroll to position [1175, 0]
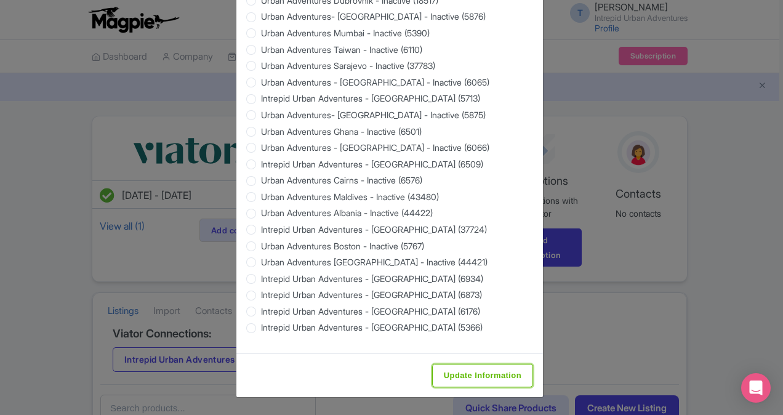
click at [471, 376] on input "Update Information" at bounding box center [482, 375] width 101 height 23
type input "Saving..."
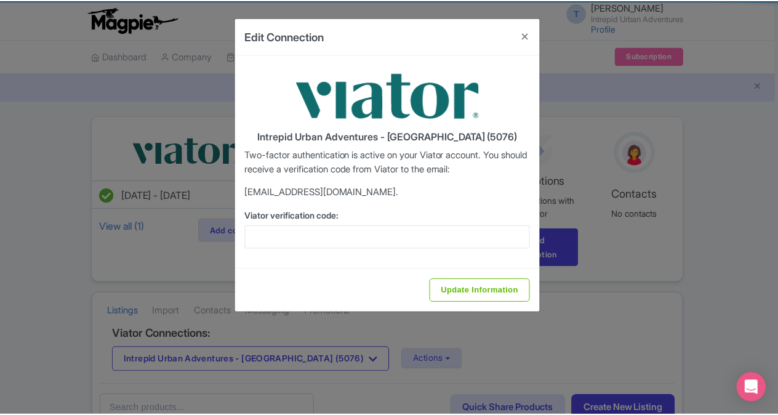
scroll to position [0, 0]
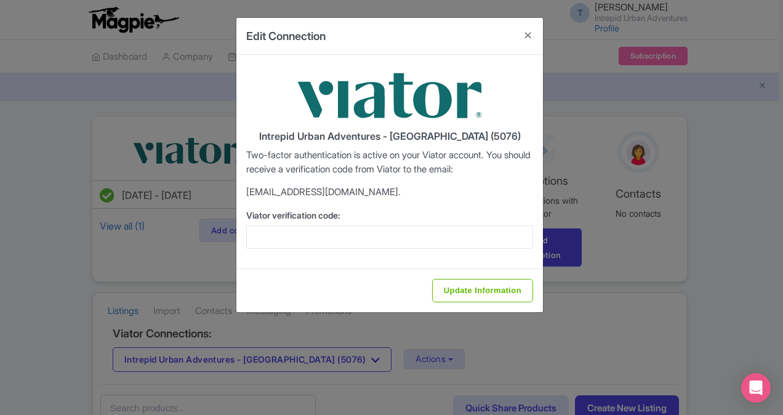
click at [370, 249] on div "Intrepid Urban Adventures - India (5076) Two-factor authentication is active on…" at bounding box center [389, 162] width 306 height 214
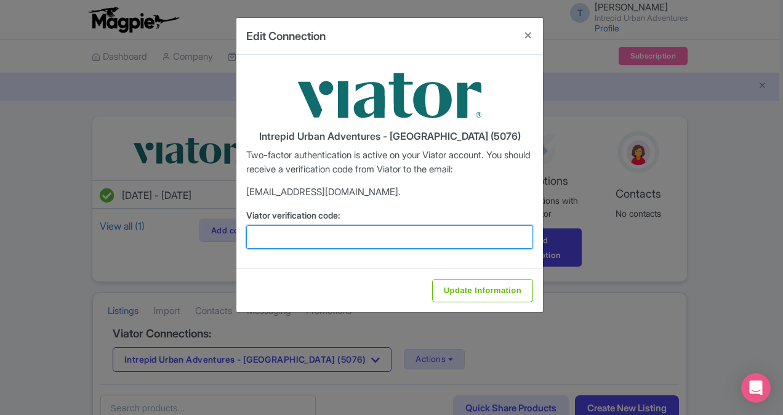
click at [364, 233] on input "Viator verification code:" at bounding box center [389, 236] width 287 height 23
paste input "837193"
type input "837193"
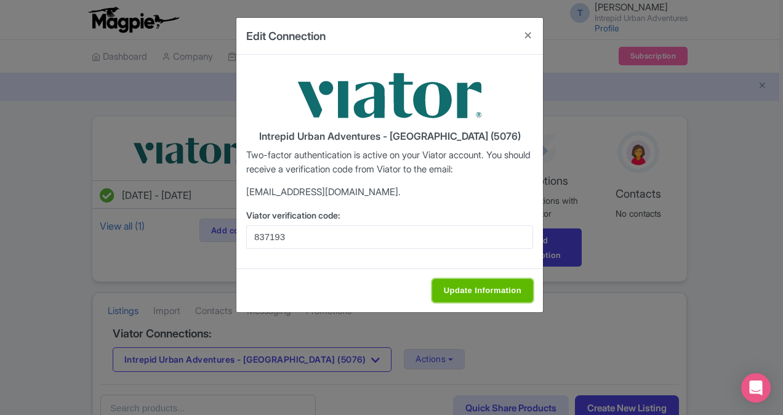
click at [471, 294] on input "Update Information" at bounding box center [482, 290] width 101 height 23
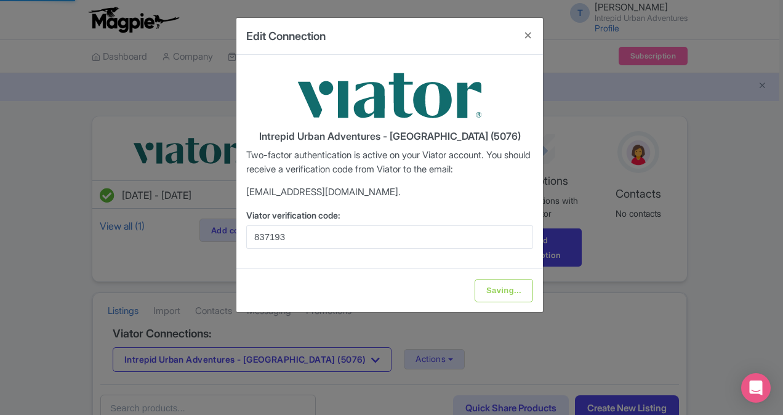
type input "Update Information"
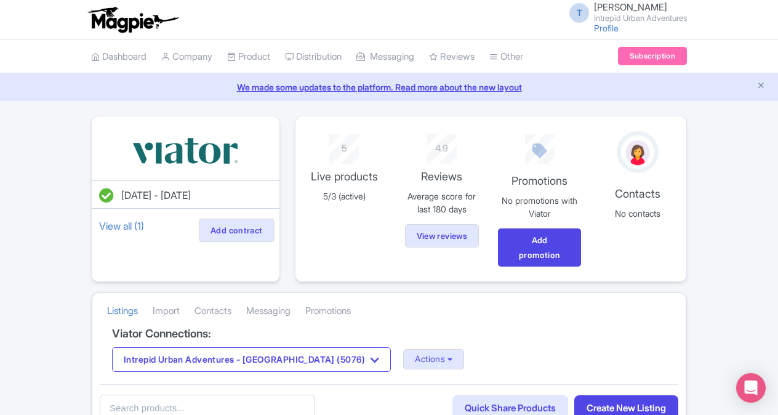
scroll to position [246, 0]
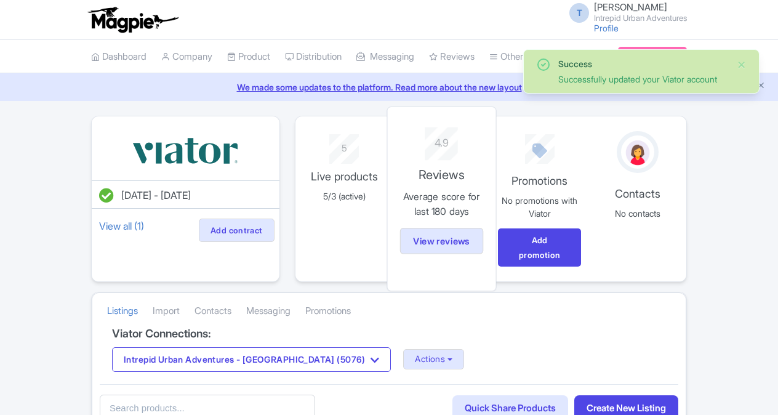
scroll to position [185, 0]
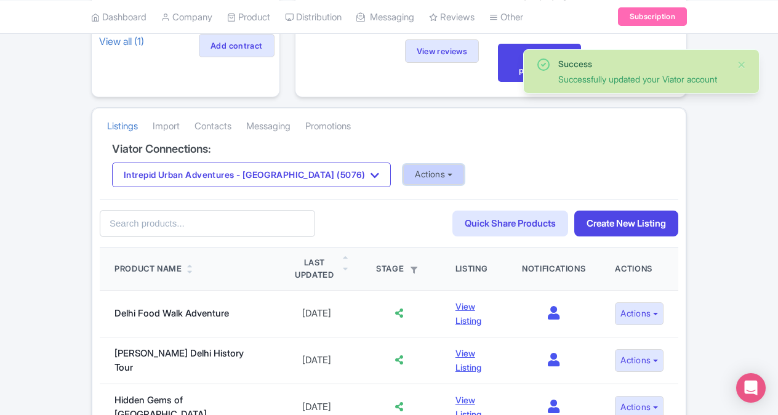
click at [403, 166] on button "Actions" at bounding box center [433, 174] width 61 height 20
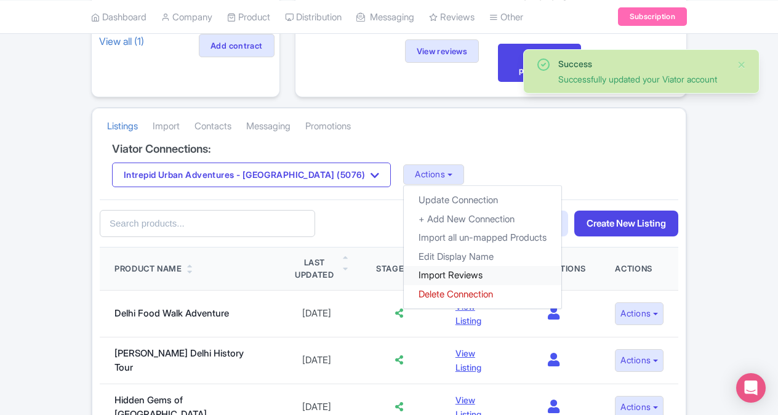
click at [404, 274] on link "Import Reviews" at bounding box center [483, 275] width 158 height 19
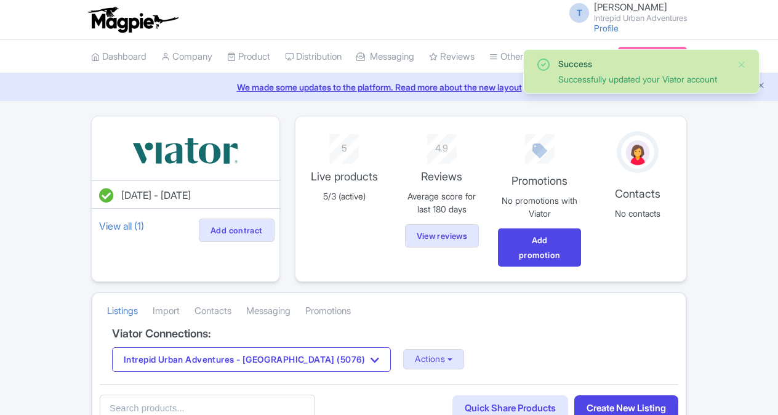
scroll to position [185, 0]
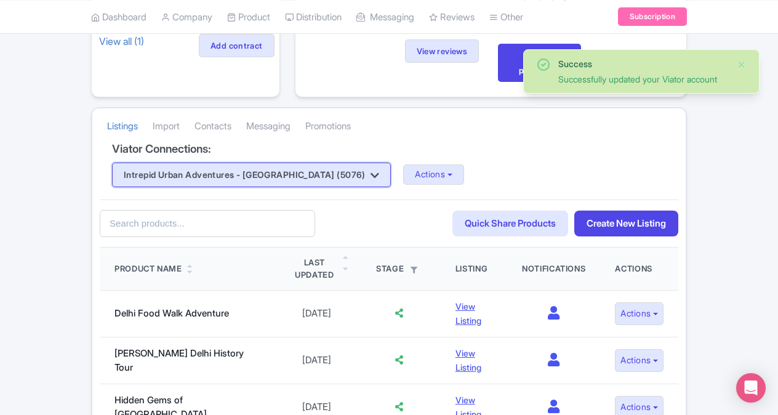
drag, startPoint x: 292, startPoint y: 176, endPoint x: 244, endPoint y: 264, distance: 100.2
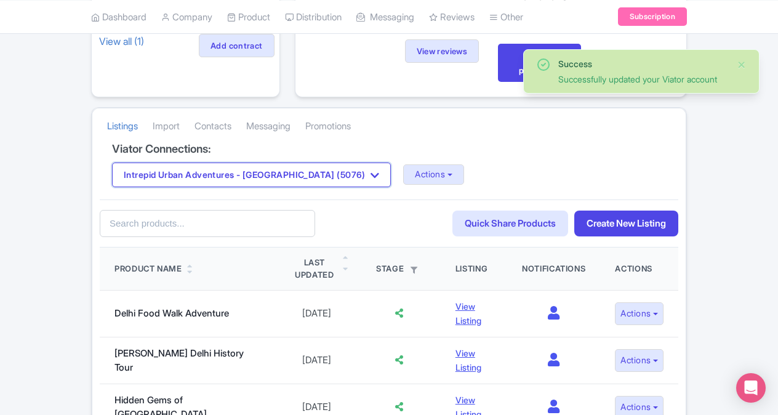
click at [291, 177] on button "Intrepid Urban Adventures - [GEOGRAPHIC_DATA] (5076)" at bounding box center [251, 174] width 279 height 25
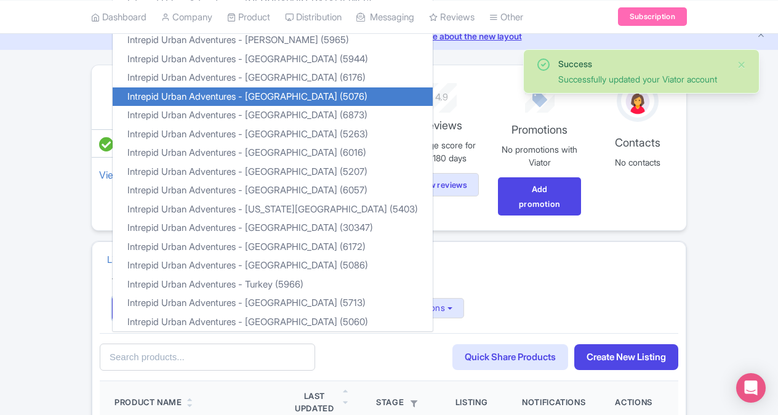
scroll to position [0, 0]
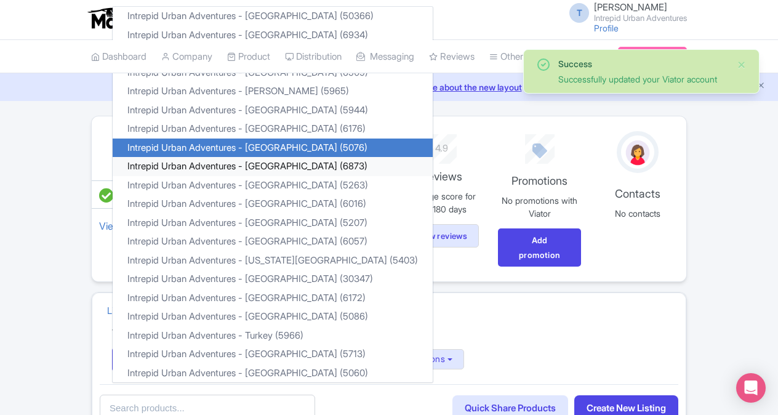
drag, startPoint x: 276, startPoint y: 167, endPoint x: 267, endPoint y: 172, distance: 10.5
click at [276, 167] on link "Intrepid Urban Adventures - [GEOGRAPHIC_DATA] (6873)" at bounding box center [273, 166] width 320 height 19
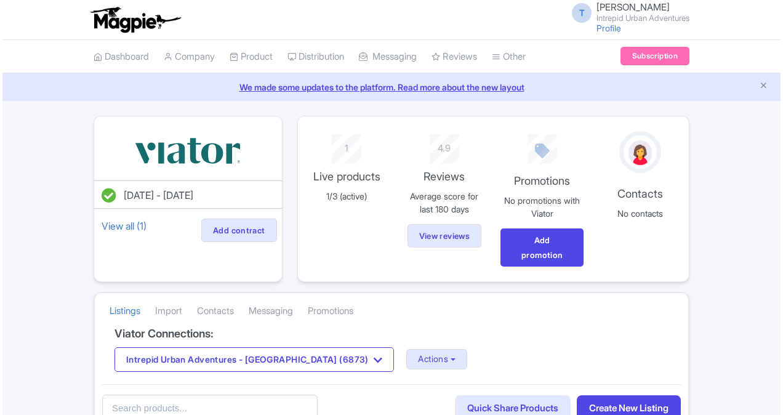
scroll to position [123, 0]
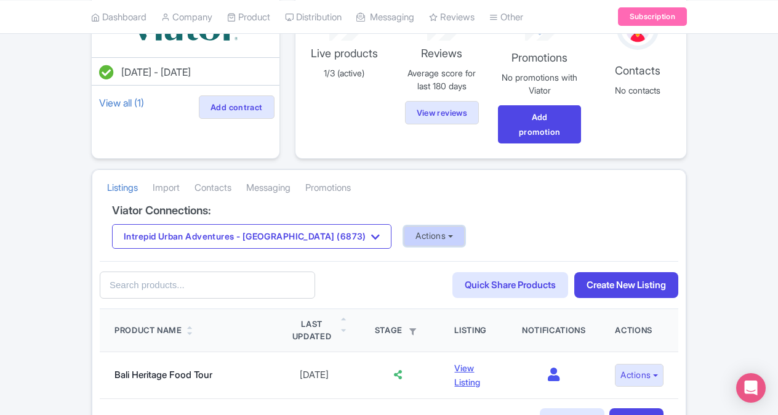
click at [413, 231] on button "Actions" at bounding box center [434, 236] width 61 height 20
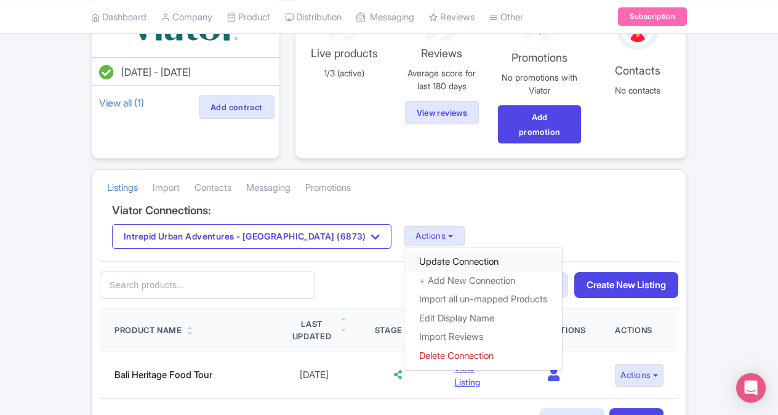
click at [409, 257] on link "Update Connection" at bounding box center [483, 261] width 158 height 19
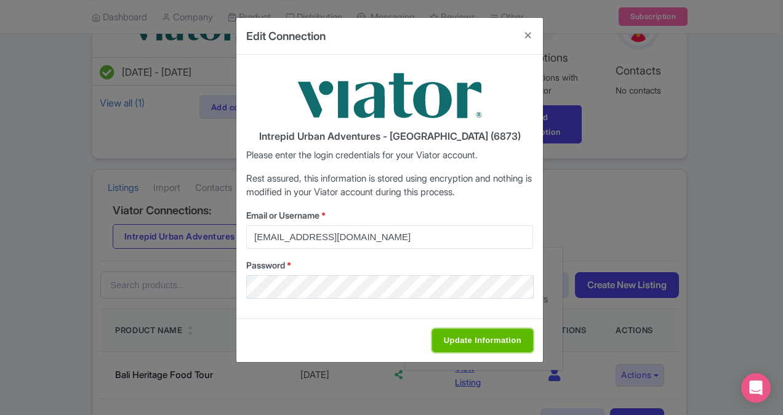
click at [466, 346] on input "Update Information" at bounding box center [482, 340] width 101 height 23
type input "Saving..."
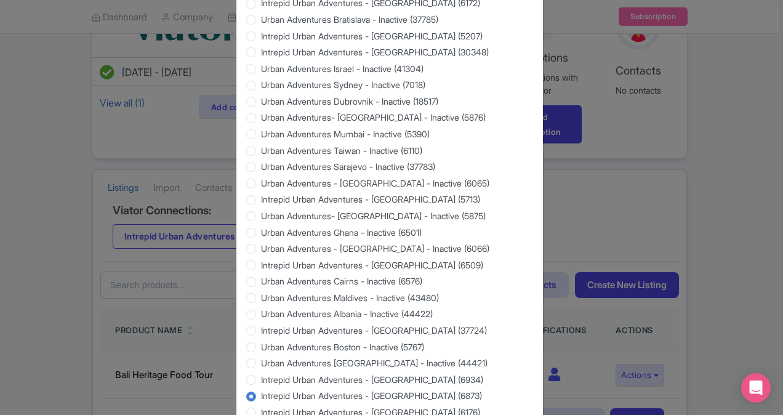
scroll to position [1175, 0]
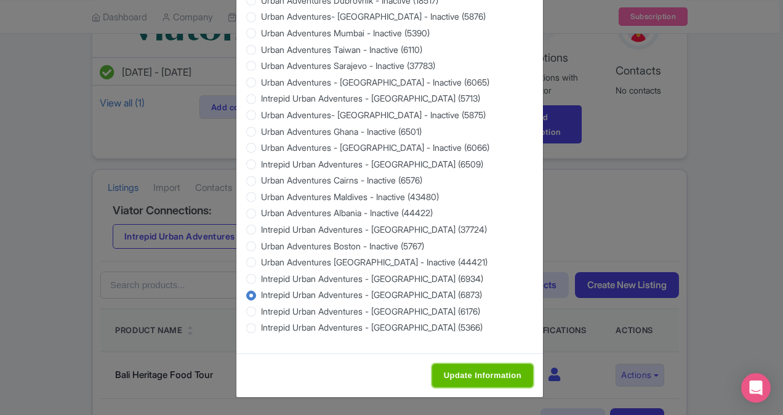
click at [448, 370] on input "Update Information" at bounding box center [482, 375] width 101 height 23
type input "Saving..."
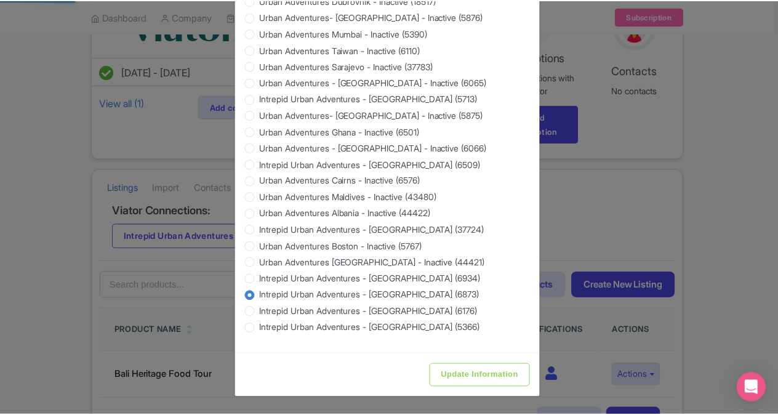
scroll to position [0, 0]
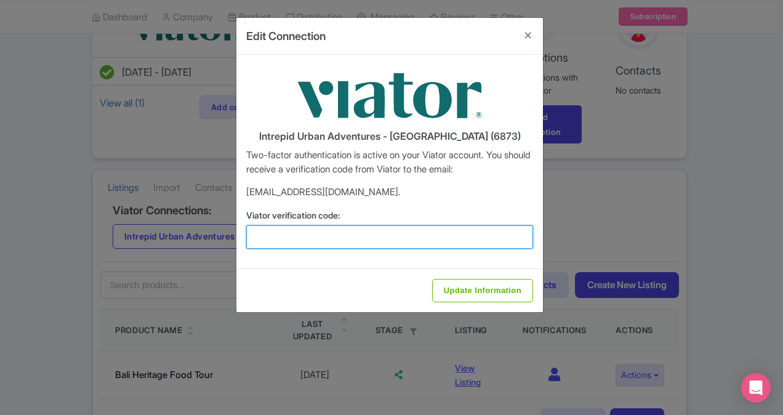
click at [292, 241] on input "Viator verification code:" at bounding box center [389, 236] width 287 height 23
paste input "837193"
type input "837193"
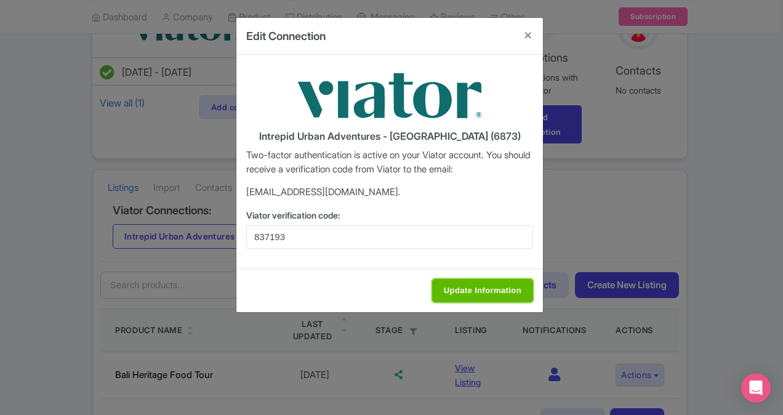
click at [481, 293] on input "Update Information" at bounding box center [482, 290] width 101 height 23
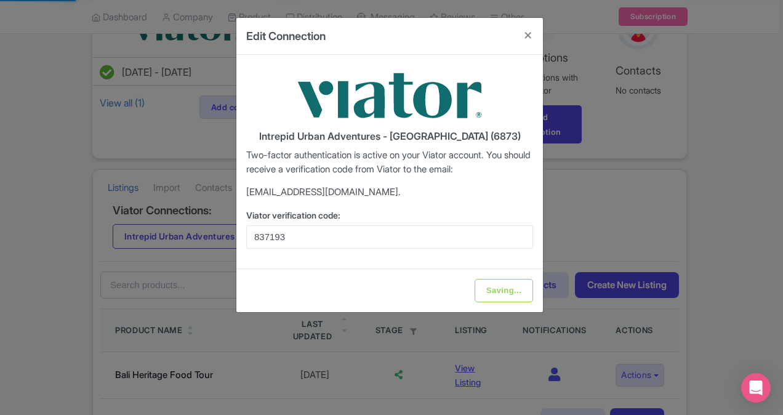
type input "Update Information"
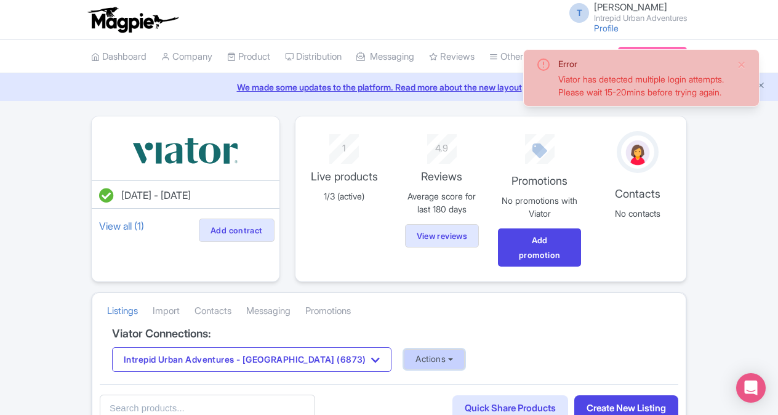
click at [404, 358] on button "Actions" at bounding box center [434, 359] width 61 height 20
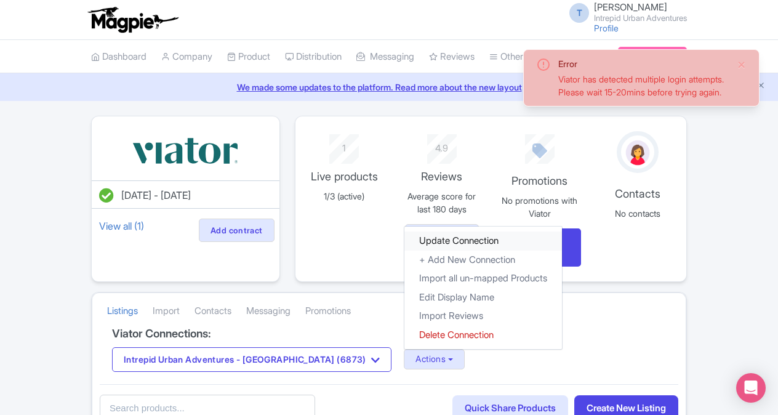
click at [433, 238] on link "Update Connection" at bounding box center [483, 240] width 158 height 19
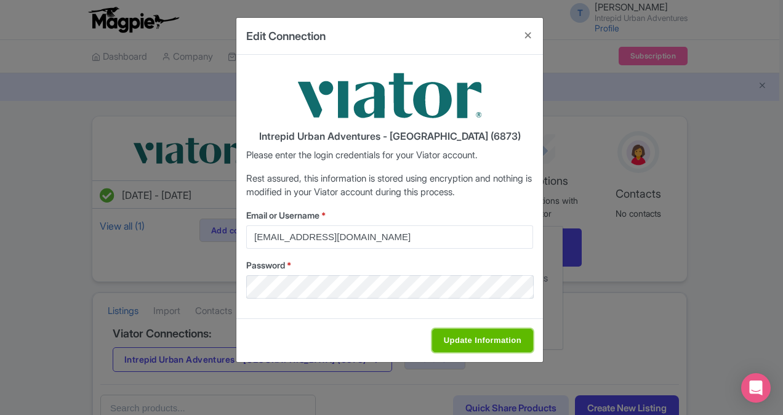
click at [479, 332] on input "Update Information" at bounding box center [482, 340] width 101 height 23
type input "Saving..."
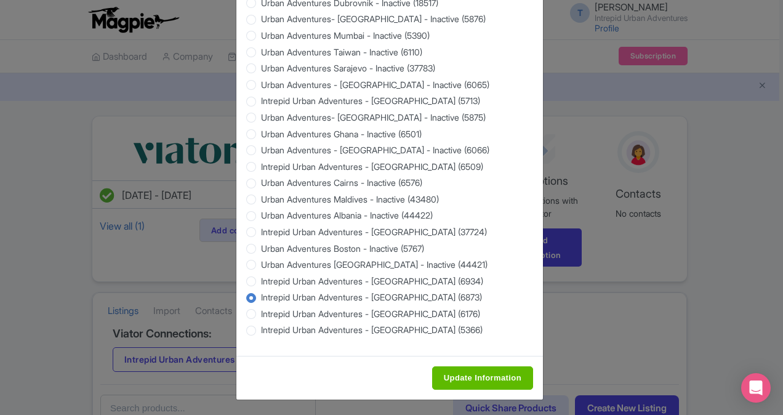
scroll to position [1175, 0]
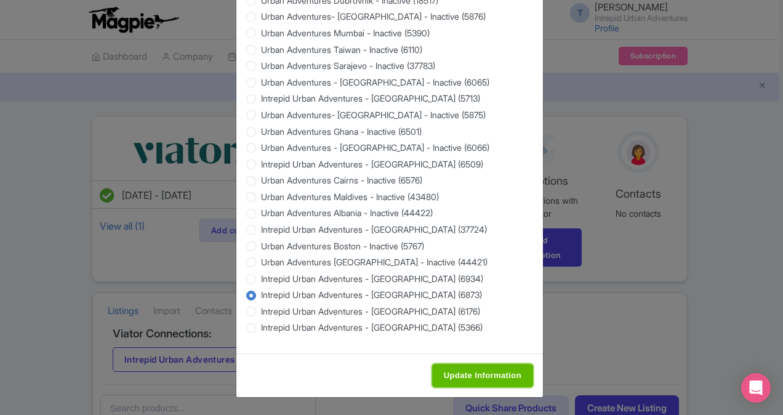
drag, startPoint x: 498, startPoint y: 373, endPoint x: 453, endPoint y: 357, distance: 47.1
click at [497, 373] on input "Update Information" at bounding box center [482, 375] width 101 height 23
type input "Saving..."
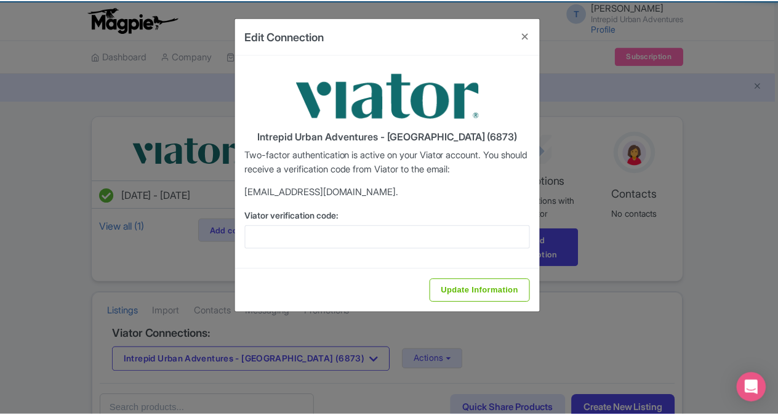
scroll to position [0, 0]
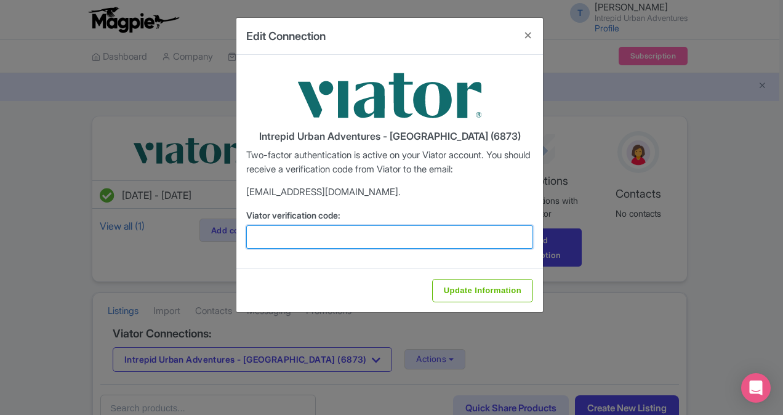
click at [306, 230] on input "Viator verification code:" at bounding box center [389, 236] width 287 height 23
click at [301, 245] on input "Viator verification code:" at bounding box center [389, 236] width 287 height 23
paste input "629629"
type input "629629"
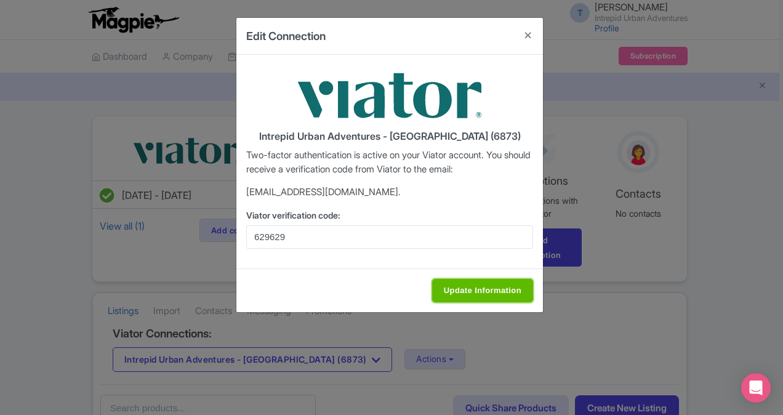
click at [450, 287] on input "Update Information" at bounding box center [482, 290] width 101 height 23
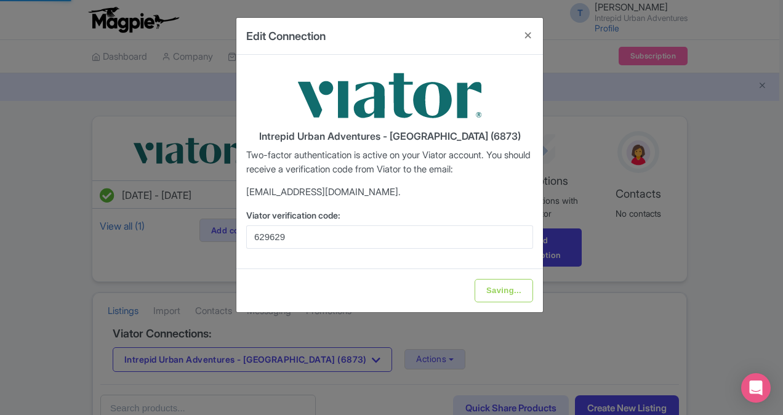
type input "Update Information"
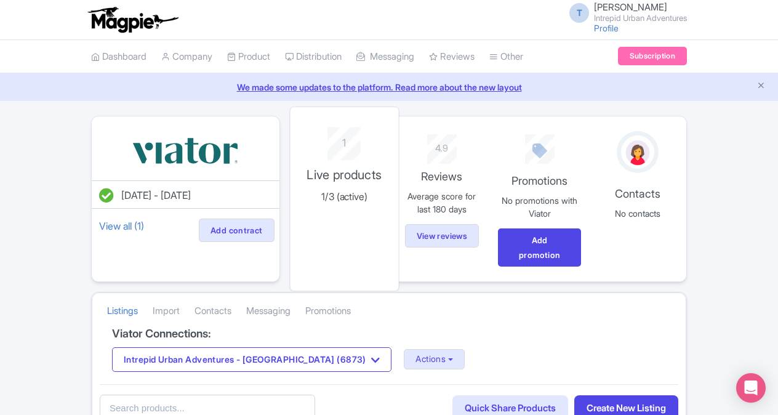
scroll to position [185, 0]
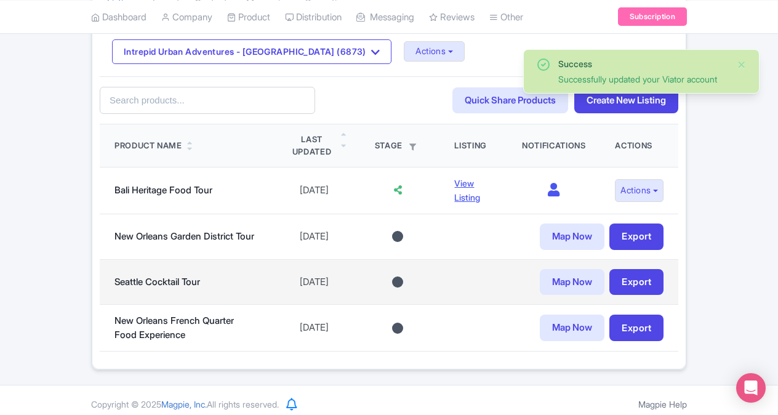
scroll to position [185, 0]
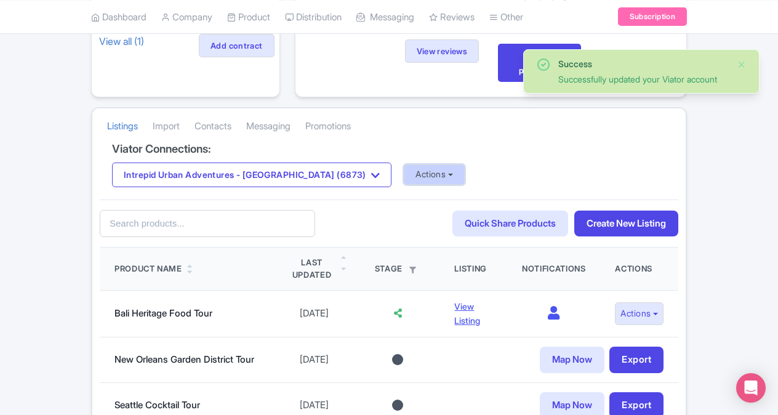
click at [404, 177] on button "Actions" at bounding box center [434, 174] width 61 height 20
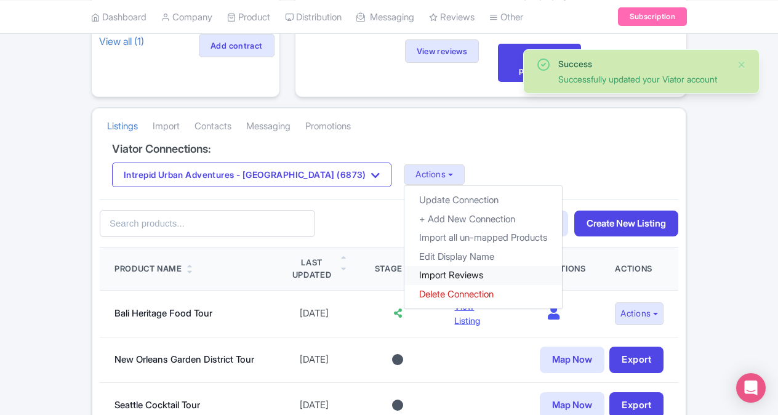
click at [413, 276] on link "Import Reviews" at bounding box center [483, 275] width 158 height 19
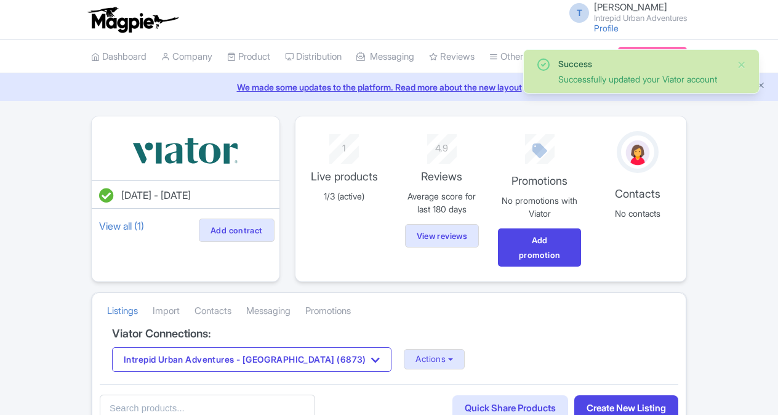
scroll to position [185, 0]
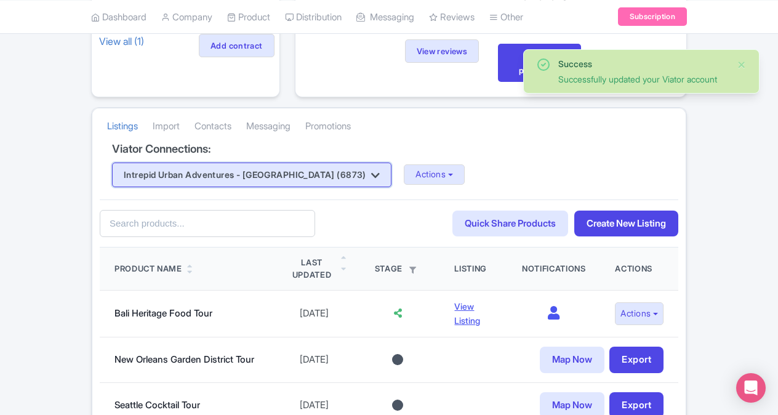
click at [303, 165] on button "Intrepid Urban Adventures - [GEOGRAPHIC_DATA] (6873)" at bounding box center [251, 174] width 279 height 25
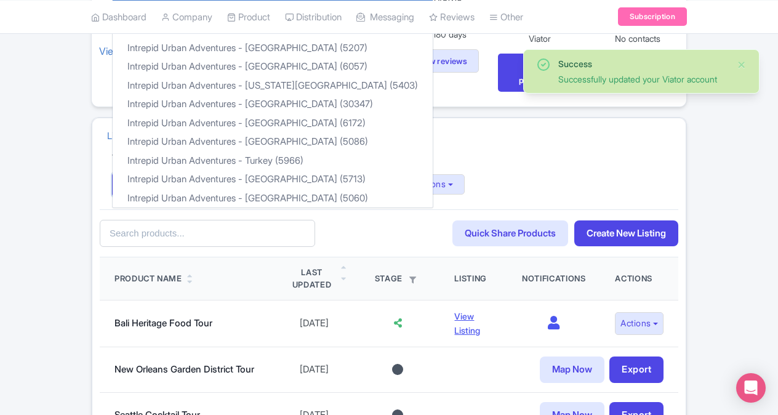
scroll to position [0, 0]
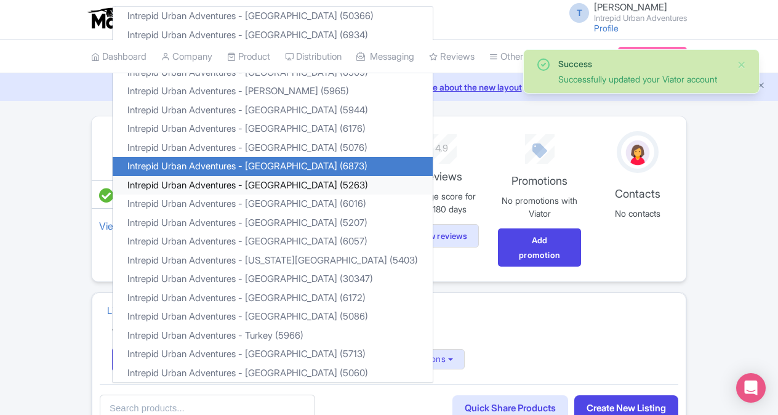
click at [300, 185] on link "Intrepid Urban Adventures - [GEOGRAPHIC_DATA] (5263)" at bounding box center [273, 184] width 320 height 19
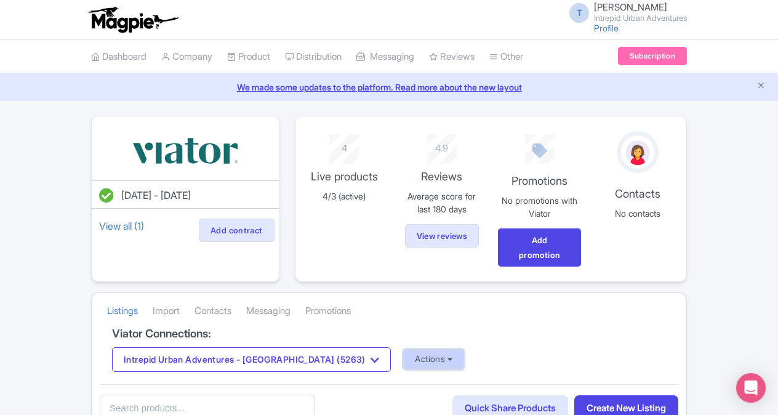
click at [403, 362] on button "Actions" at bounding box center [433, 359] width 61 height 20
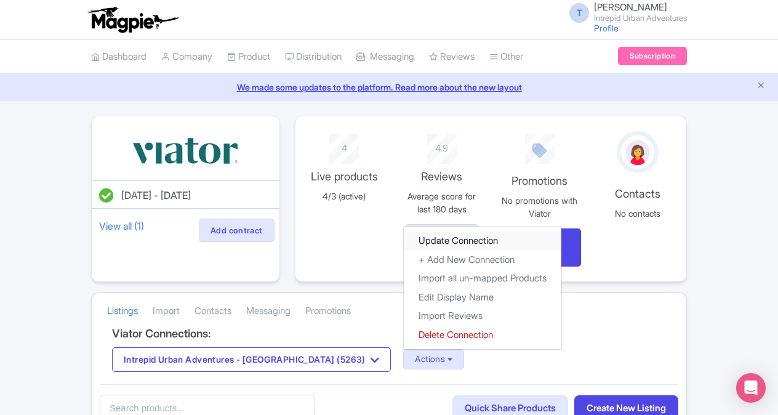
click at [404, 236] on link "Update Connection" at bounding box center [483, 240] width 158 height 19
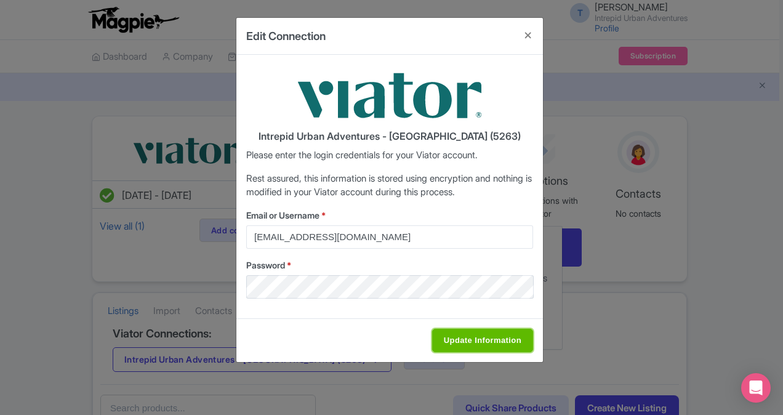
click at [499, 335] on input "Update Information" at bounding box center [482, 340] width 101 height 23
type input "Saving..."
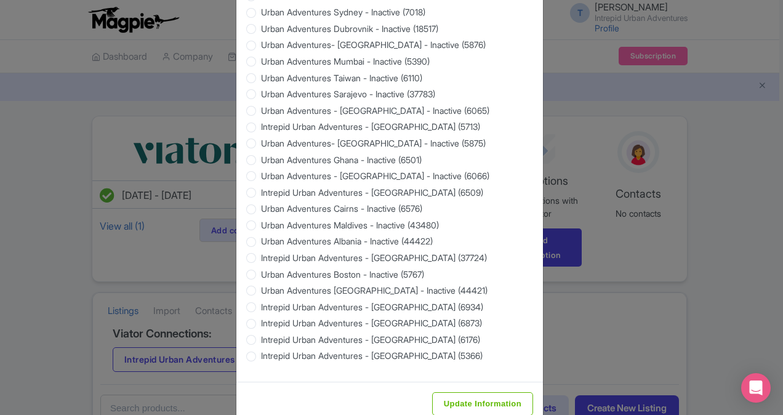
scroll to position [1169, 0]
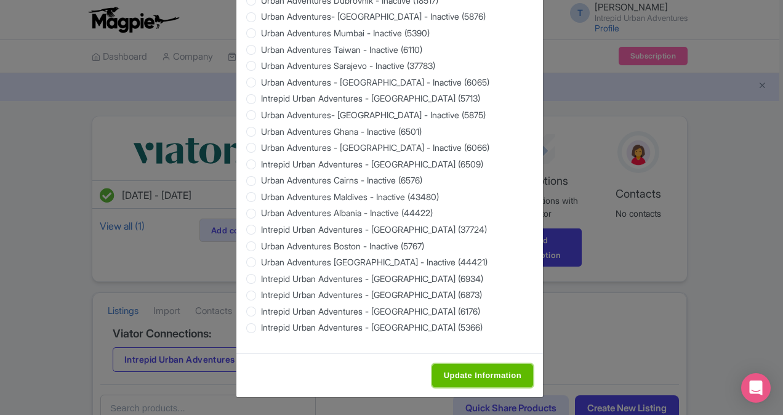
click at [476, 382] on input "Update Information" at bounding box center [482, 375] width 101 height 23
type input "Saving..."
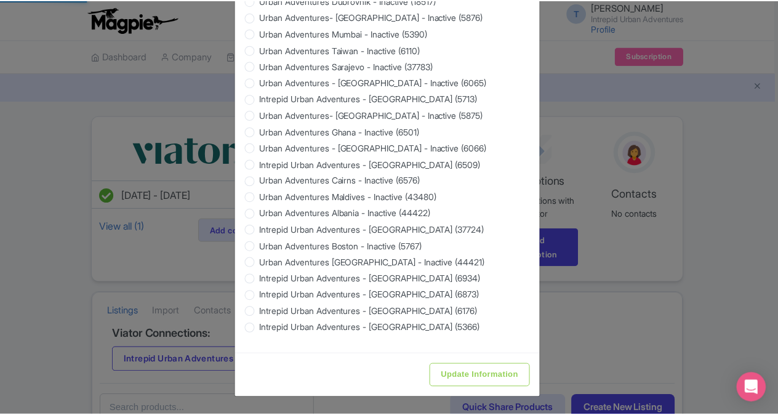
scroll to position [0, 0]
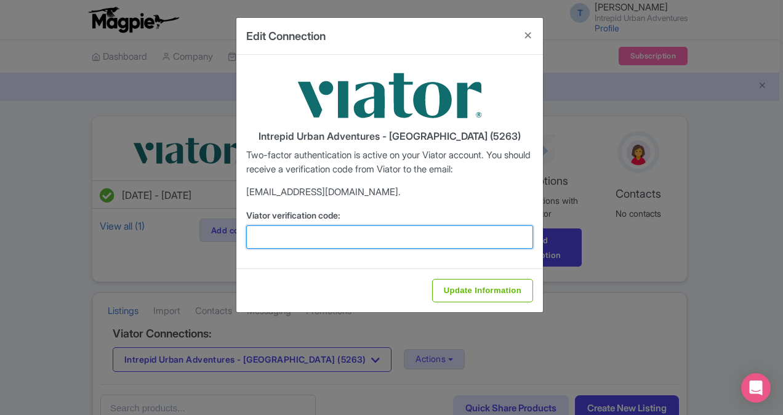
click at [311, 233] on input "Viator verification code:" at bounding box center [389, 236] width 287 height 23
paste input "949969"
type input "949969"
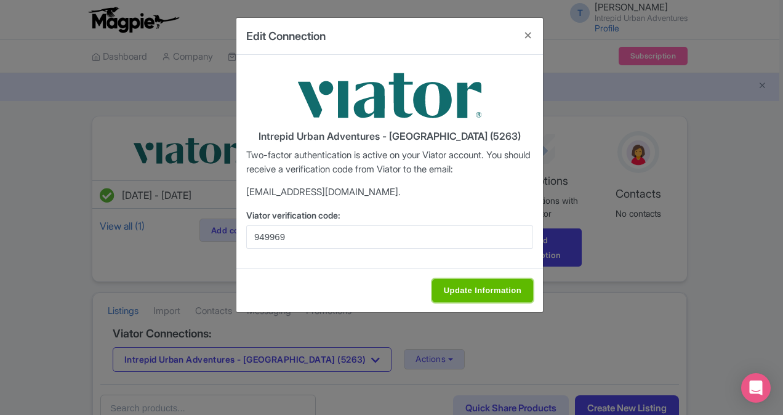
click at [471, 284] on input "Update Information" at bounding box center [482, 290] width 101 height 23
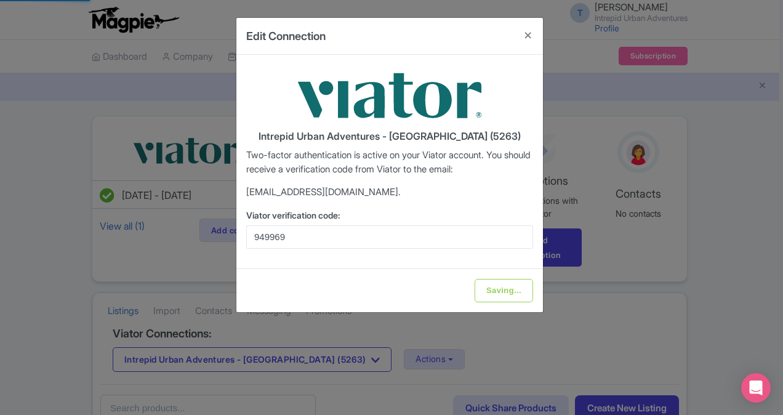
type input "Update Information"
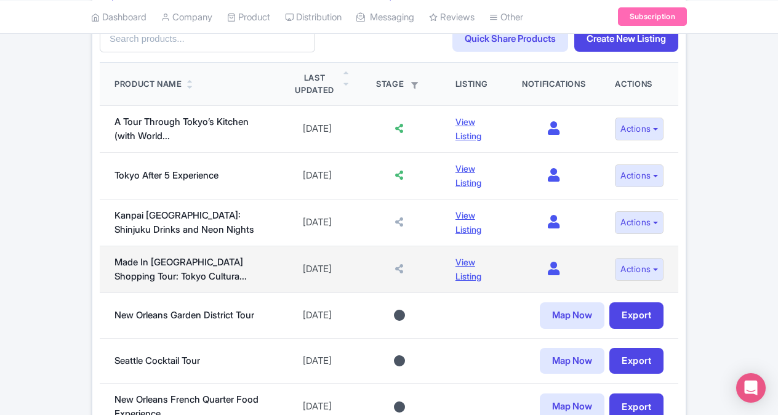
scroll to position [123, 0]
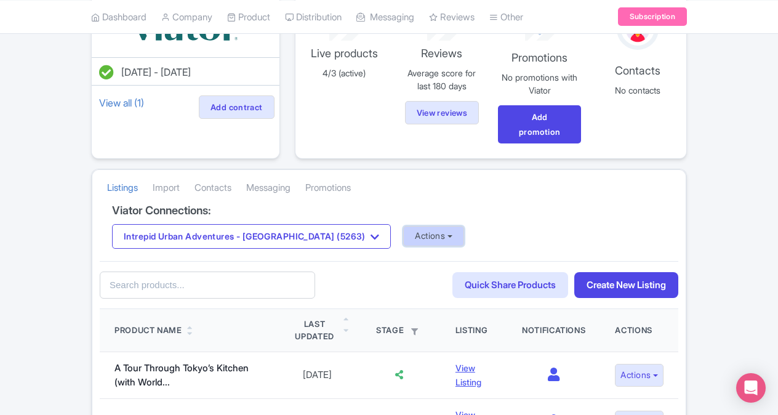
drag, startPoint x: 371, startPoint y: 229, endPoint x: 384, endPoint y: 226, distance: 13.3
click at [403, 229] on button "Actions" at bounding box center [433, 236] width 61 height 20
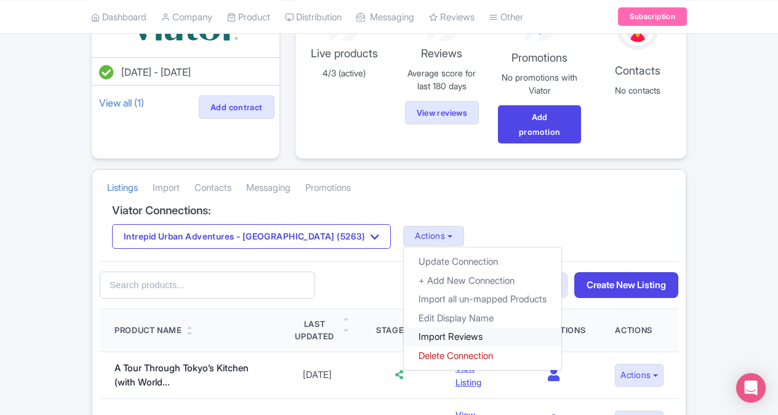
click at [404, 333] on link "Import Reviews" at bounding box center [483, 336] width 158 height 19
